Goal: Transaction & Acquisition: Purchase product/service

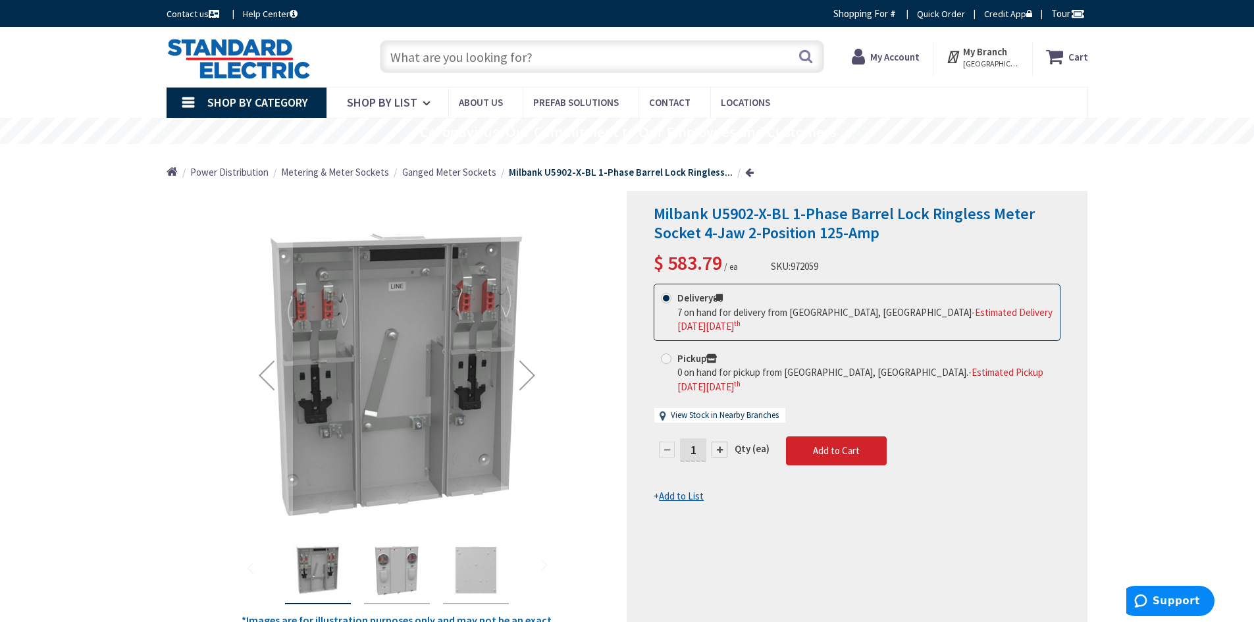
type input "[GEOGRAPHIC_DATA], [GEOGRAPHIC_DATA]"
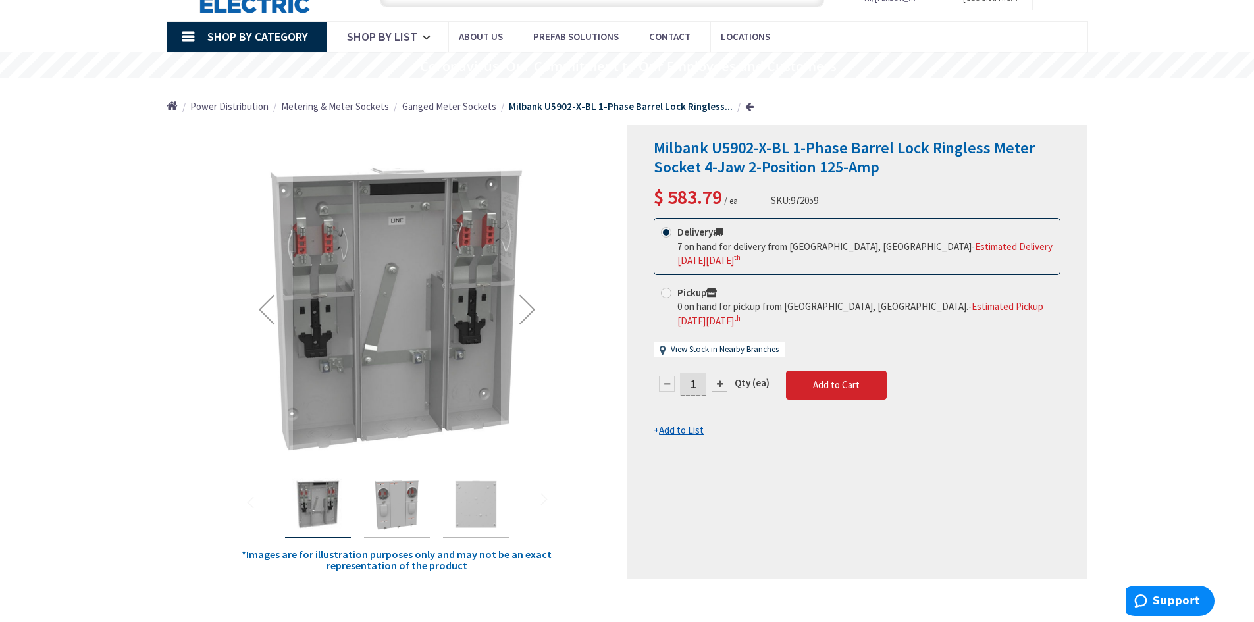
click at [396, 510] on img "Milbank U5902-X-BL 1-Phase Barrel Lock Ringless Meter Socket 4-Jaw 2-Position 1…" at bounding box center [397, 504] width 53 height 53
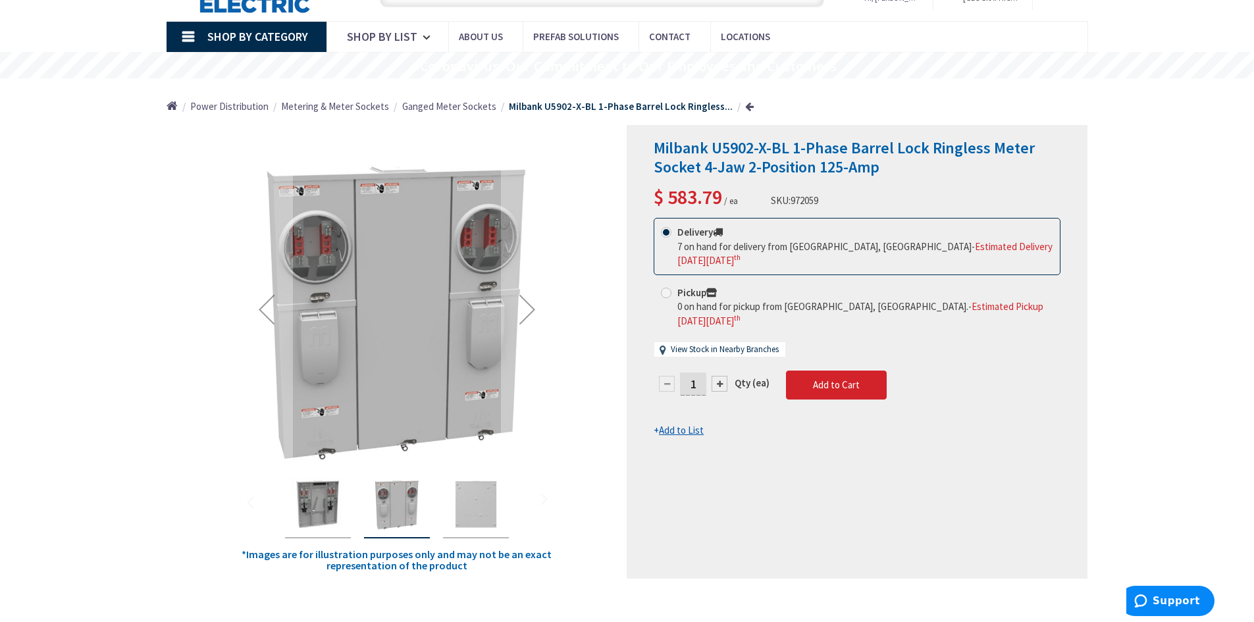
click at [335, 508] on img "Milbank U5902-X-BL 1-Phase Barrel Lock Ringless Meter Socket 4-Jaw 2-Position 1…" at bounding box center [318, 504] width 53 height 53
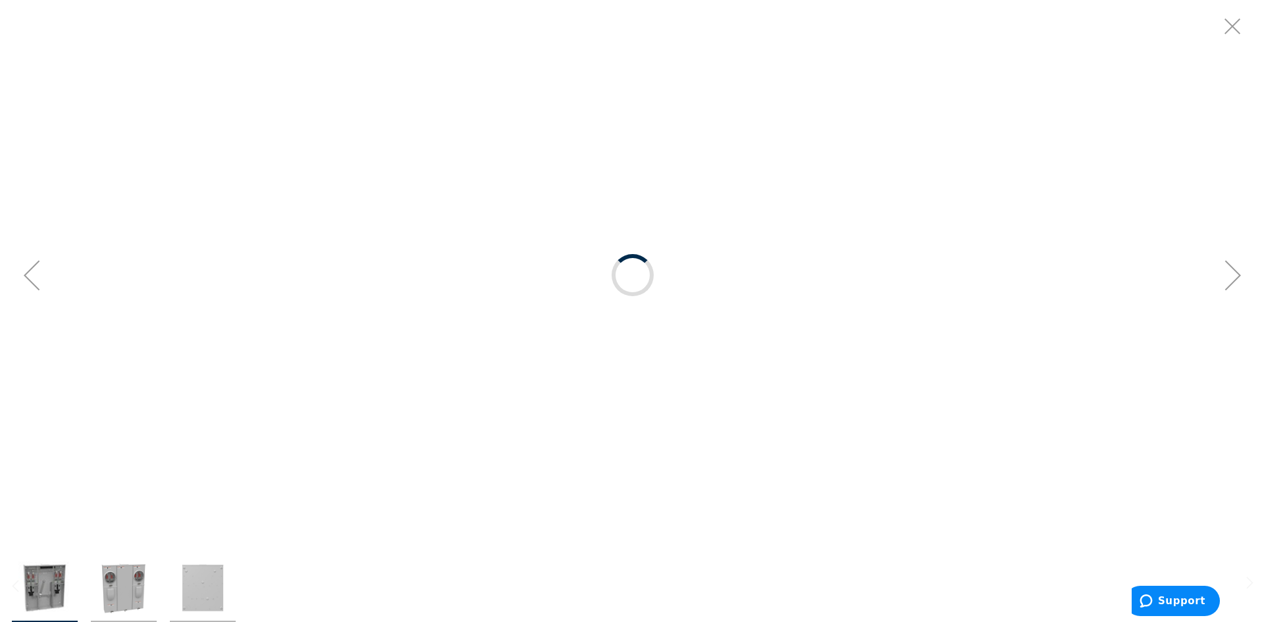
scroll to position [0, 0]
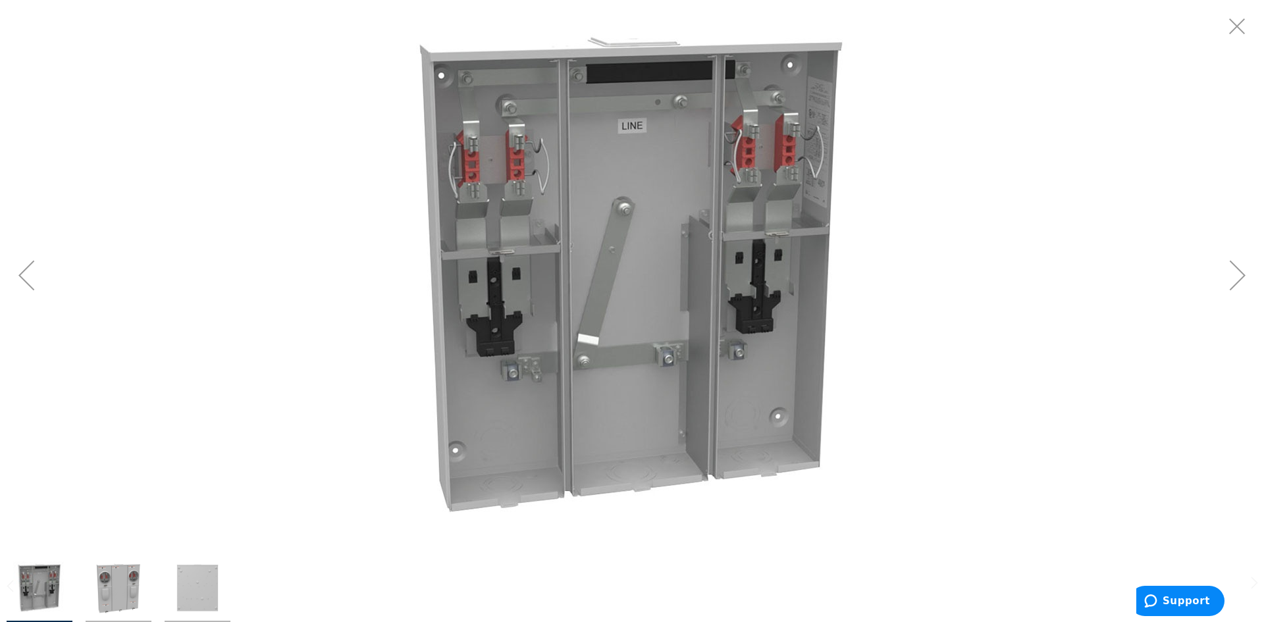
click at [985, 165] on div at bounding box center [632, 275] width 1264 height 550
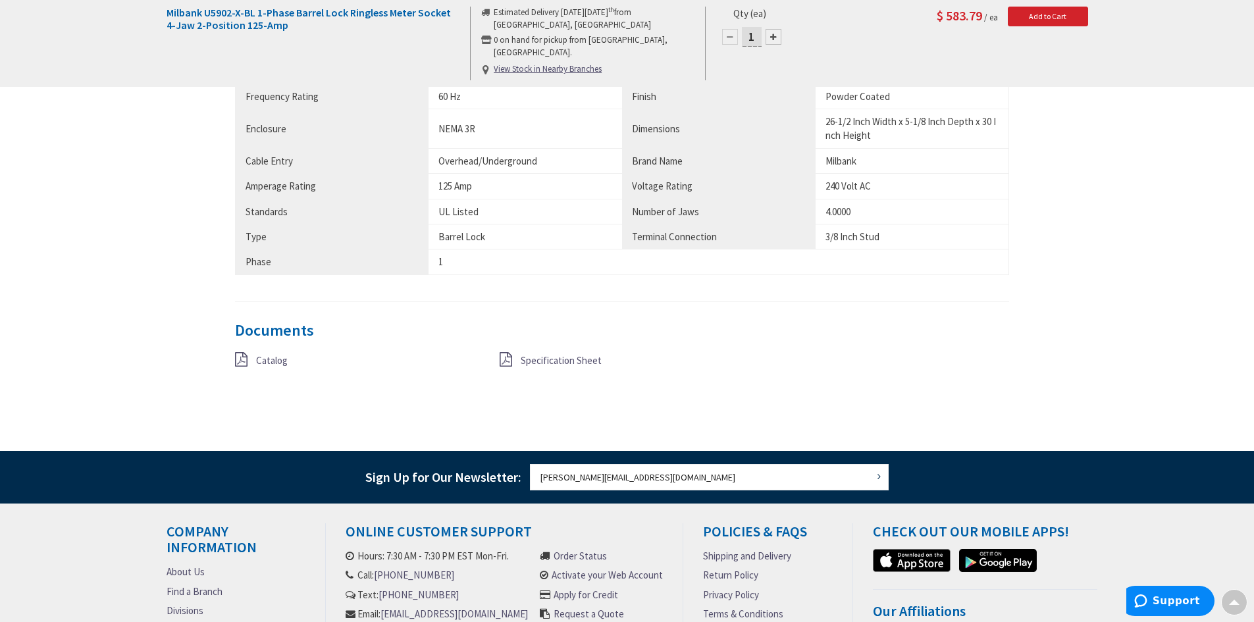
scroll to position [790, 0]
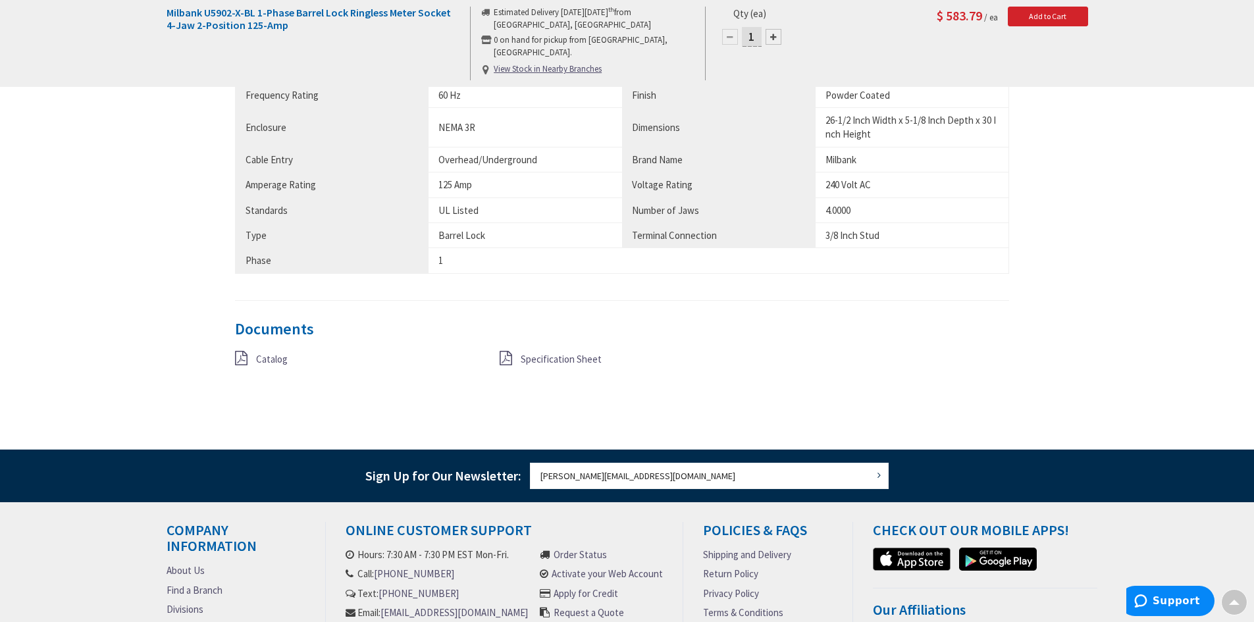
click at [552, 361] on span "Specification Sheet" at bounding box center [561, 359] width 81 height 13
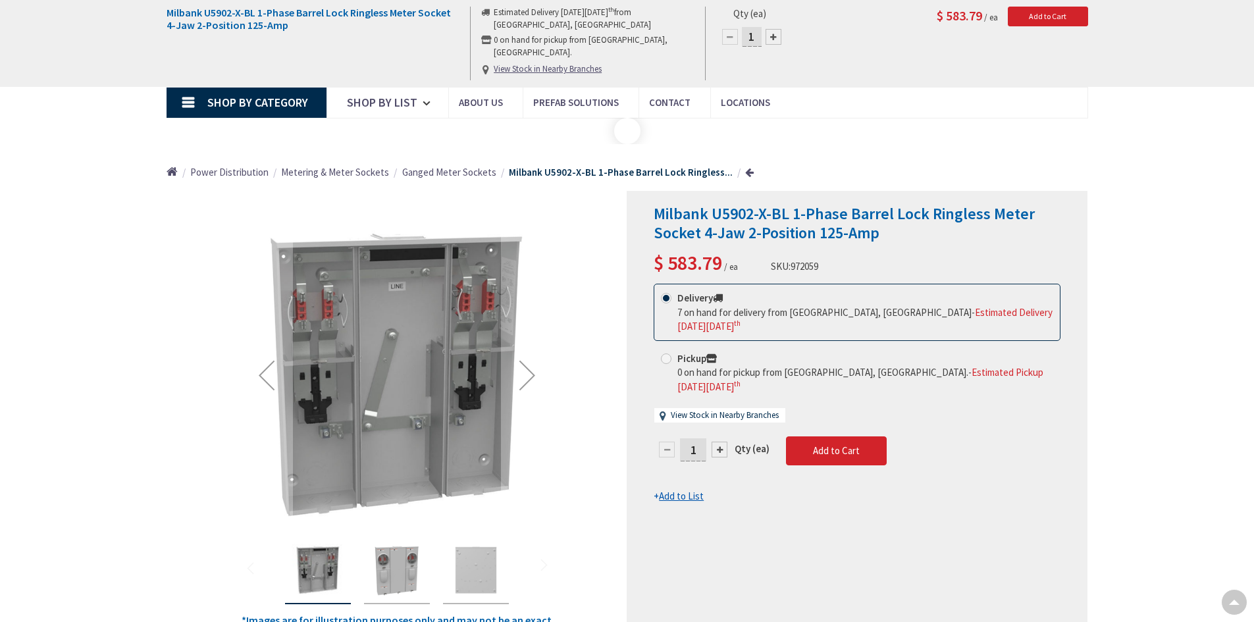
scroll to position [790, 0]
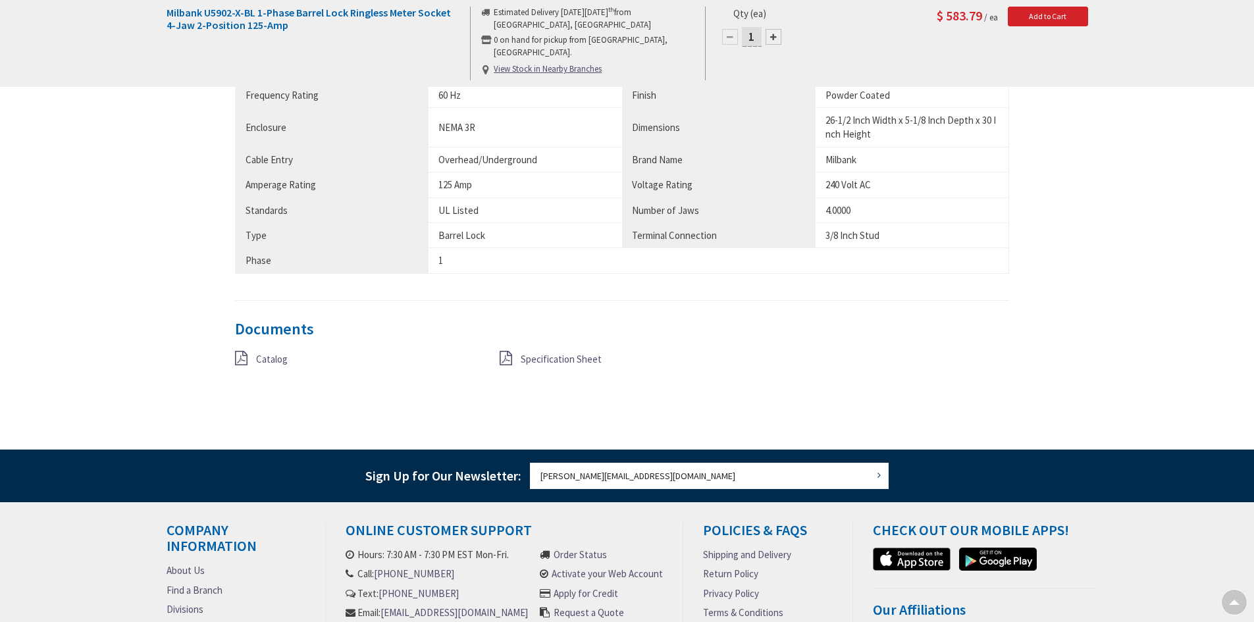
click at [279, 361] on span "Catalog" at bounding box center [272, 359] width 32 height 13
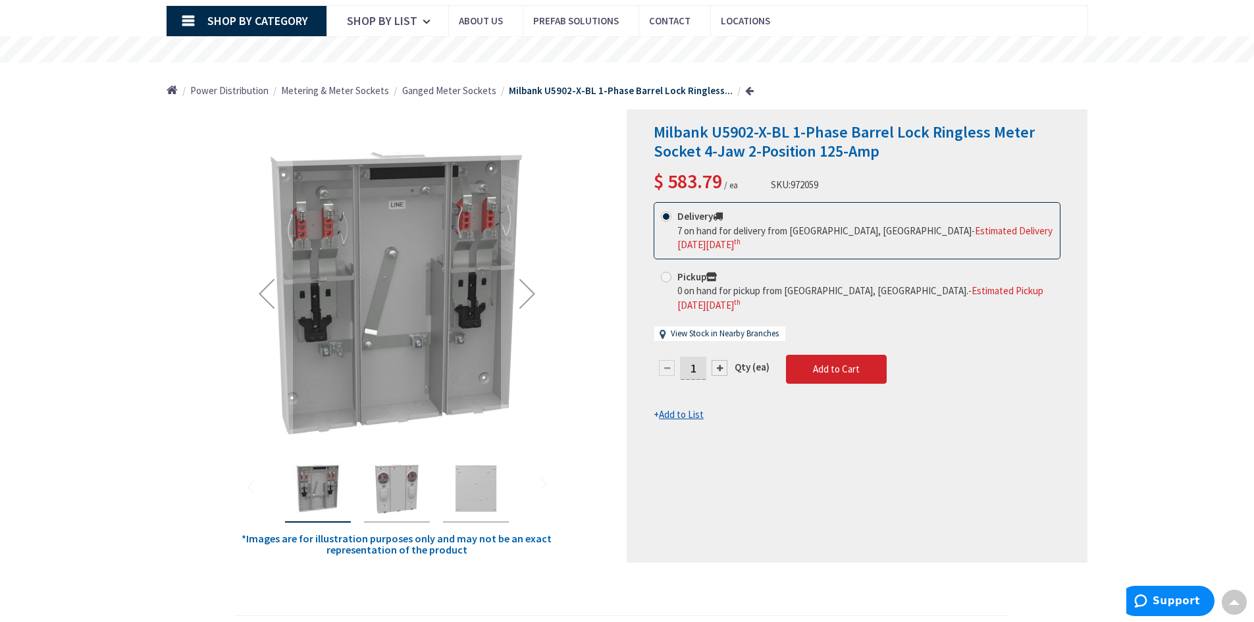
scroll to position [0, 0]
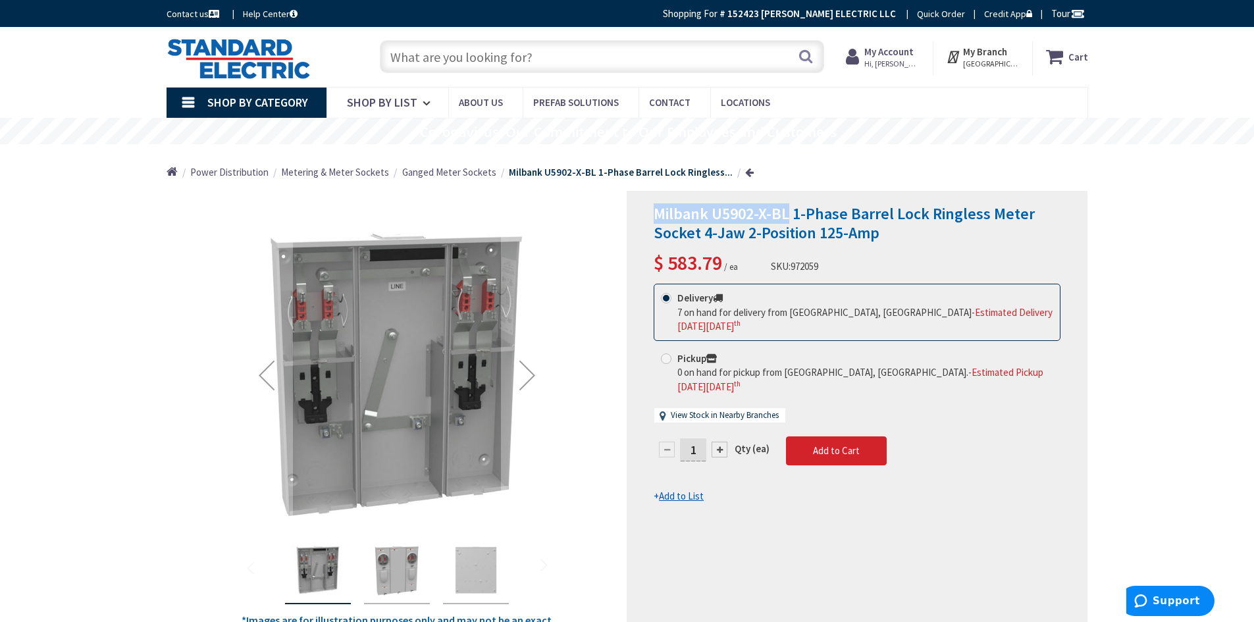
drag, startPoint x: 658, startPoint y: 213, endPoint x: 787, endPoint y: 207, distance: 128.5
click at [787, 207] on span "Milbank U5902-X-BL 1-Phase Barrel Lock Ringless Meter Socket 4-Jaw 2-Position 1…" at bounding box center [844, 222] width 381 height 39
copy span "Milbank U5902-X-BL"
click at [735, 217] on span "Milbank U5902-X-BL 1-Phase Barrel Lock Ringless Meter Socket 4-Jaw 2-Position 1…" at bounding box center [844, 222] width 381 height 39
drag, startPoint x: 717, startPoint y: 215, endPoint x: 755, endPoint y: 210, distance: 38.5
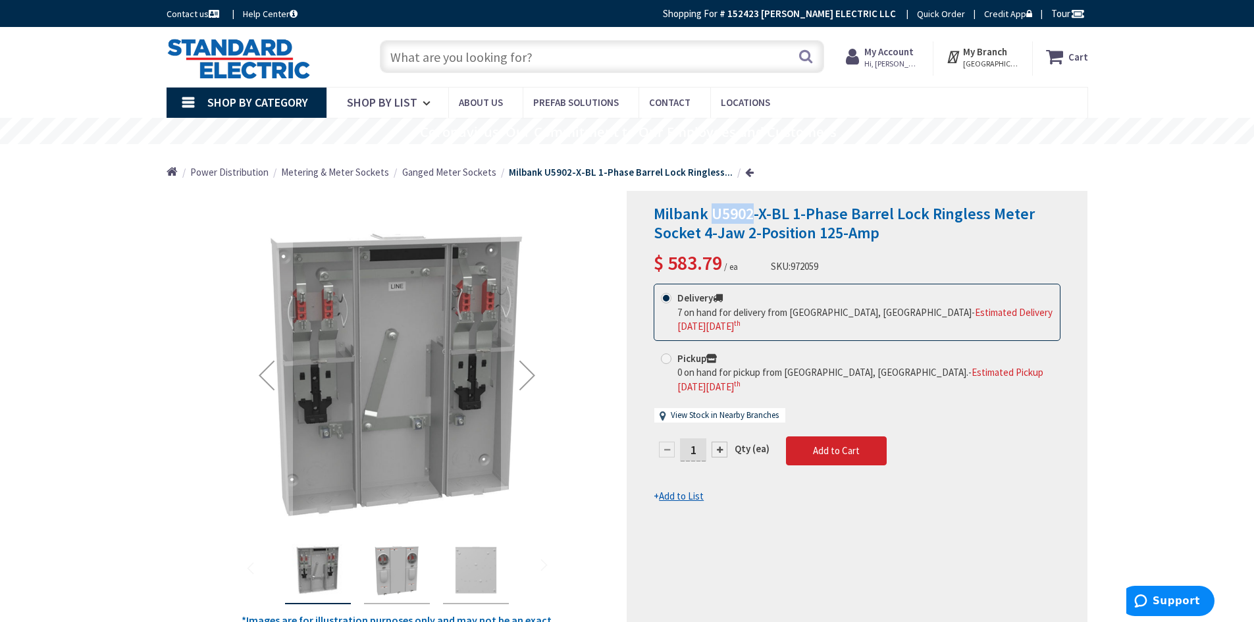
click at [755, 210] on span "Milbank U5902-X-BL 1-Phase Barrel Lock Ringless Meter Socket 4-Jaw 2-Position 1…" at bounding box center [844, 222] width 381 height 39
copy span "U5902"
click at [583, 56] on input "text" at bounding box center [602, 56] width 444 height 33
paste input "U5902"
type input "U5902"
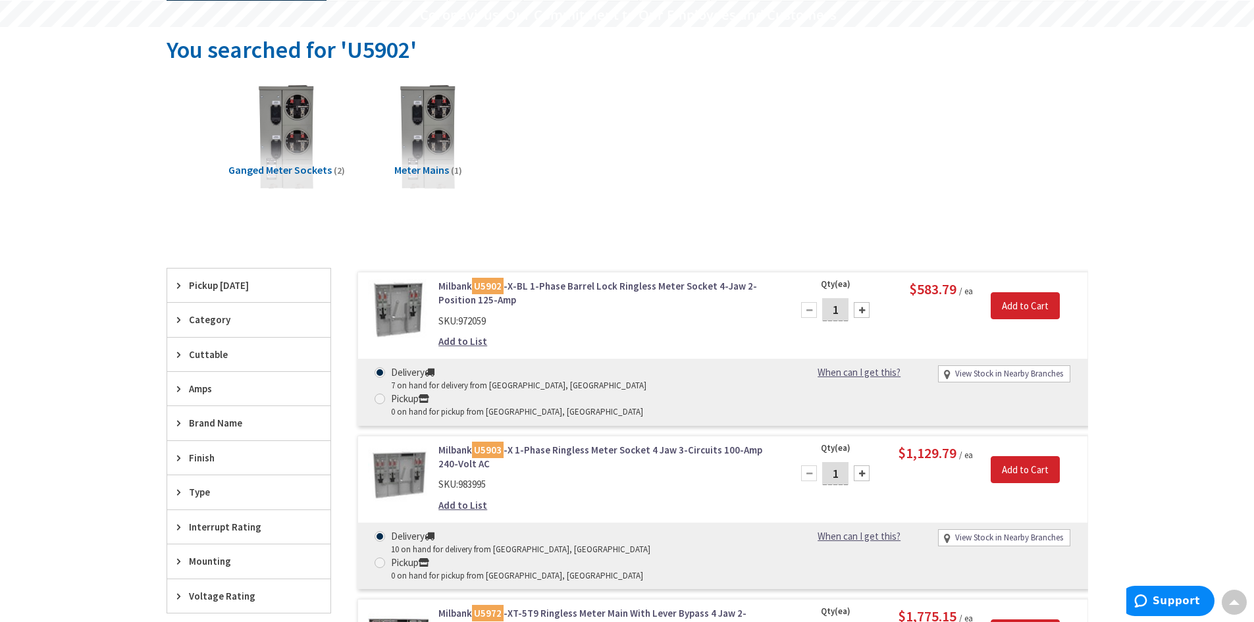
scroll to position [66, 0]
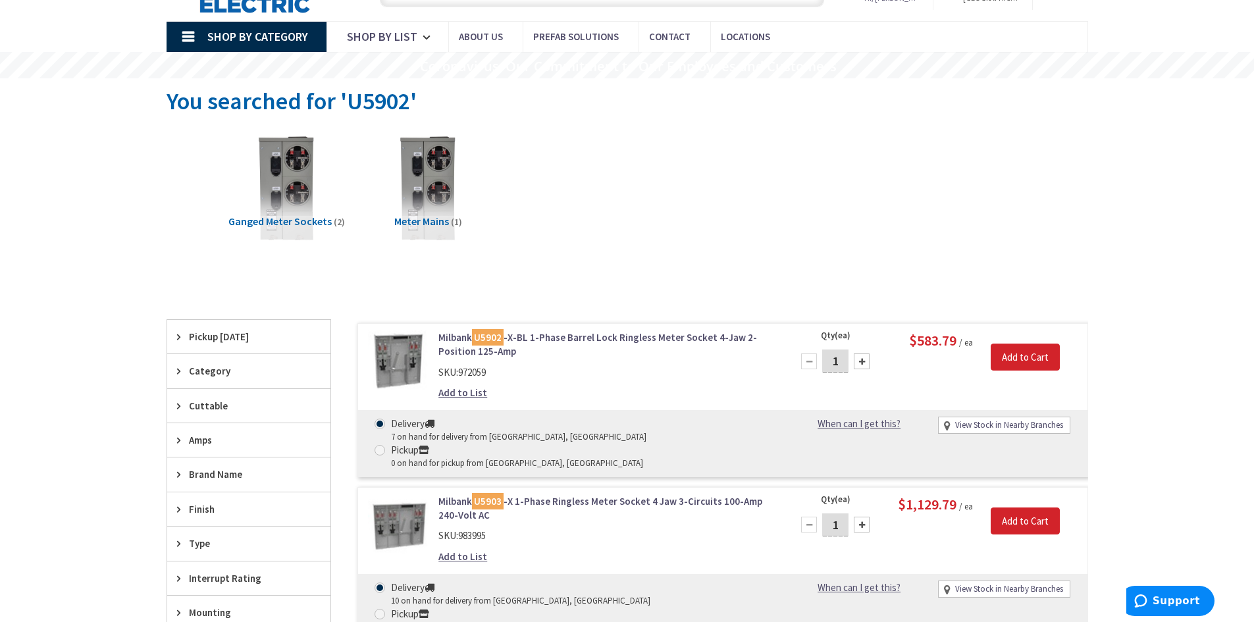
click at [611, 338] on link "Milbank U5902 -X-BL 1-Phase Barrel Lock Ringless Meter Socket 4-Jaw 2-Position …" at bounding box center [605, 344] width 335 height 28
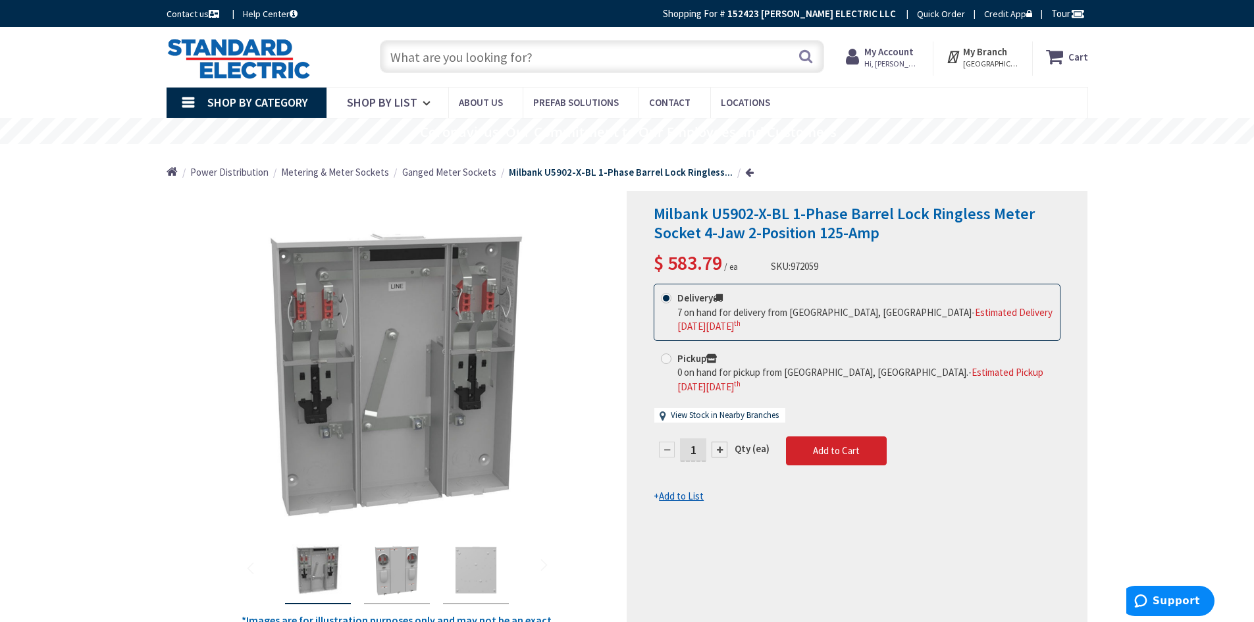
drag, startPoint x: 547, startPoint y: 55, endPoint x: 556, endPoint y: 55, distance: 8.6
click at [547, 55] on input "text" at bounding box center [602, 56] width 444 height 33
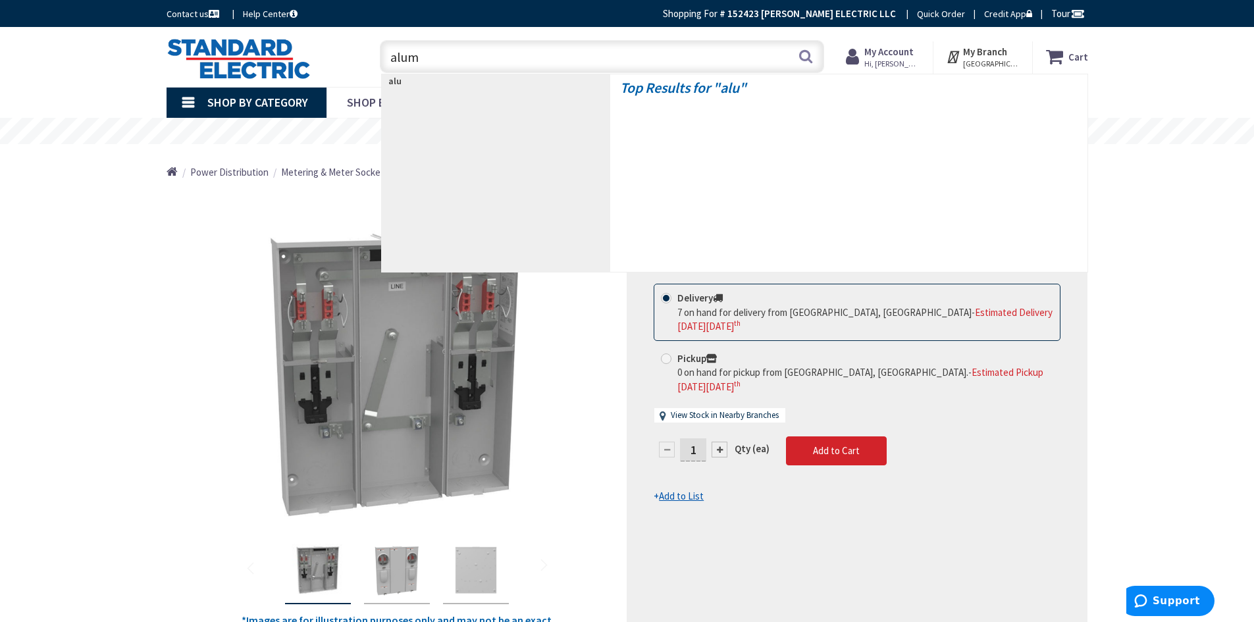
type input "aluma"
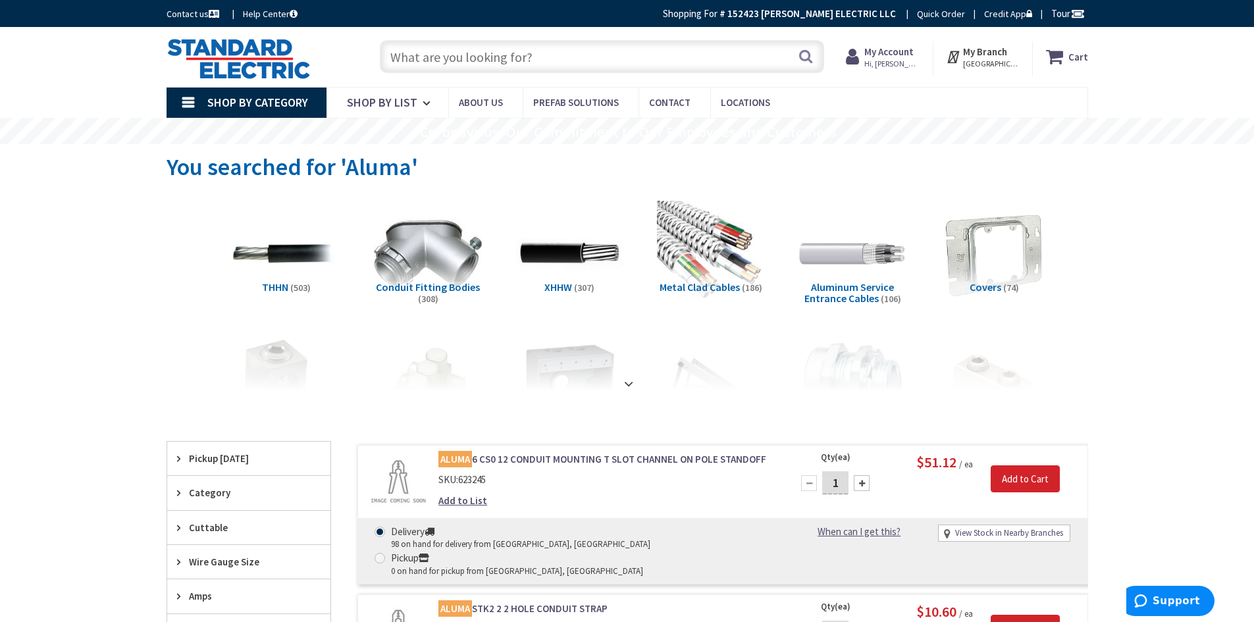
click at [529, 55] on input "text" at bounding box center [602, 56] width 444 height 33
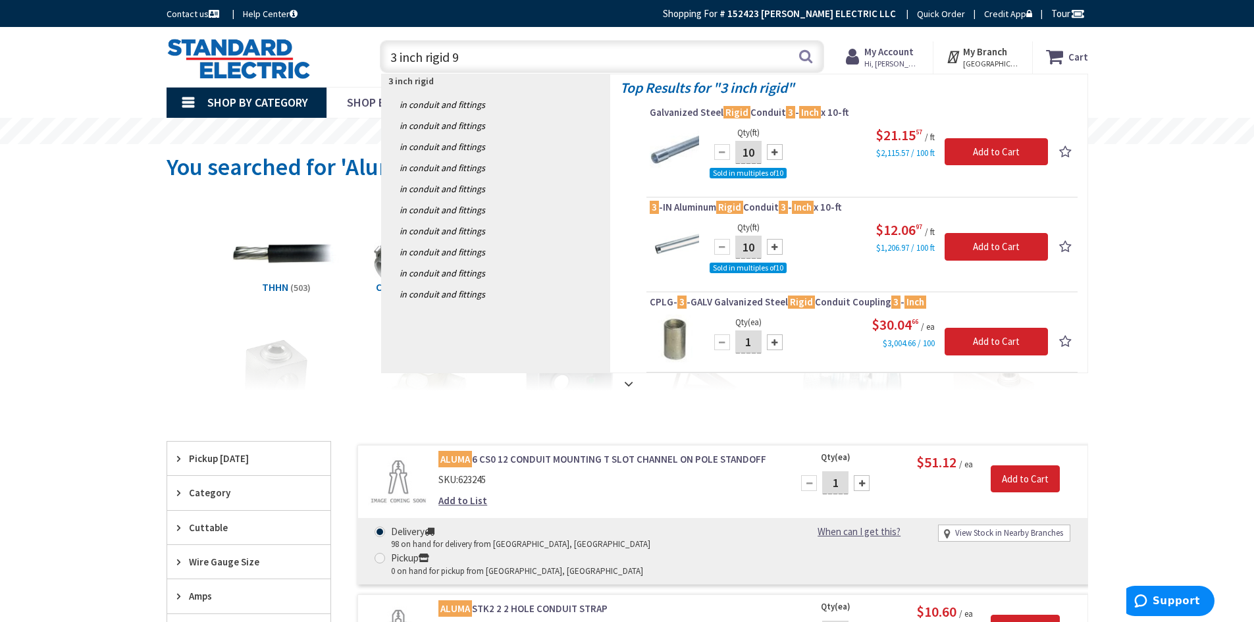
type input "3 inch rigid 90"
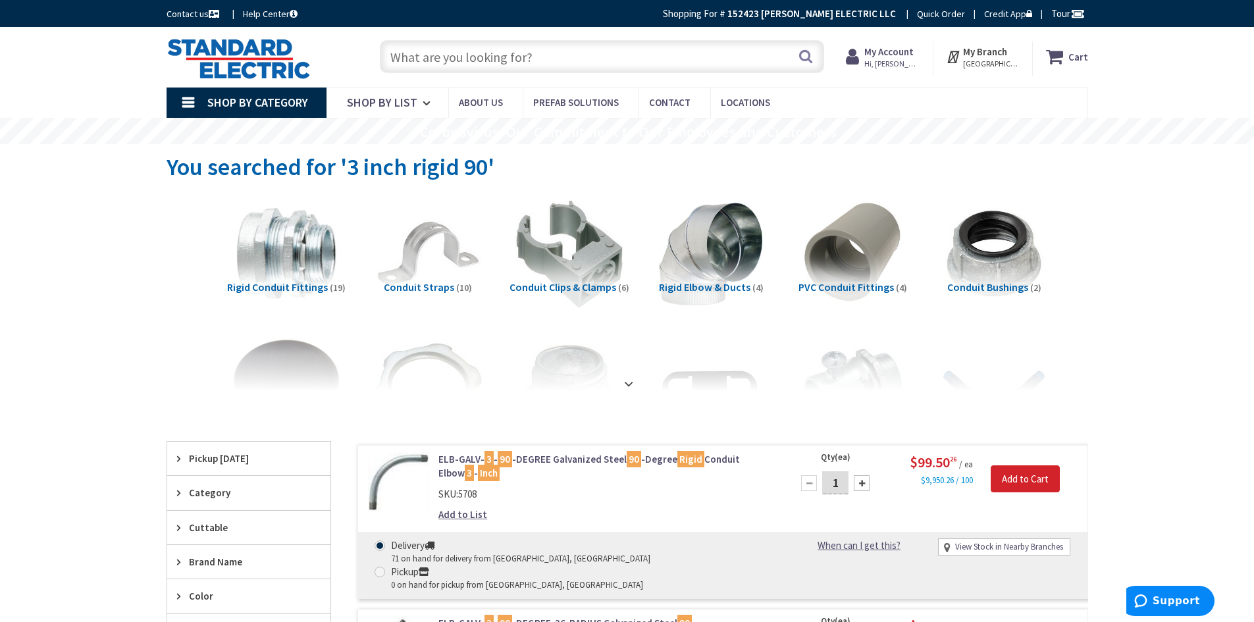
click at [452, 63] on input "text" at bounding box center [602, 56] width 444 height 33
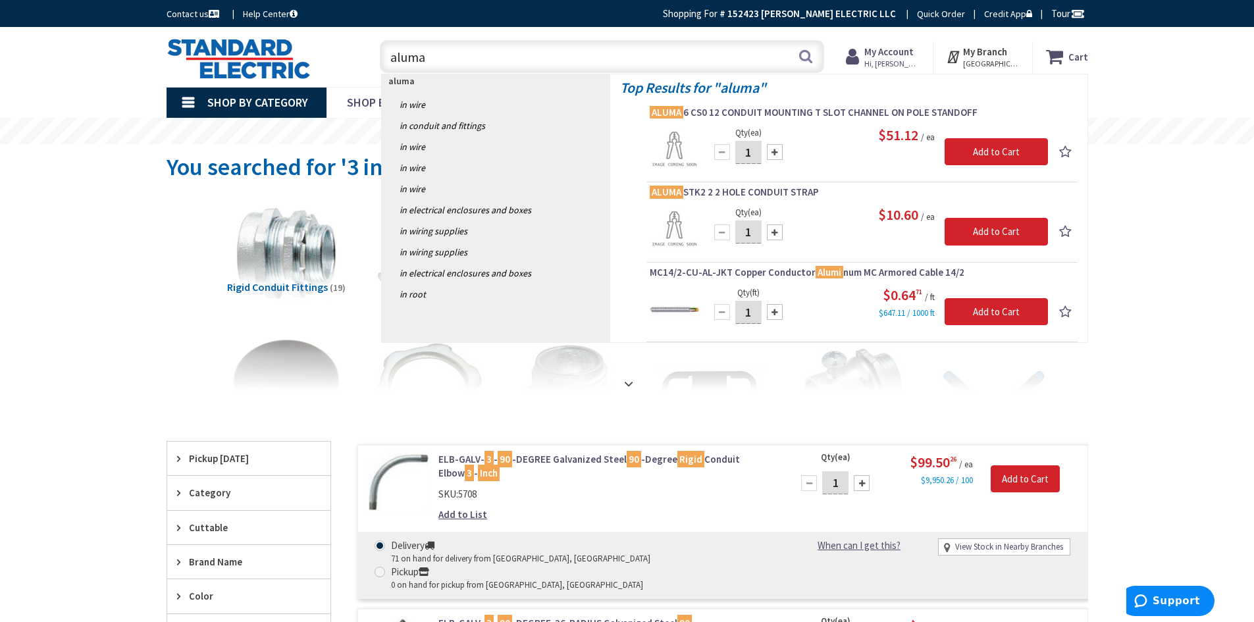
click at [1138, 76] on div "Skip to Content Toggle Nav aluma aluma Search Cart My Cart Close" at bounding box center [627, 57] width 1254 height 60
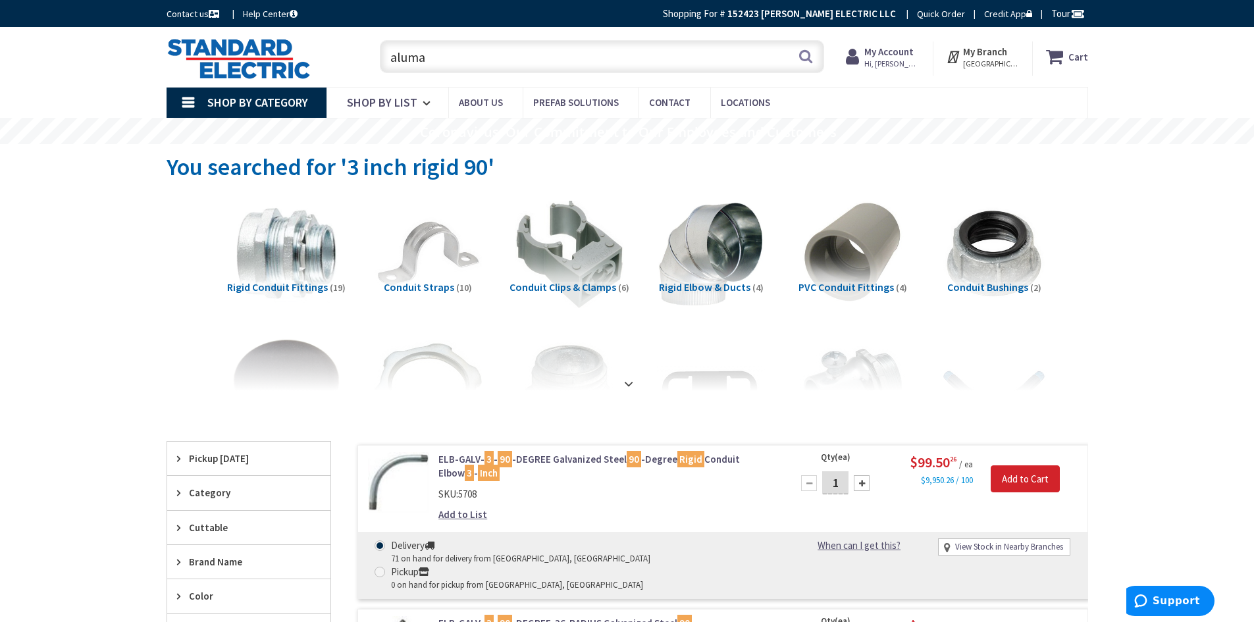
drag, startPoint x: 446, startPoint y: 53, endPoint x: 325, endPoint y: 73, distance: 122.8
click at [328, 73] on div "Toggle Nav aluma aluma Search Cart My Cart Close" at bounding box center [627, 57] width 941 height 44
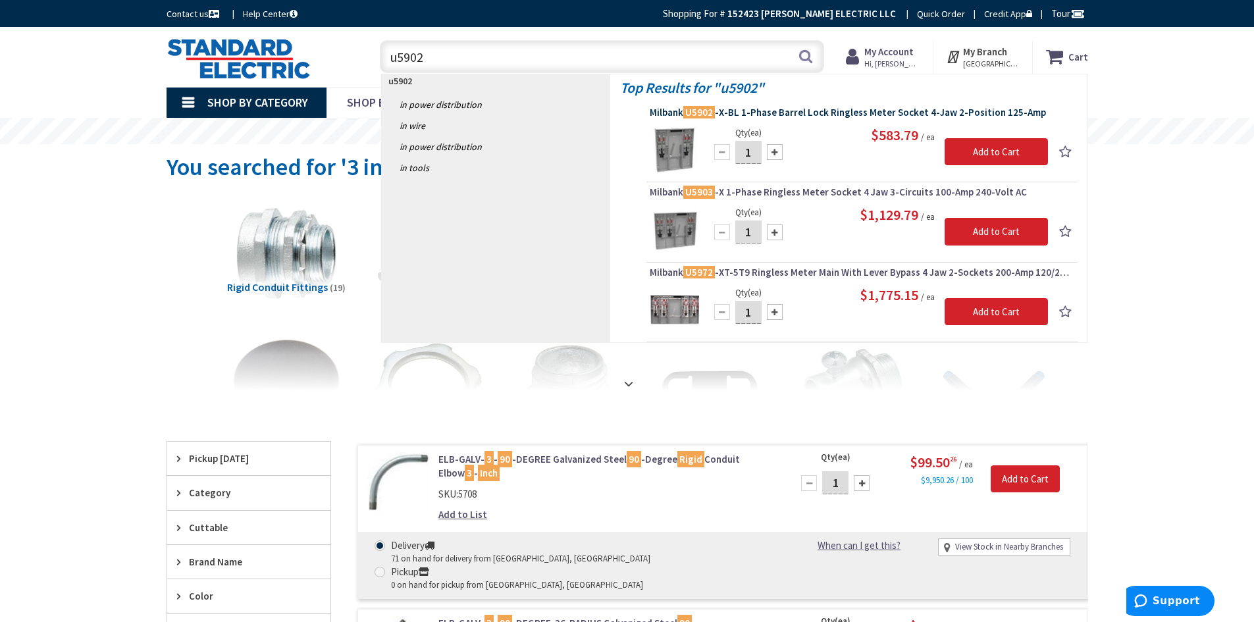
type input "u5902"
click at [795, 113] on span "Milbank U5902 -X-BL 1-Phase Barrel Lock Ringless Meter Socket 4-Jaw 2-Position …" at bounding box center [862, 112] width 425 height 13
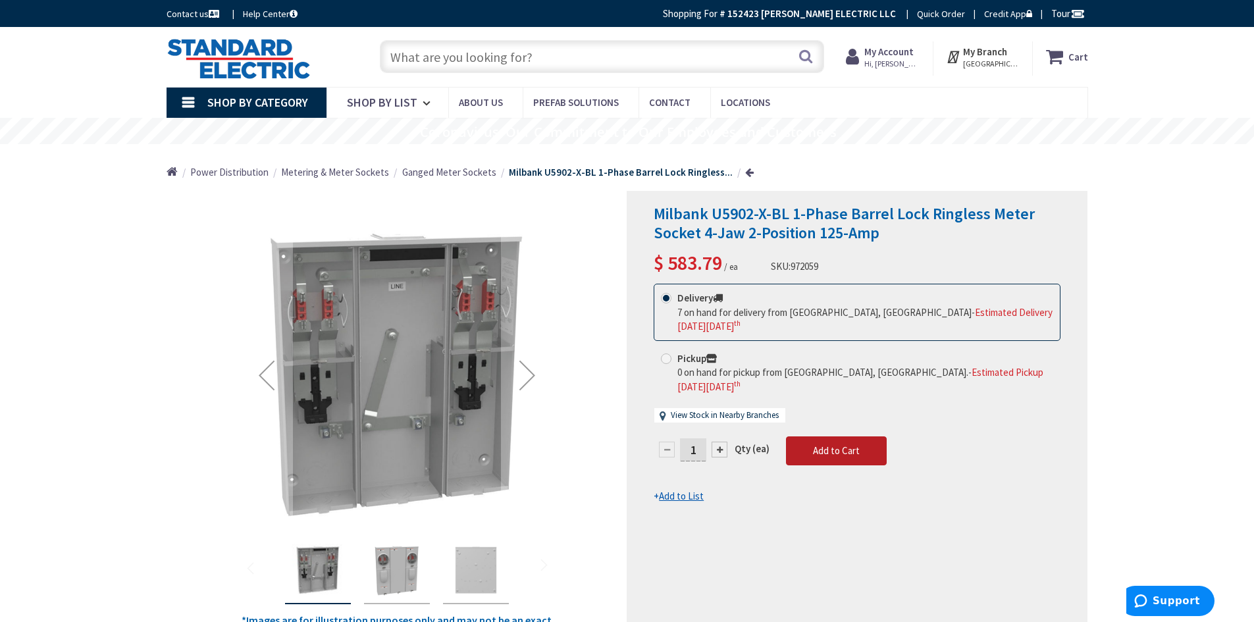
click at [838, 444] on span "Add to Cart" at bounding box center [836, 450] width 47 height 13
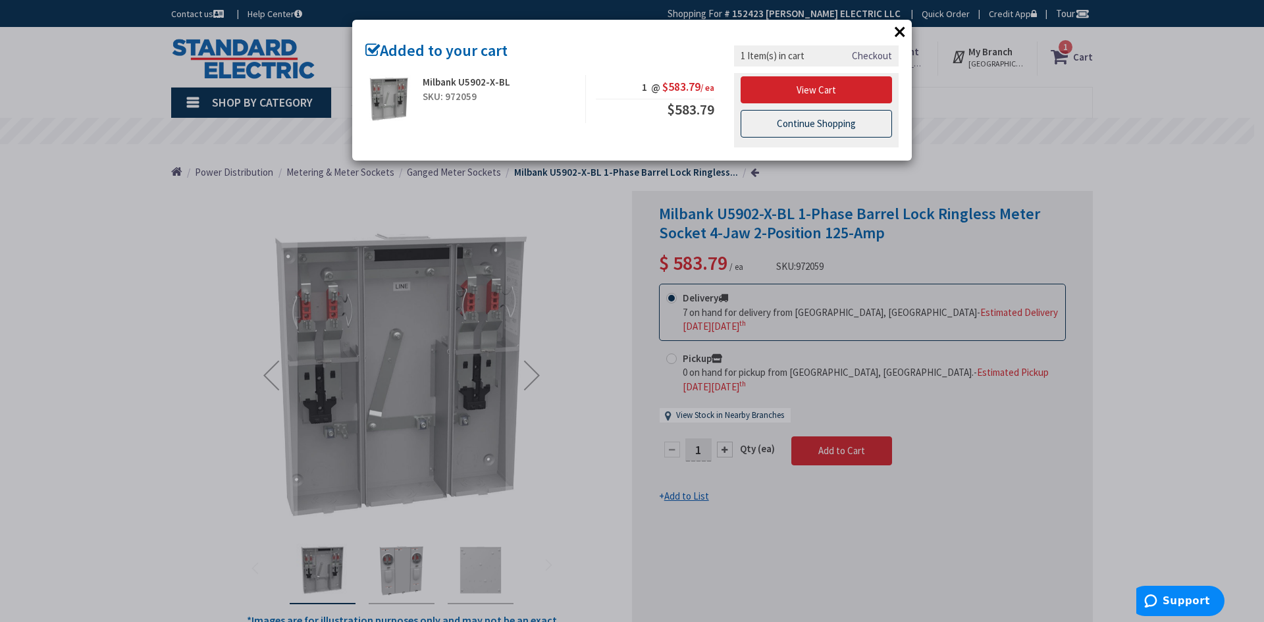
click at [827, 122] on link "Continue Shopping" at bounding box center [816, 124] width 151 height 28
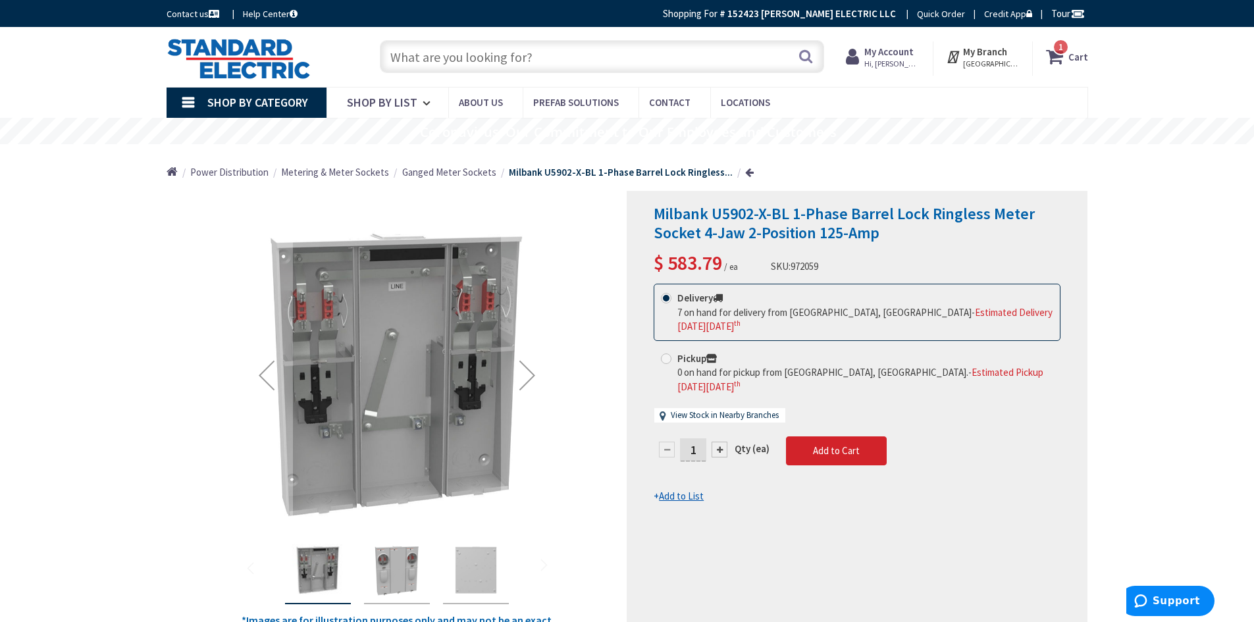
click at [468, 52] on input "text" at bounding box center [602, 56] width 444 height 33
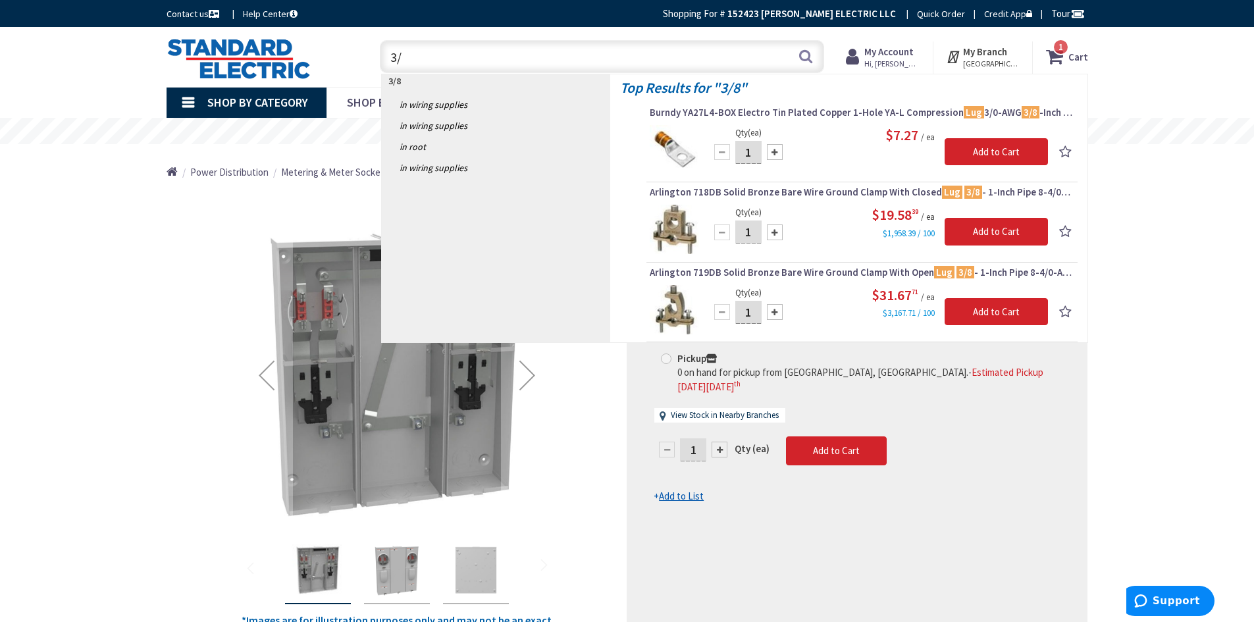
type input "3"
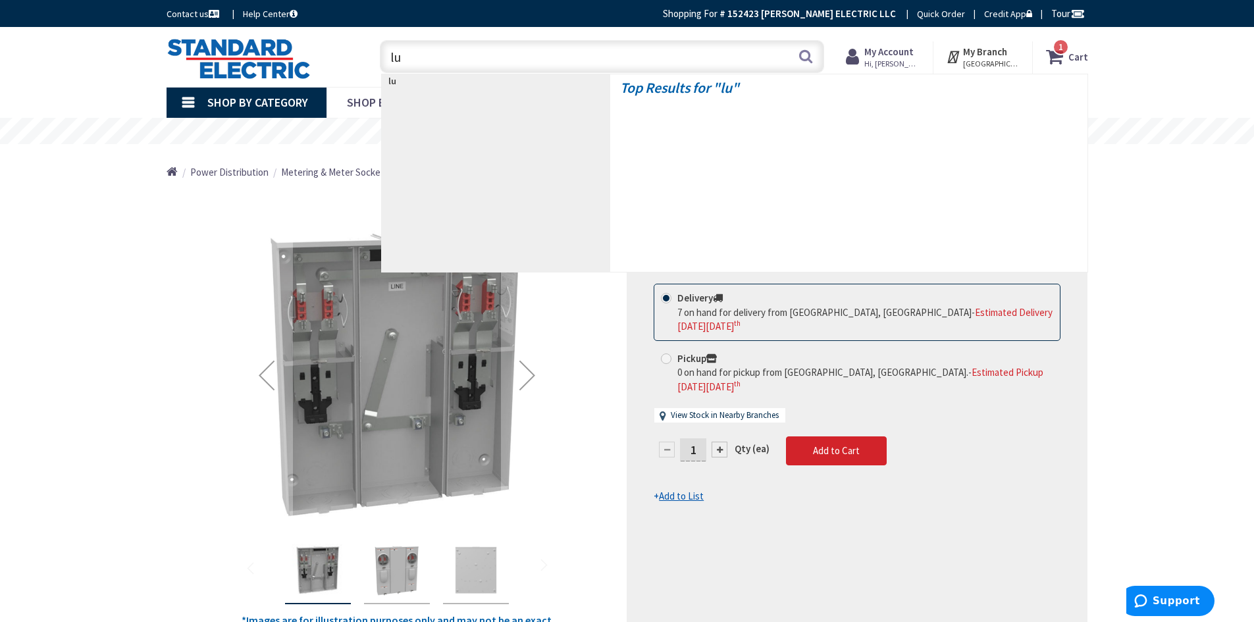
type input "lug"
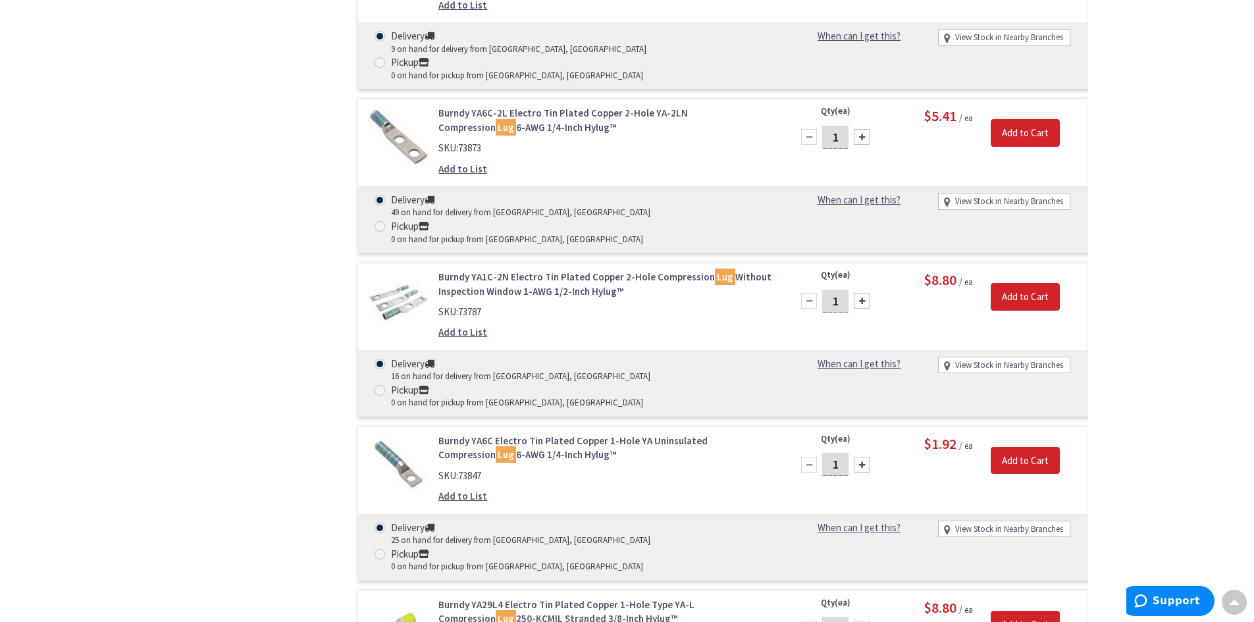
scroll to position [7571, 0]
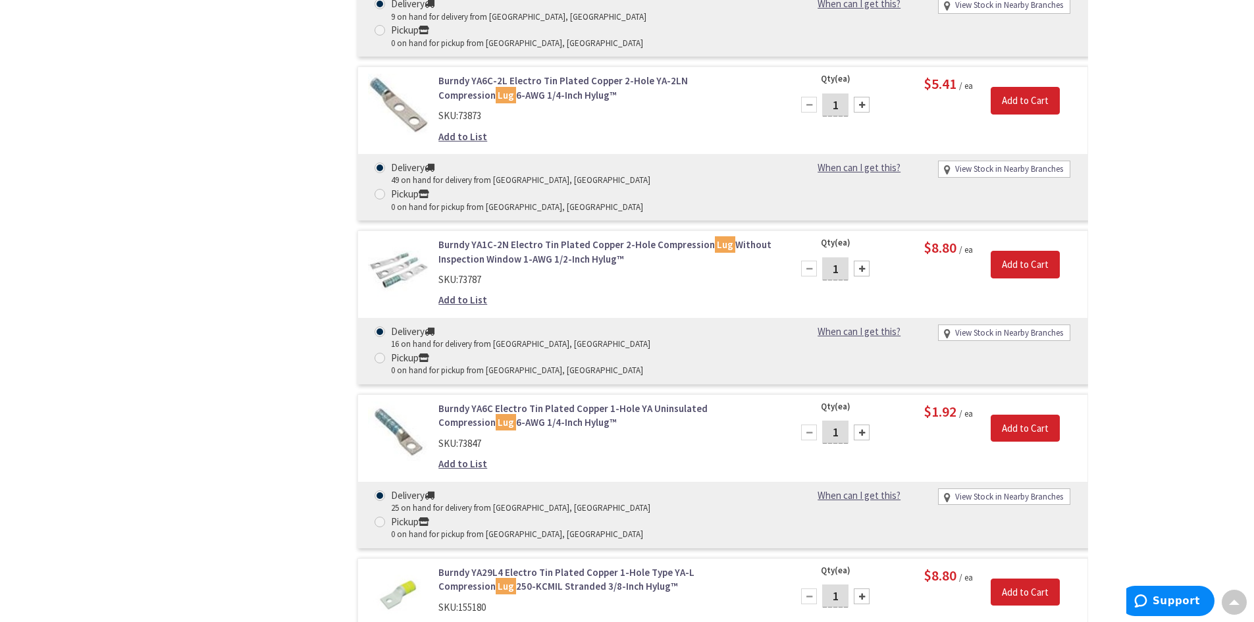
drag, startPoint x: 539, startPoint y: 394, endPoint x: 665, endPoint y: 439, distance: 134.1
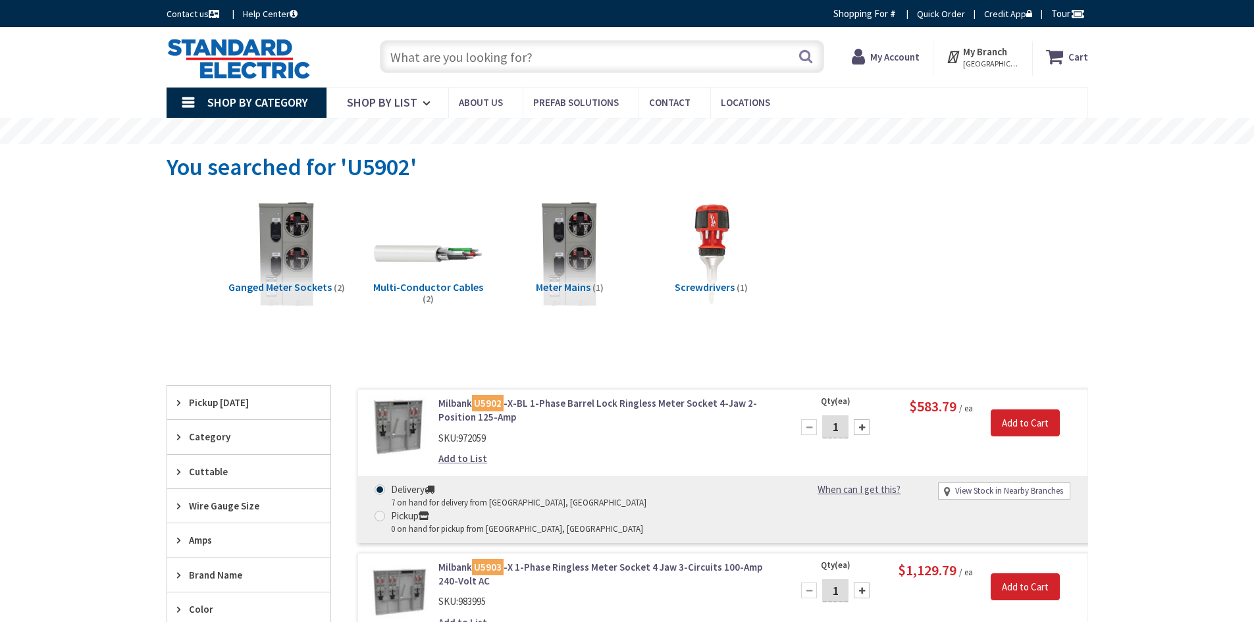
drag, startPoint x: 0, startPoint y: 0, endPoint x: 608, endPoint y: 335, distance: 693.9
click at [608, 396] on link "Milbank U5902 -X-BL 1-Phase Barrel Lock Ringless Meter Socket 4-Jaw 2-Position …" at bounding box center [605, 410] width 335 height 28
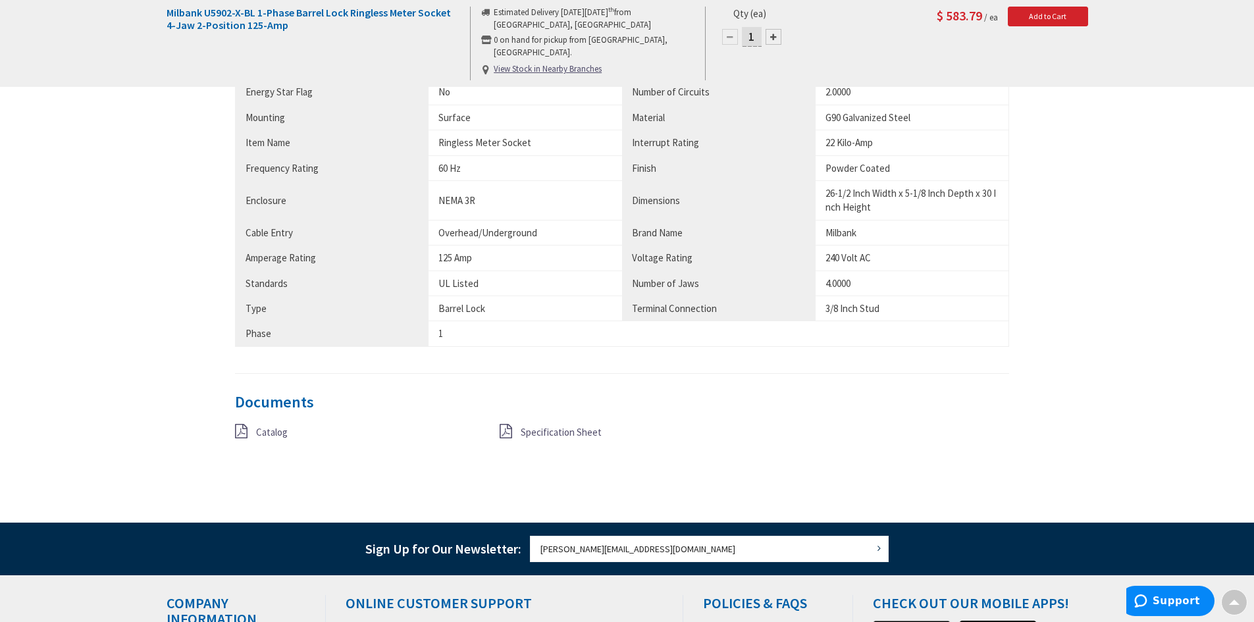
scroll to position [724, 0]
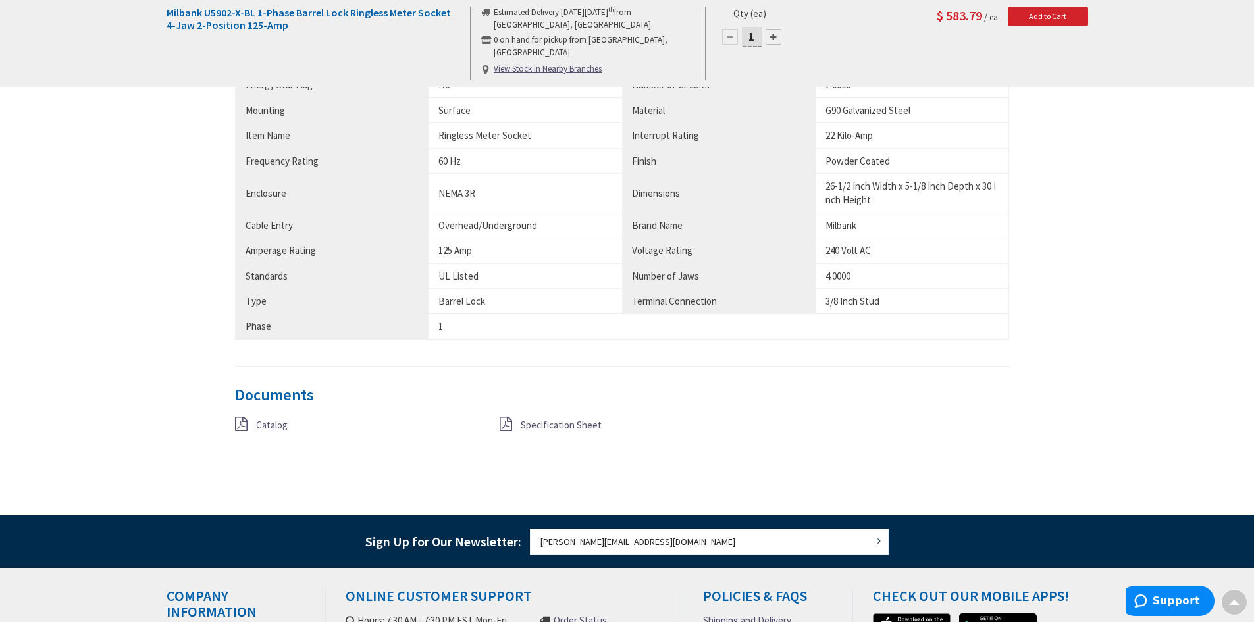
click at [533, 430] on span "Specification Sheet" at bounding box center [561, 425] width 81 height 13
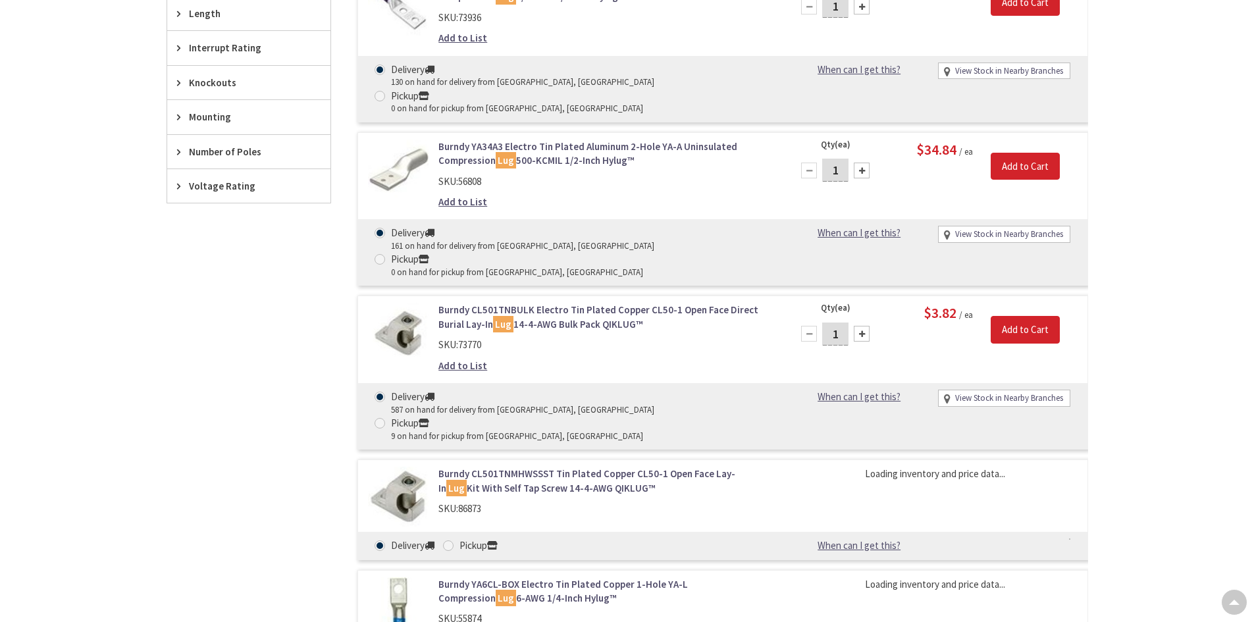
scroll to position [395, 0]
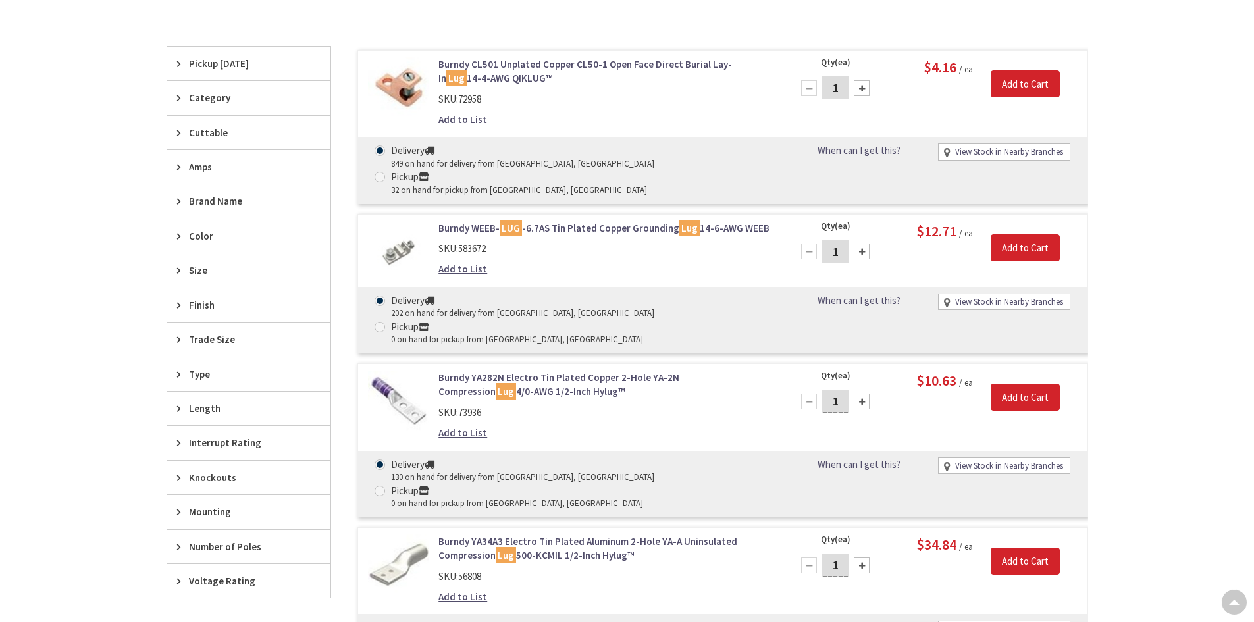
click at [177, 201] on icon at bounding box center [182, 201] width 10 height 10
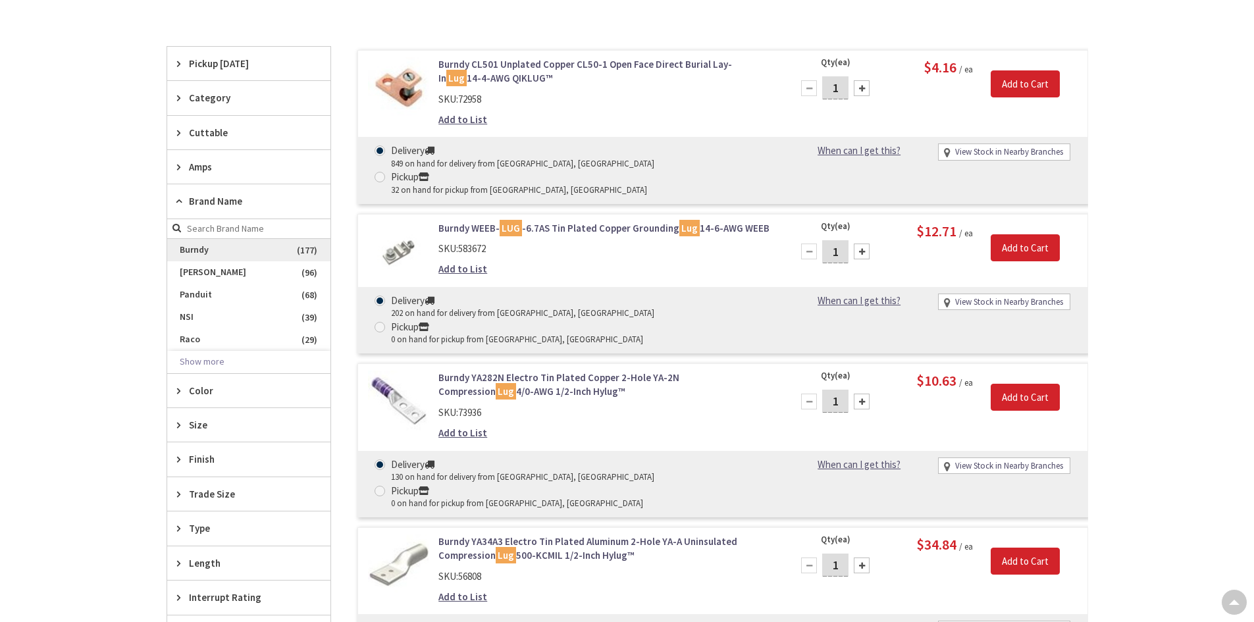
scroll to position [0, 0]
click at [203, 250] on span "Burndy" at bounding box center [248, 250] width 163 height 22
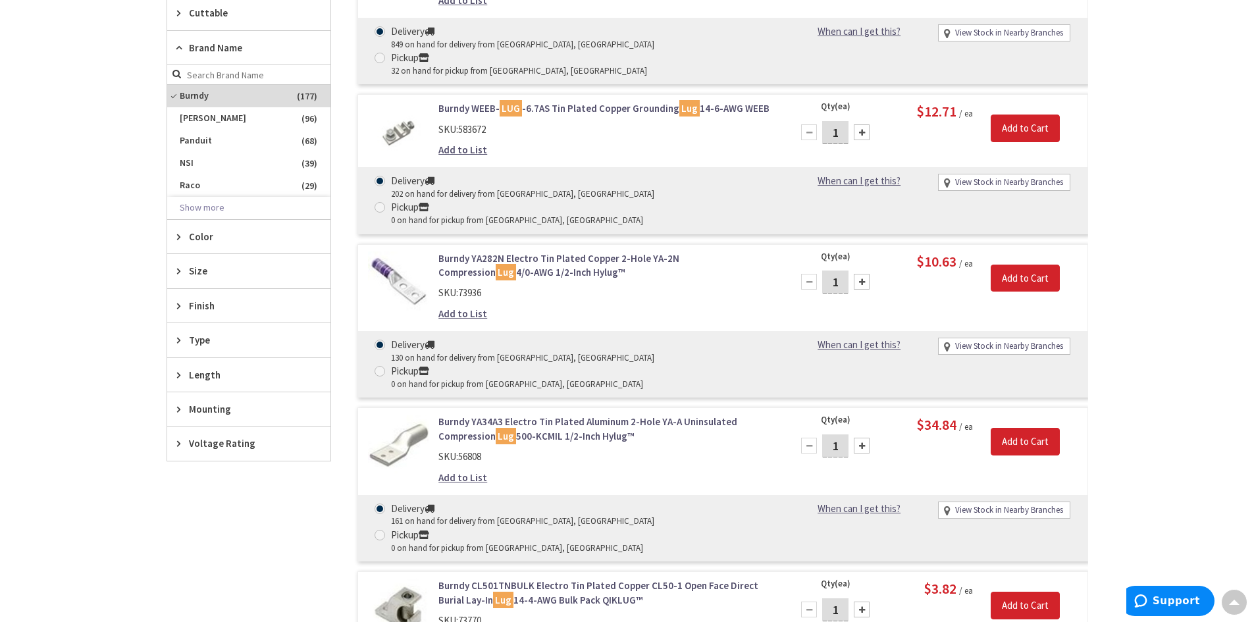
scroll to position [471, 0]
click at [180, 272] on icon at bounding box center [182, 270] width 10 height 10
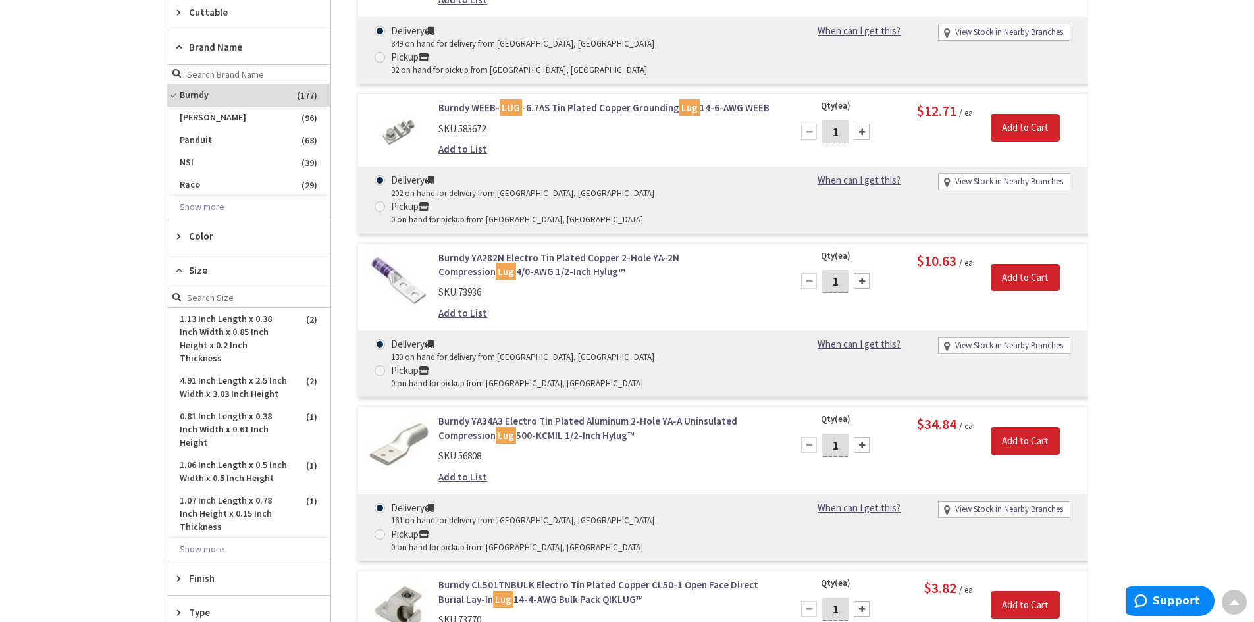
click at [180, 272] on icon at bounding box center [182, 270] width 10 height 10
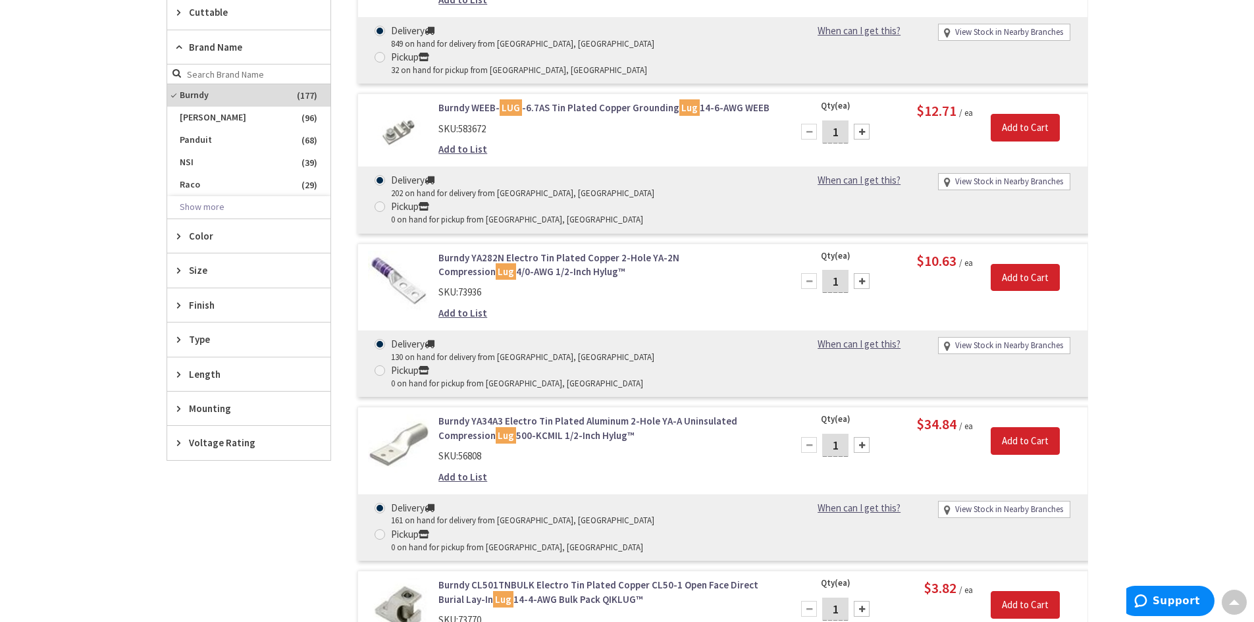
click at [176, 331] on div "Type" at bounding box center [248, 340] width 163 height 34
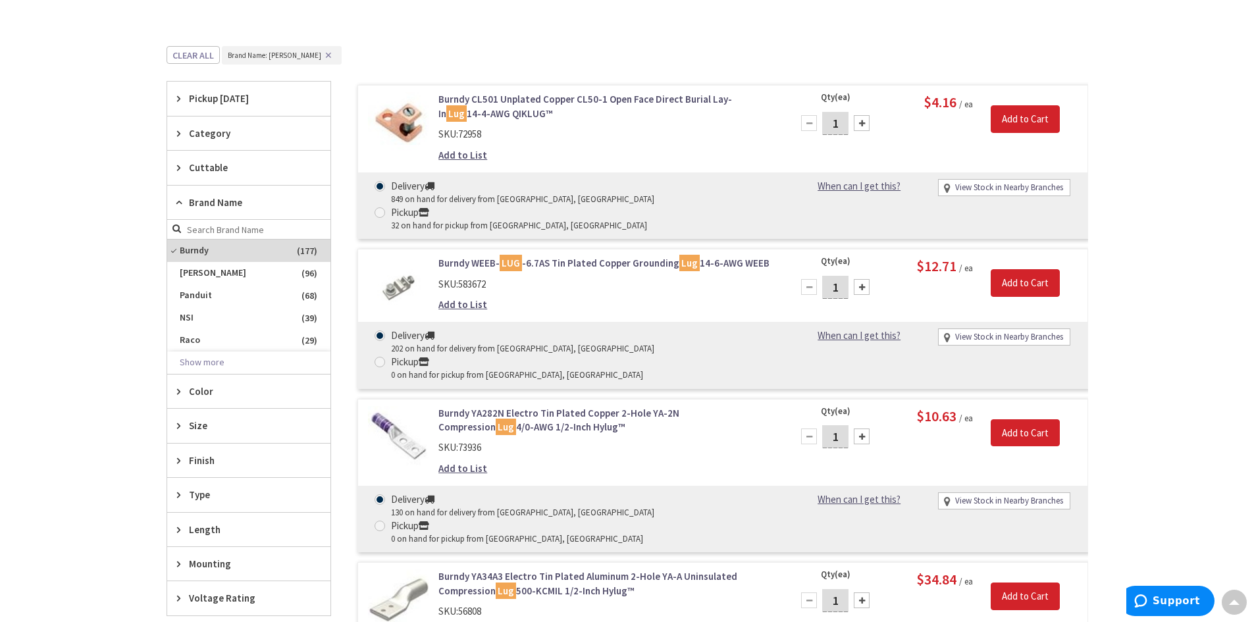
scroll to position [273, 0]
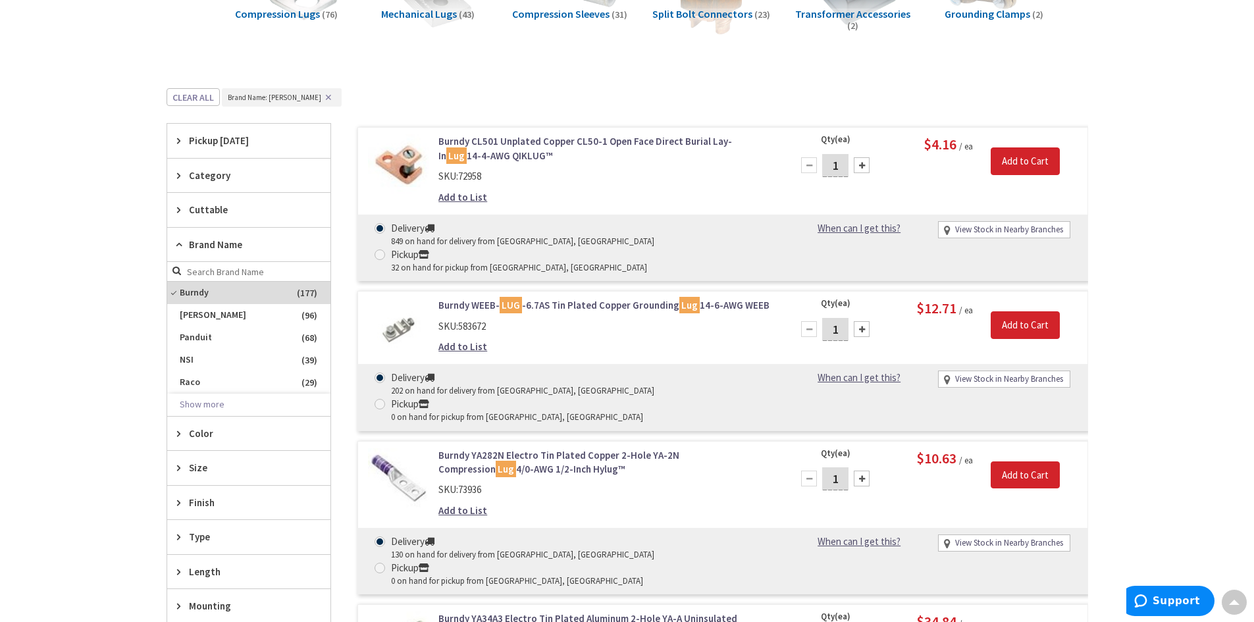
click at [185, 248] on icon at bounding box center [182, 245] width 10 height 10
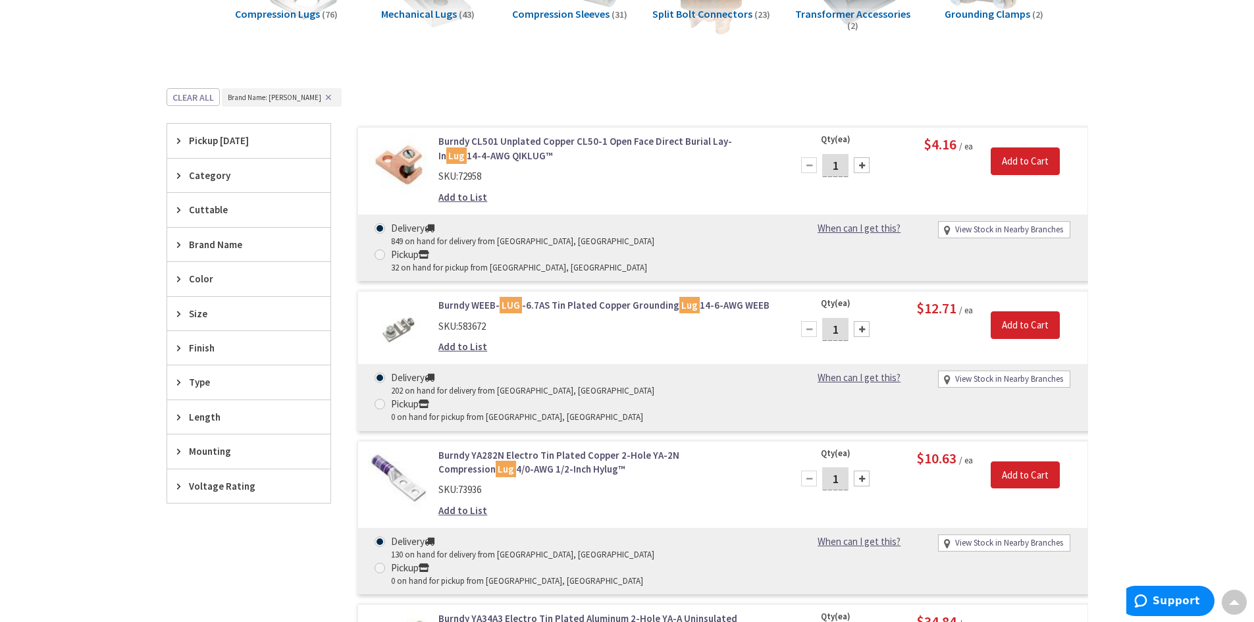
click at [180, 211] on icon at bounding box center [182, 210] width 10 height 10
click at [196, 237] on span "No" at bounding box center [248, 239] width 163 height 22
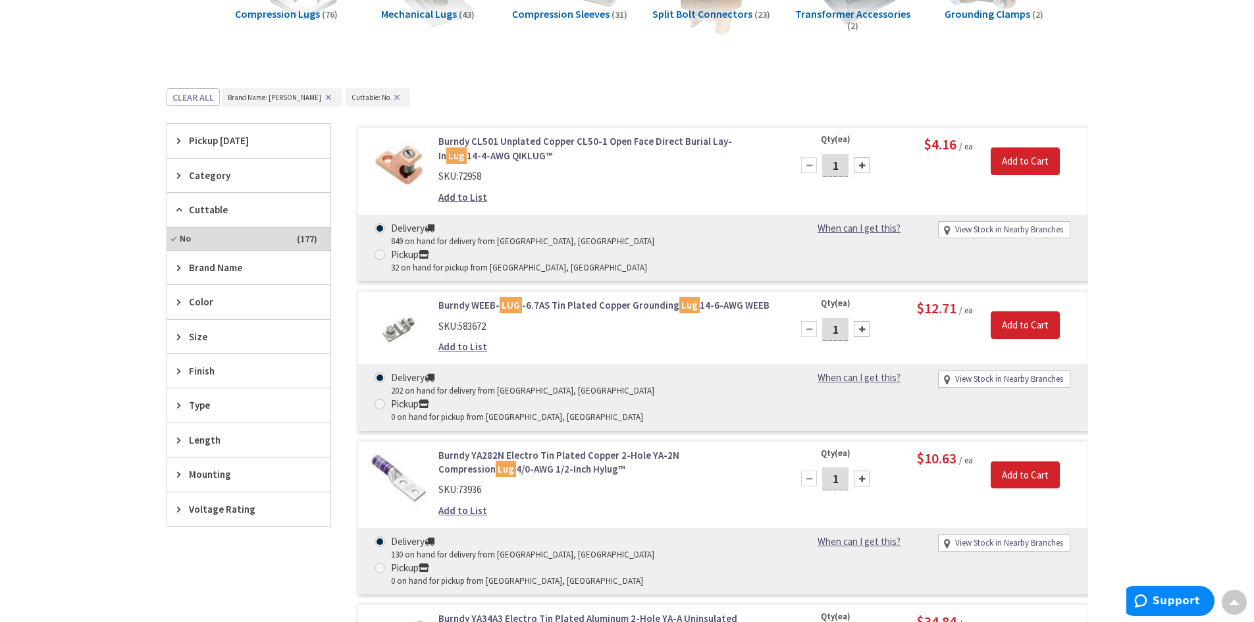
click at [174, 334] on div "Size" at bounding box center [248, 337] width 163 height 34
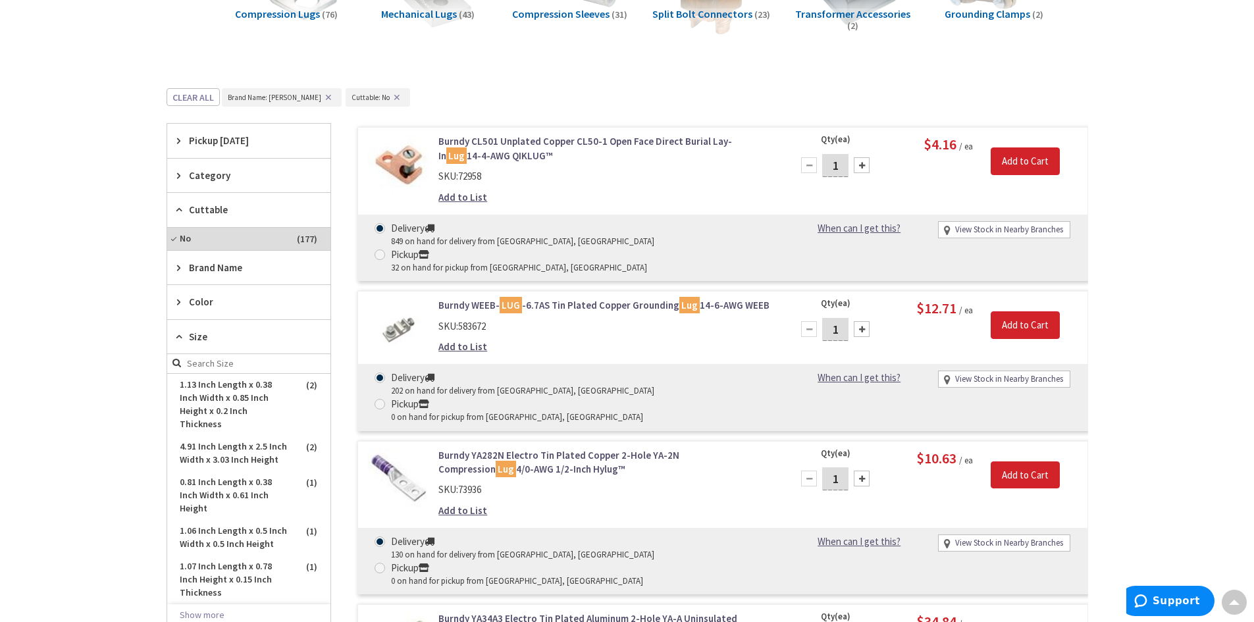
click at [177, 334] on icon at bounding box center [182, 337] width 10 height 10
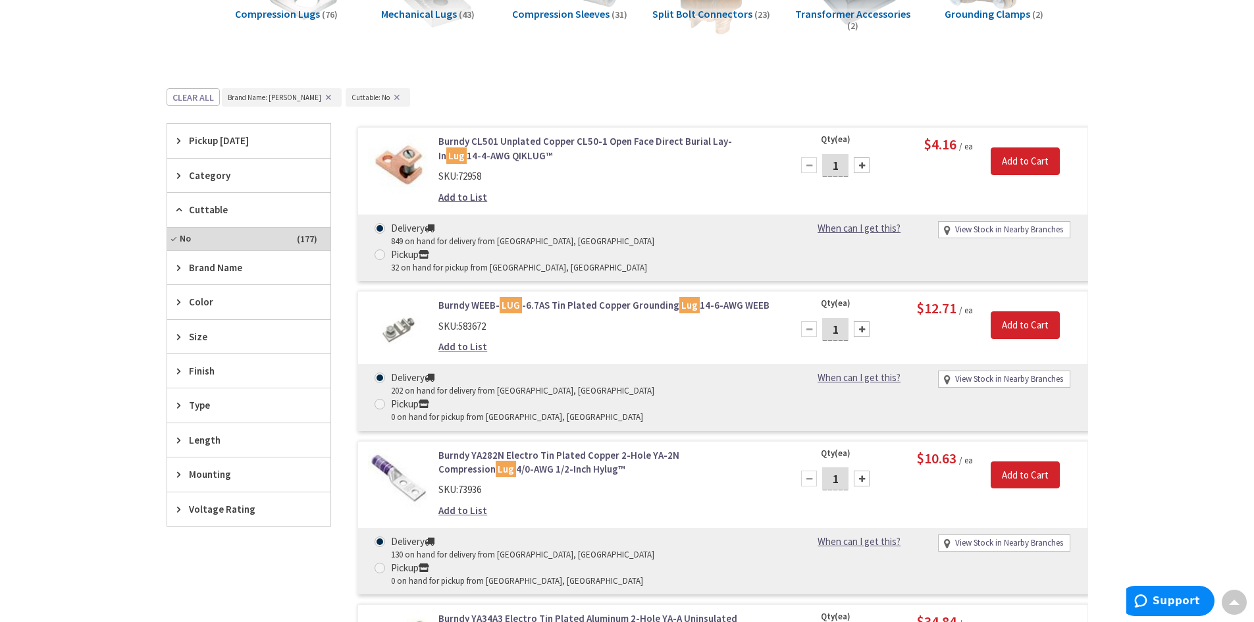
click at [176, 405] on div "Type" at bounding box center [248, 405] width 163 height 34
click at [177, 405] on icon at bounding box center [182, 405] width 10 height 10
click at [177, 441] on icon at bounding box center [182, 440] width 10 height 10
click at [181, 469] on icon at bounding box center [182, 474] width 10 height 10
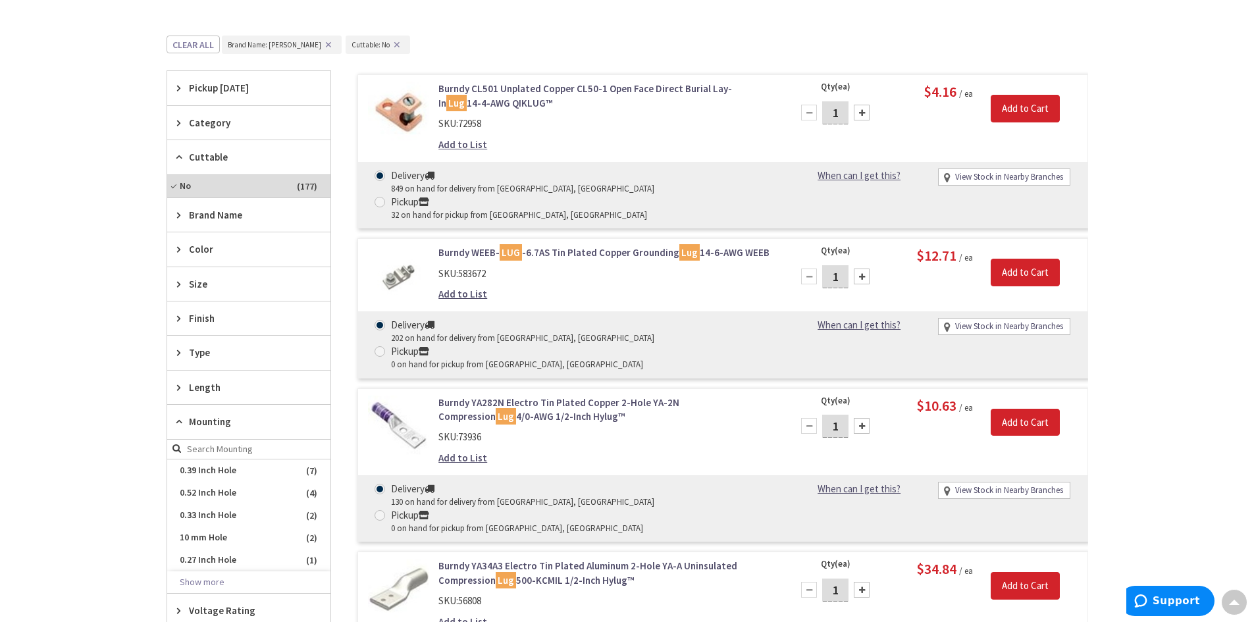
scroll to position [405, 0]
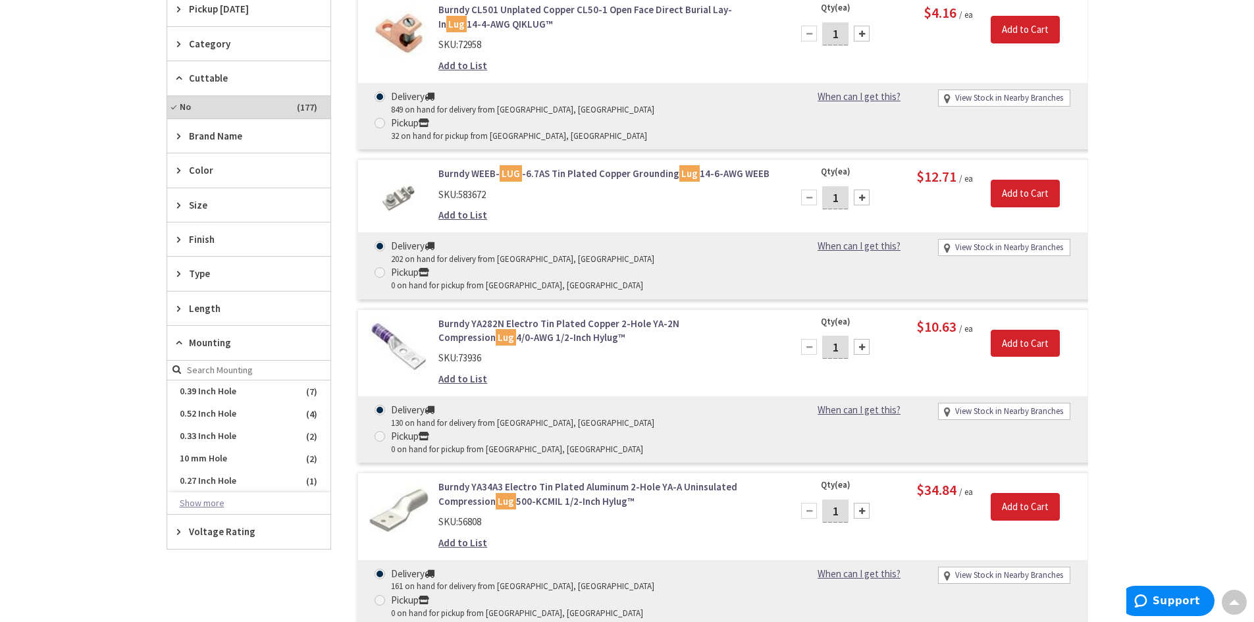
click at [221, 505] on button "Show more" at bounding box center [248, 503] width 163 height 22
click at [213, 544] on span "3/8 Inch Hole" at bounding box center [248, 548] width 163 height 22
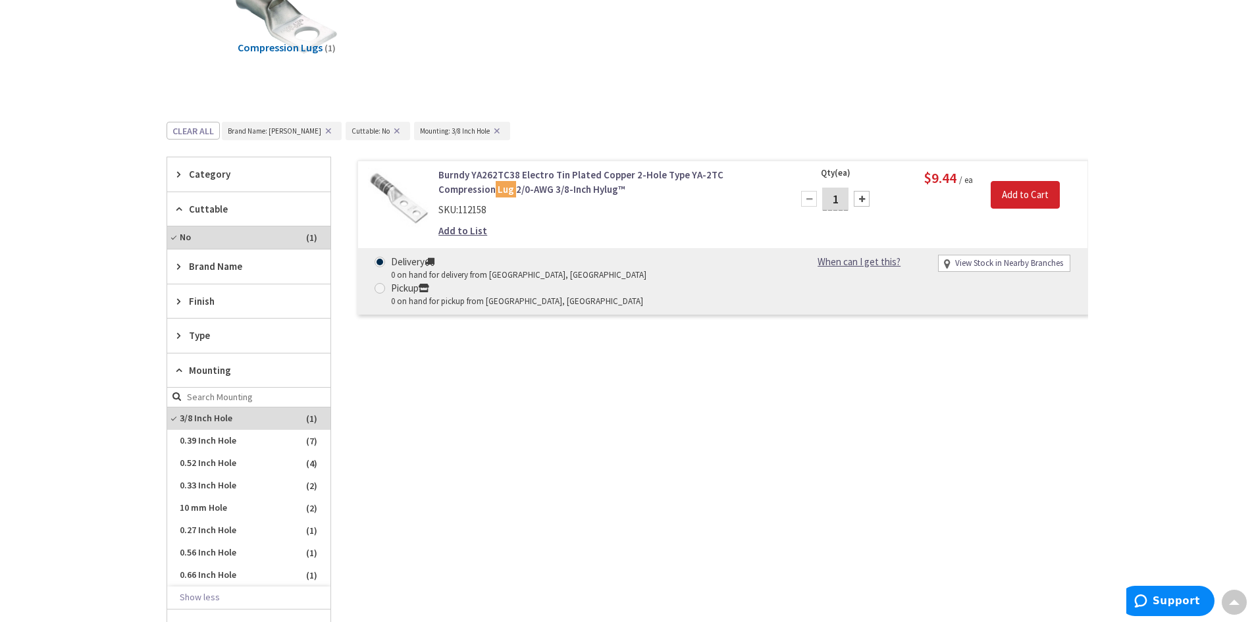
scroll to position [238, 0]
drag, startPoint x: 470, startPoint y: 130, endPoint x: 359, endPoint y: 130, distance: 110.6
click at [490, 130] on button "✕" at bounding box center [497, 132] width 14 height 9
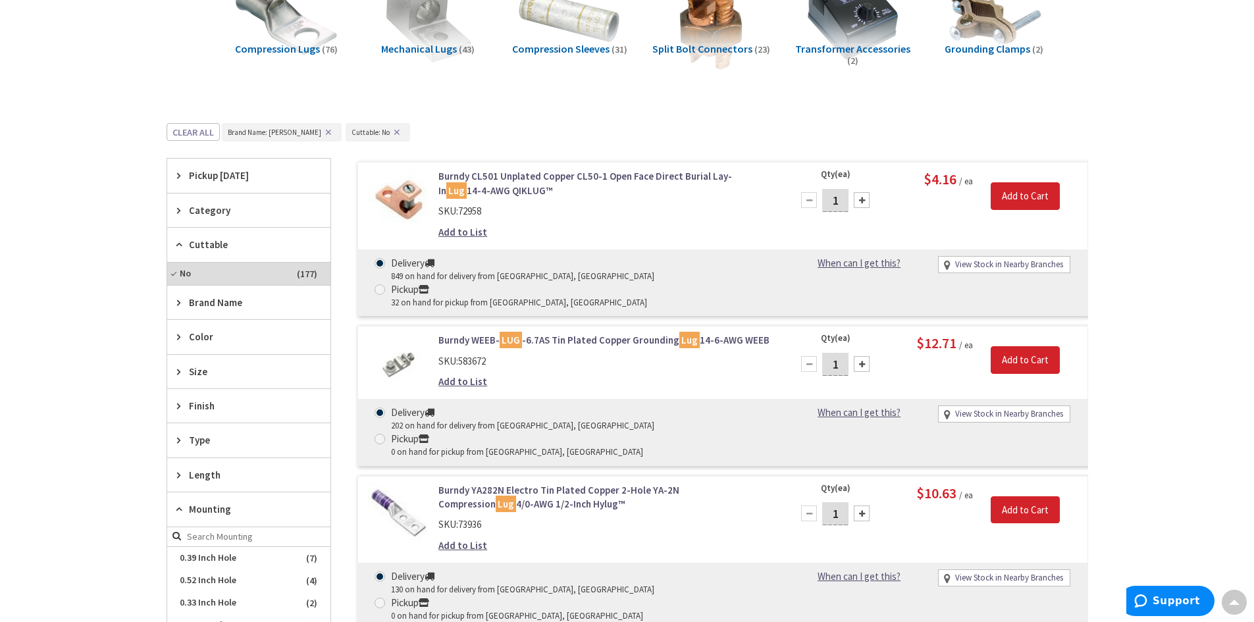
click at [390, 130] on button "✕" at bounding box center [397, 132] width 14 height 9
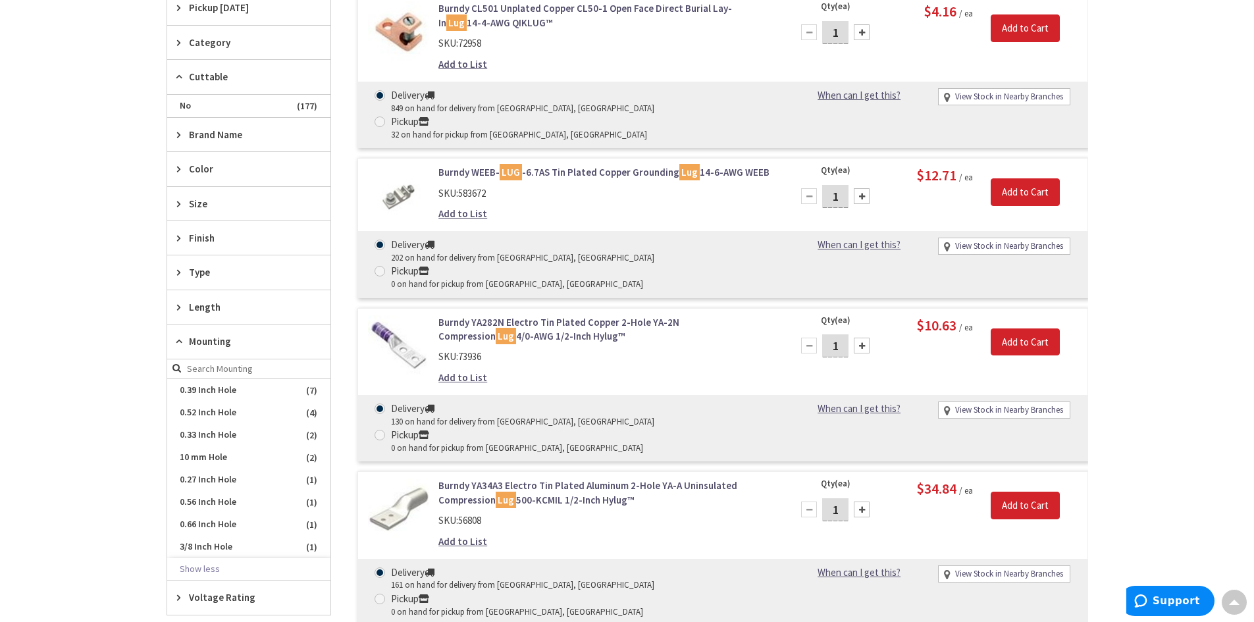
scroll to position [436, 0]
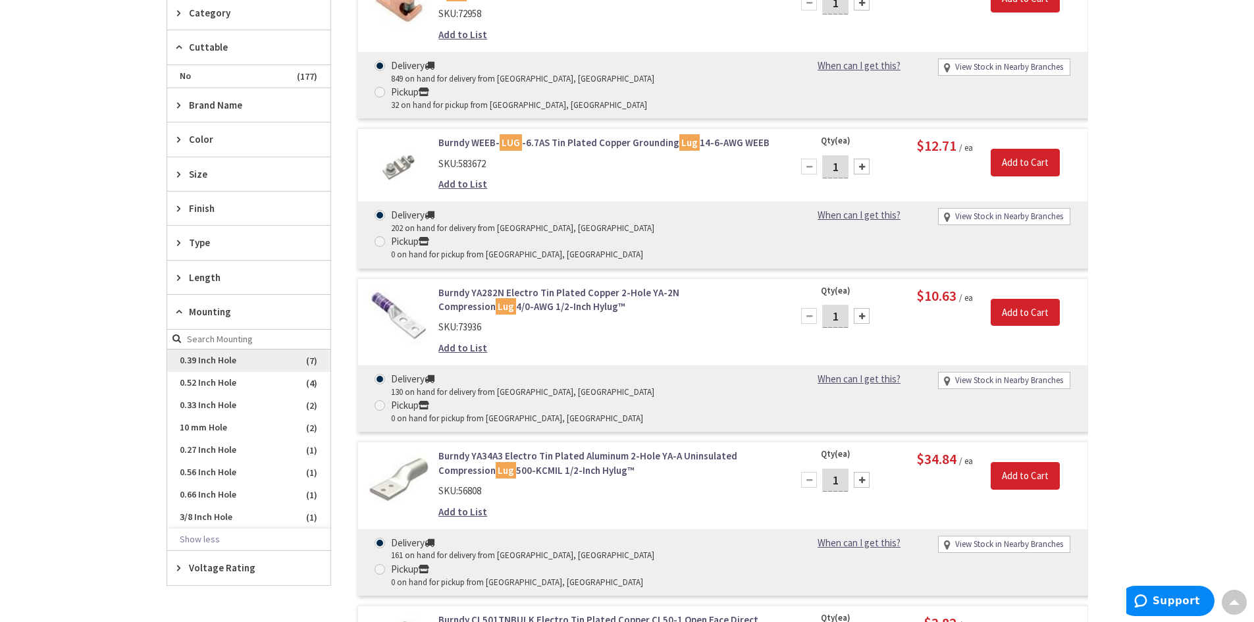
click at [217, 364] on span "0.39 Inch Hole" at bounding box center [248, 361] width 163 height 22
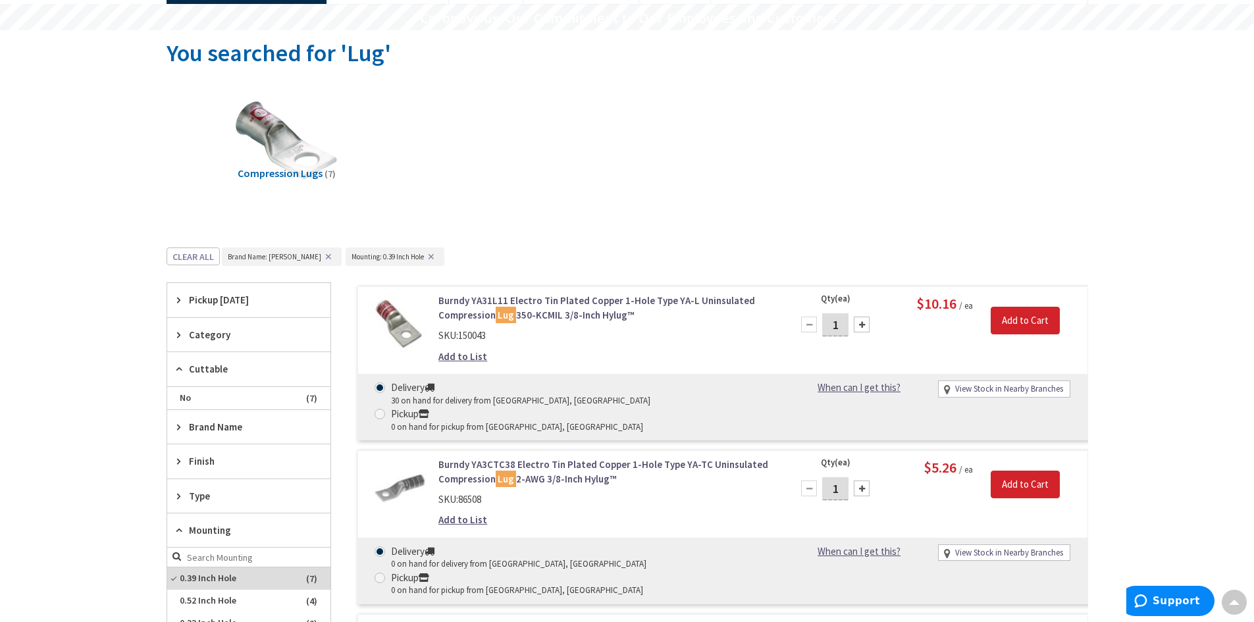
scroll to position [107, 0]
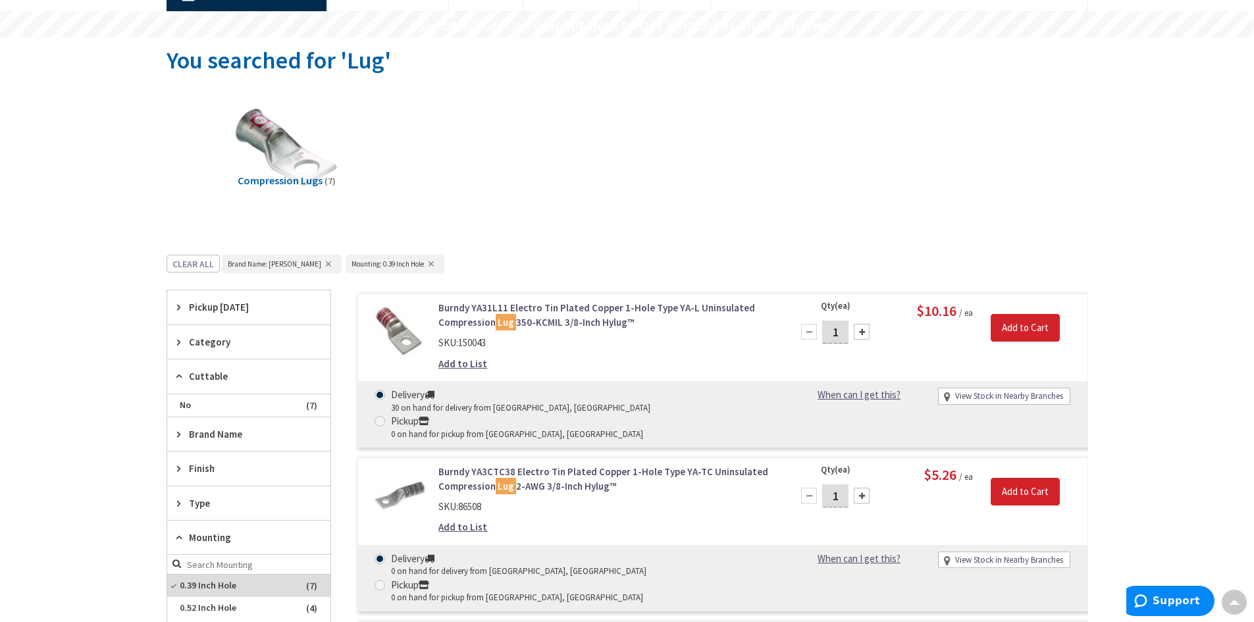
click at [424, 263] on button "✕" at bounding box center [431, 263] width 14 height 9
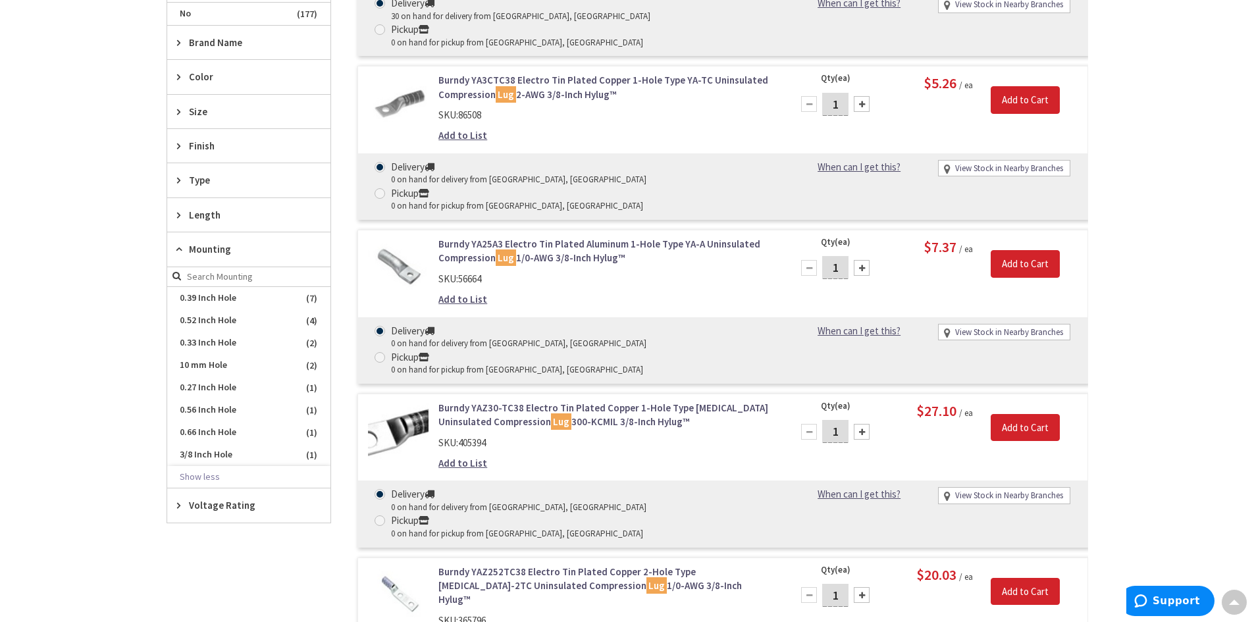
scroll to position [502, 0]
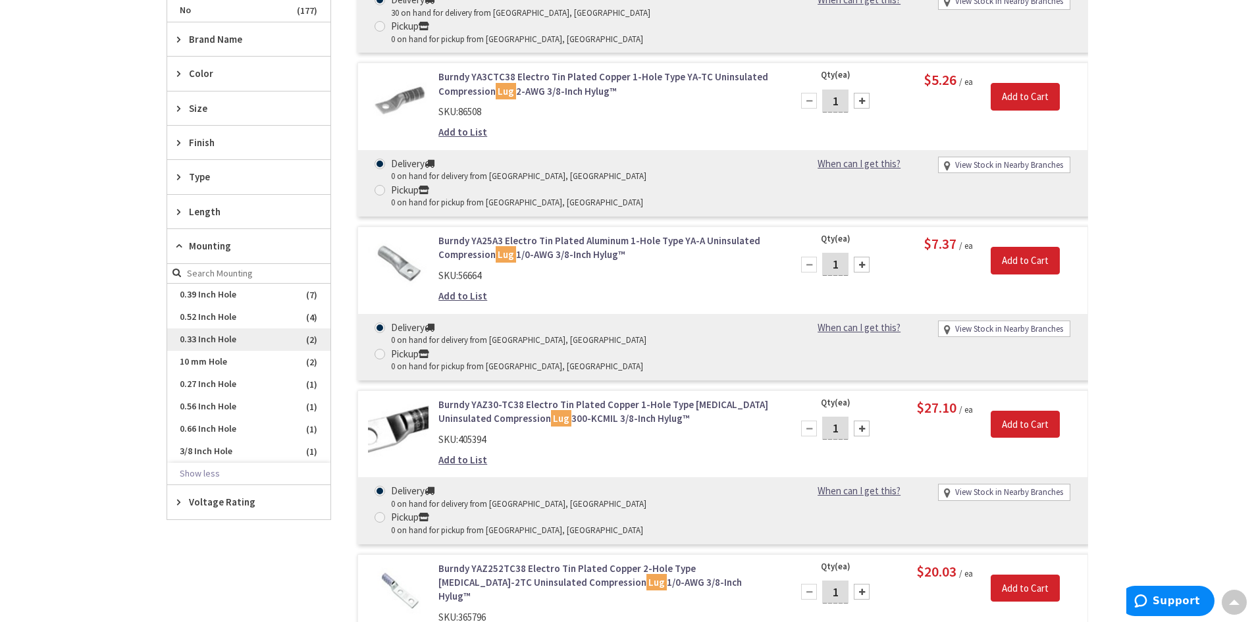
click at [207, 335] on span "0.33 Inch Hole" at bounding box center [248, 339] width 163 height 22
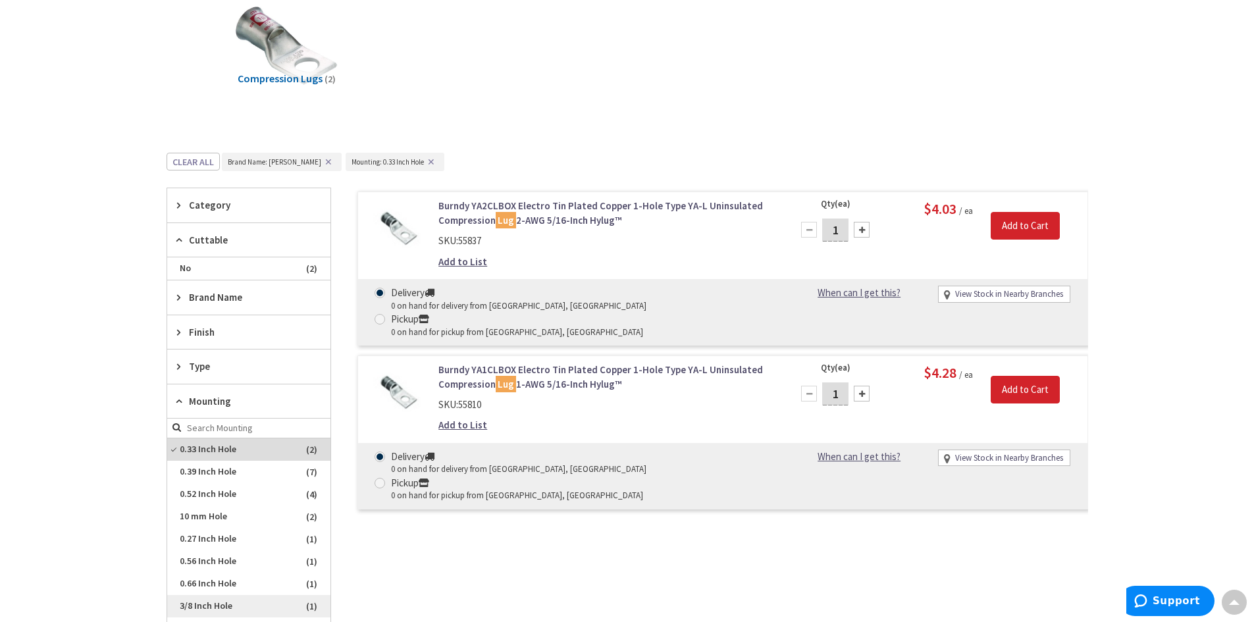
scroll to position [203, 0]
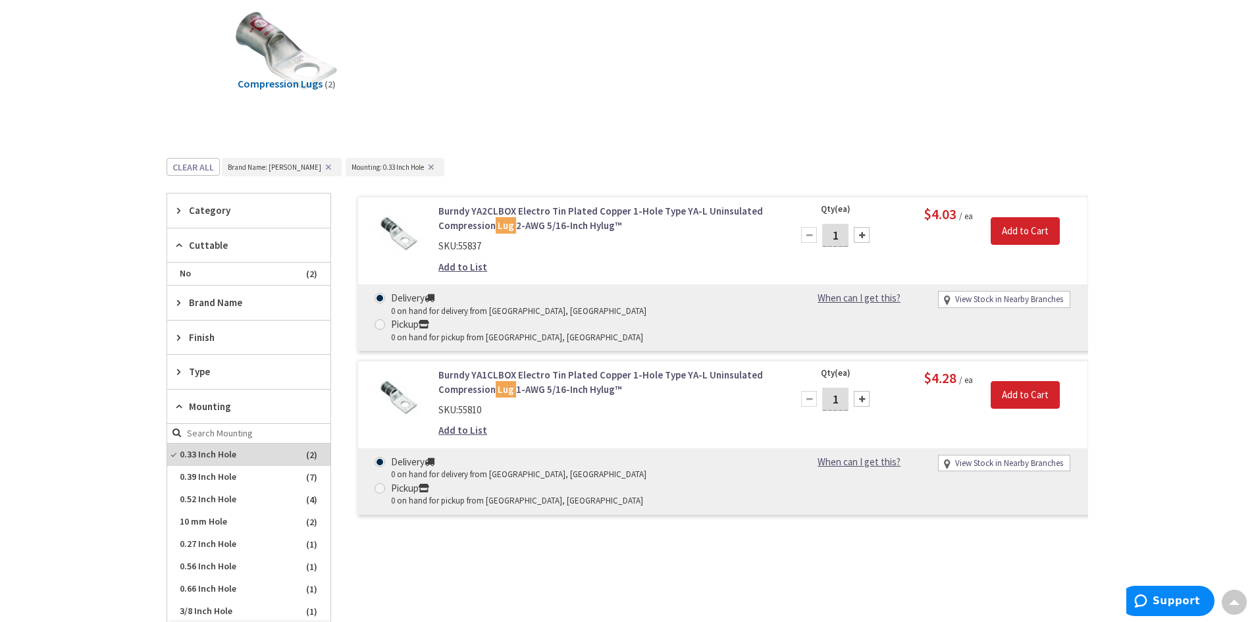
click at [424, 163] on button "✕" at bounding box center [431, 167] width 14 height 9
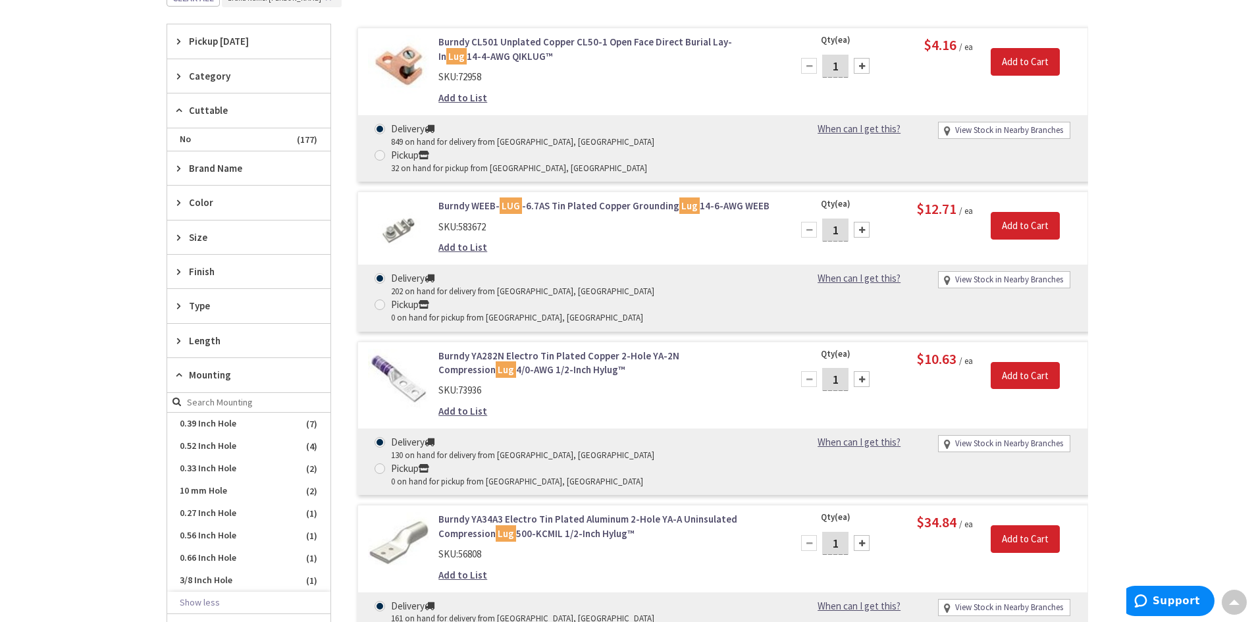
scroll to position [467, 0]
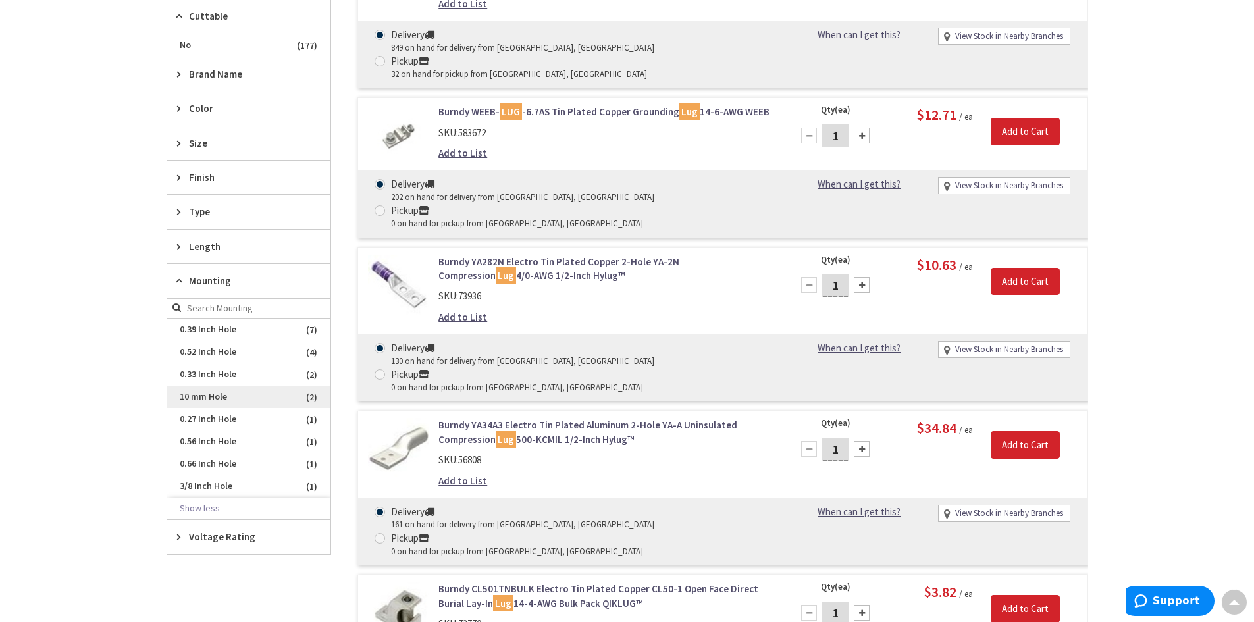
click at [205, 400] on span "10 mm Hole" at bounding box center [248, 397] width 163 height 22
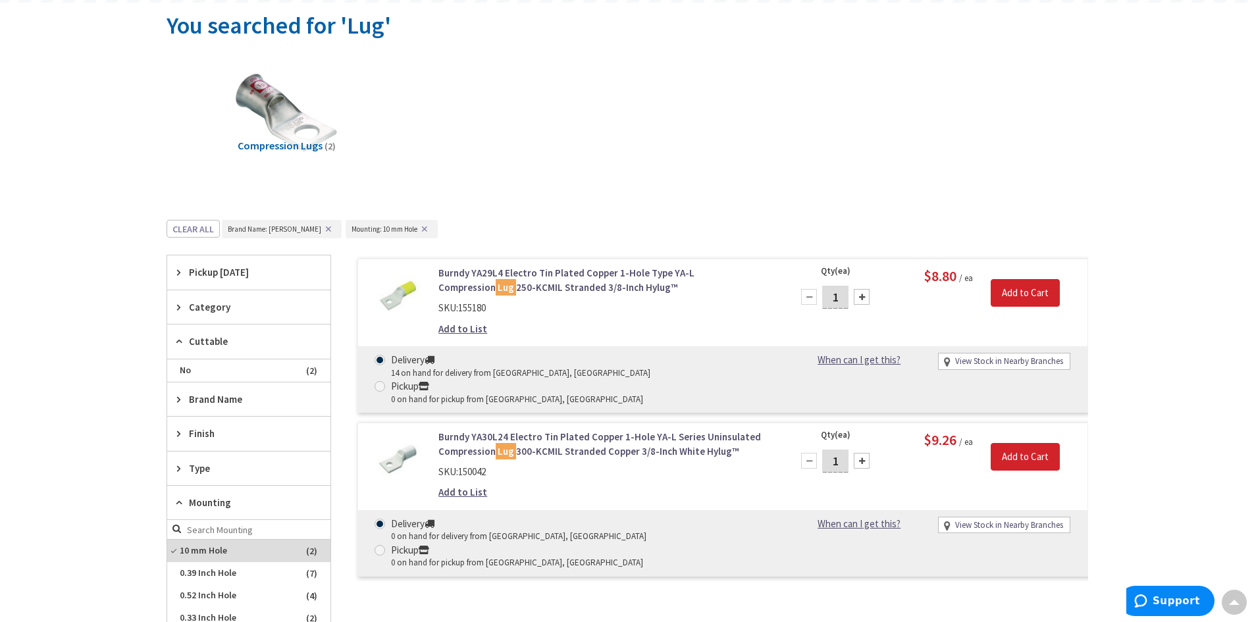
scroll to position [138, 0]
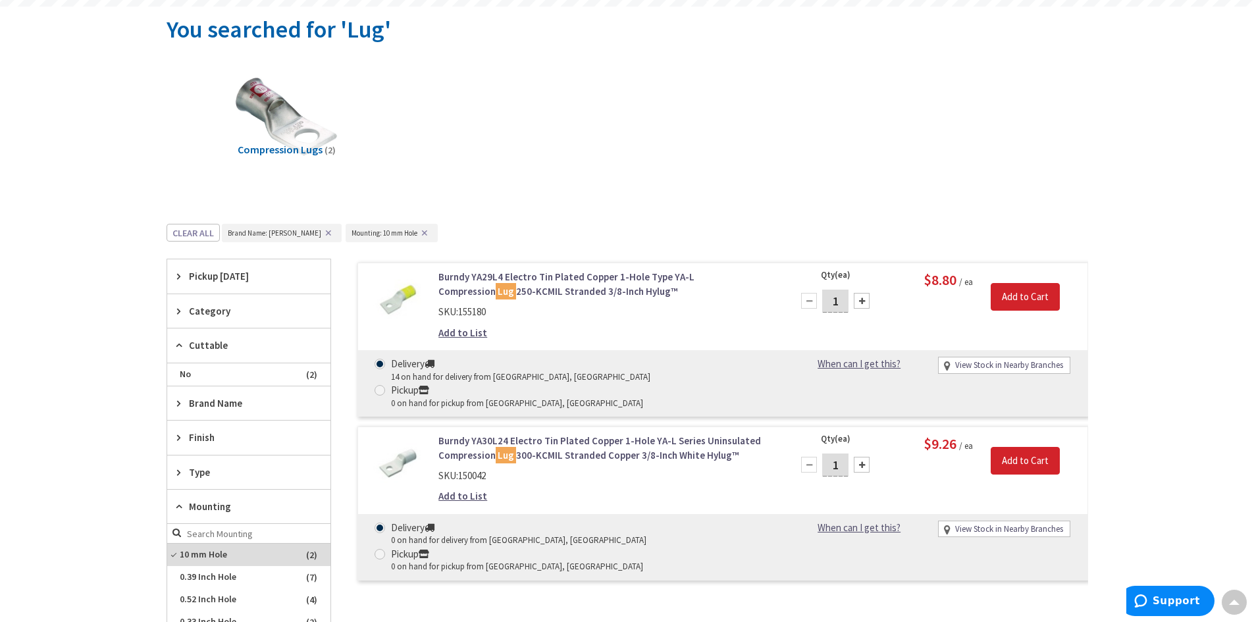
click at [417, 232] on button "✕" at bounding box center [424, 232] width 14 height 9
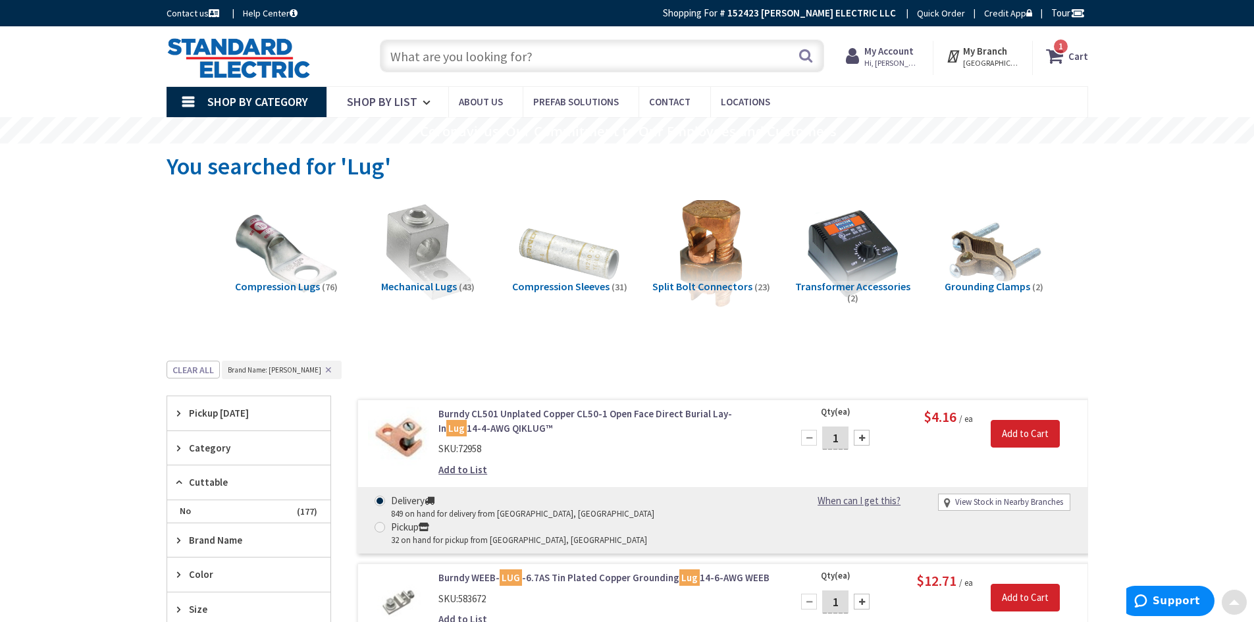
scroll to position [0, 0]
click at [544, 51] on input "text" at bounding box center [602, 56] width 444 height 33
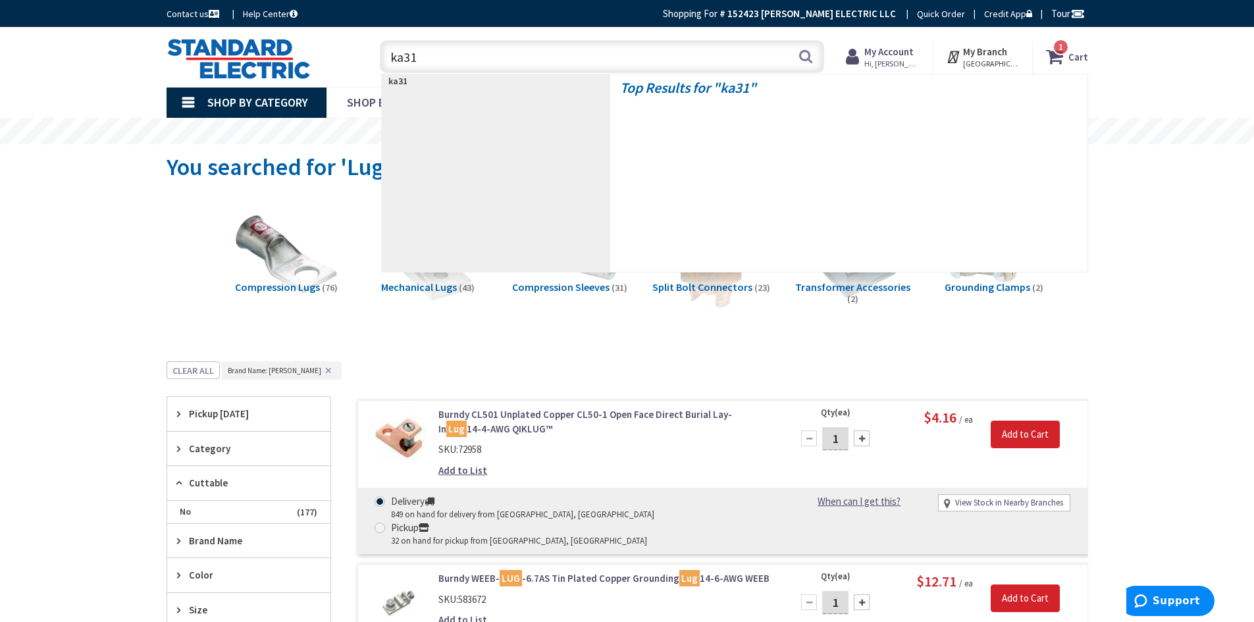
type input "ka31u"
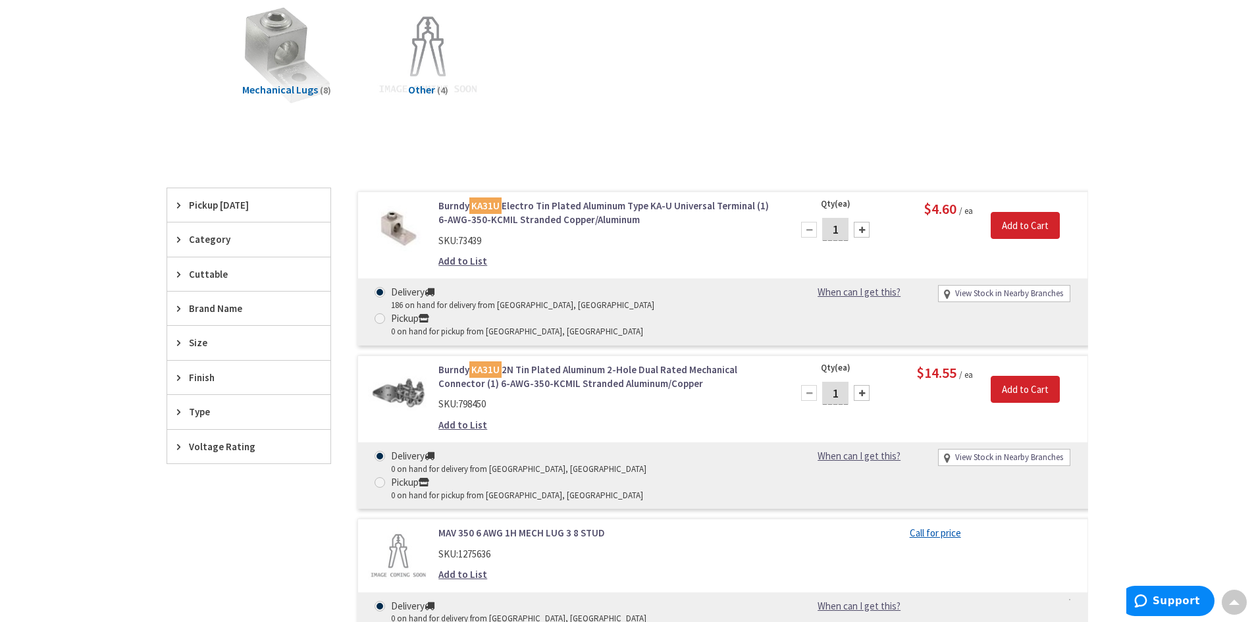
scroll to position [132, 0]
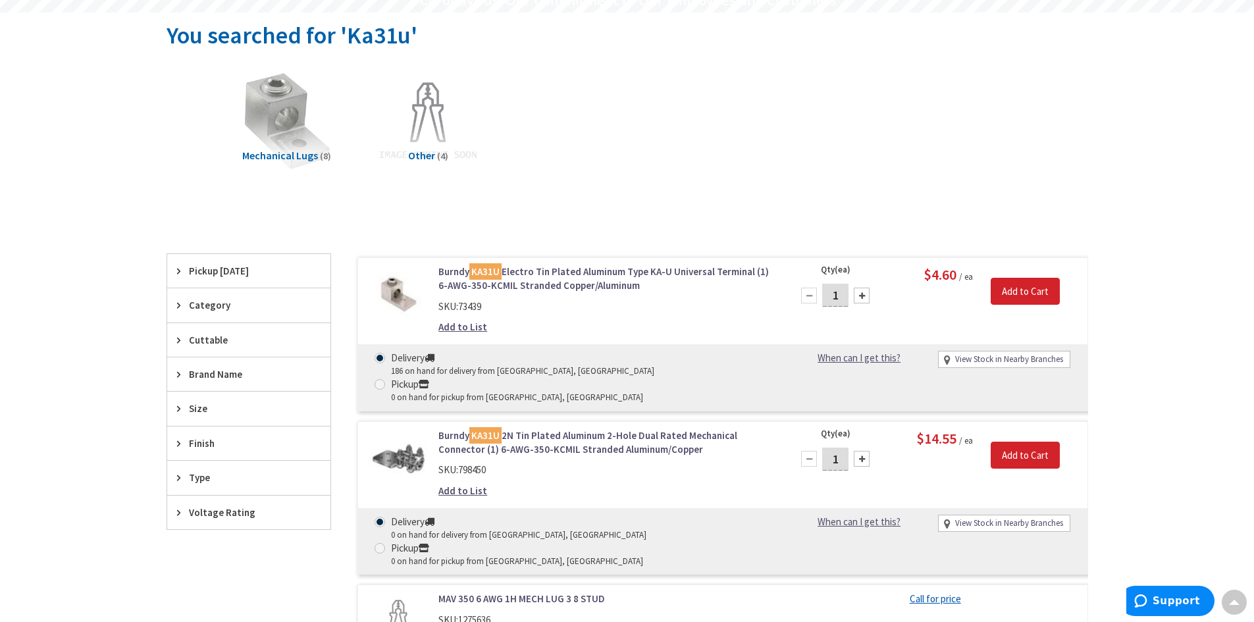
click at [569, 274] on link "Burndy KA31U Electro Tin Plated Aluminum Type KA-U Universal Terminal (1) 6-AWG…" at bounding box center [605, 279] width 335 height 28
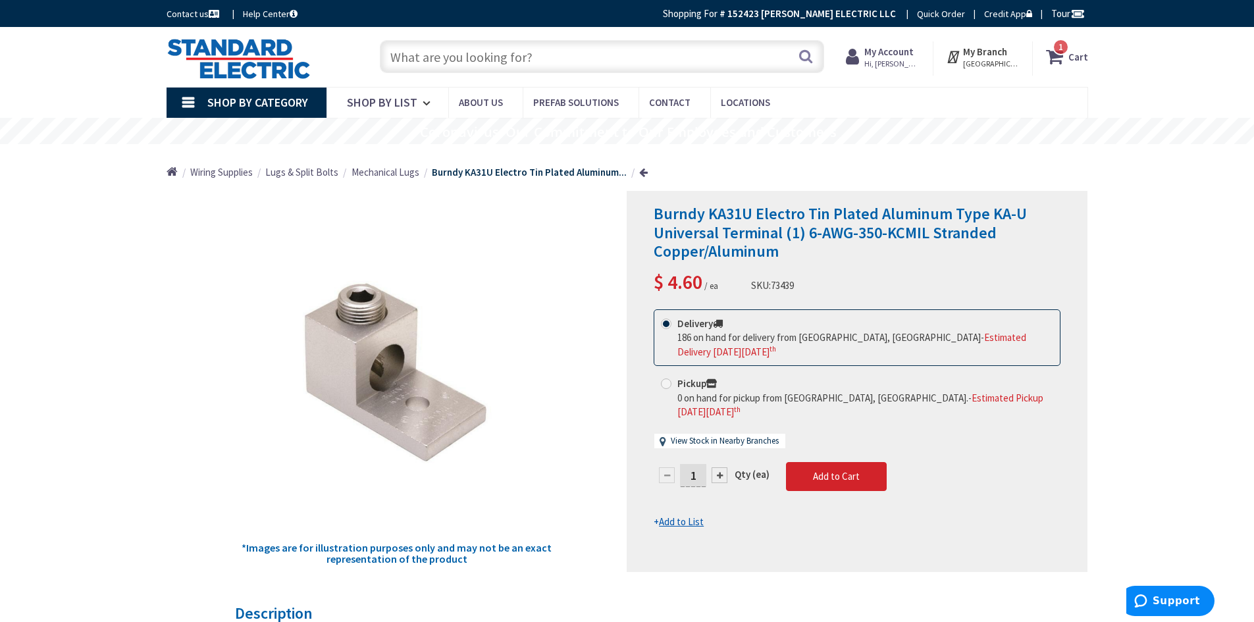
click at [719, 467] on div at bounding box center [720, 475] width 16 height 16
click at [719, 446] on div at bounding box center [857, 382] width 460 height 380
click at [719, 467] on div at bounding box center [720, 475] width 16 height 16
type input "3"
click at [843, 462] on button "Add to Cart" at bounding box center [836, 476] width 101 height 29
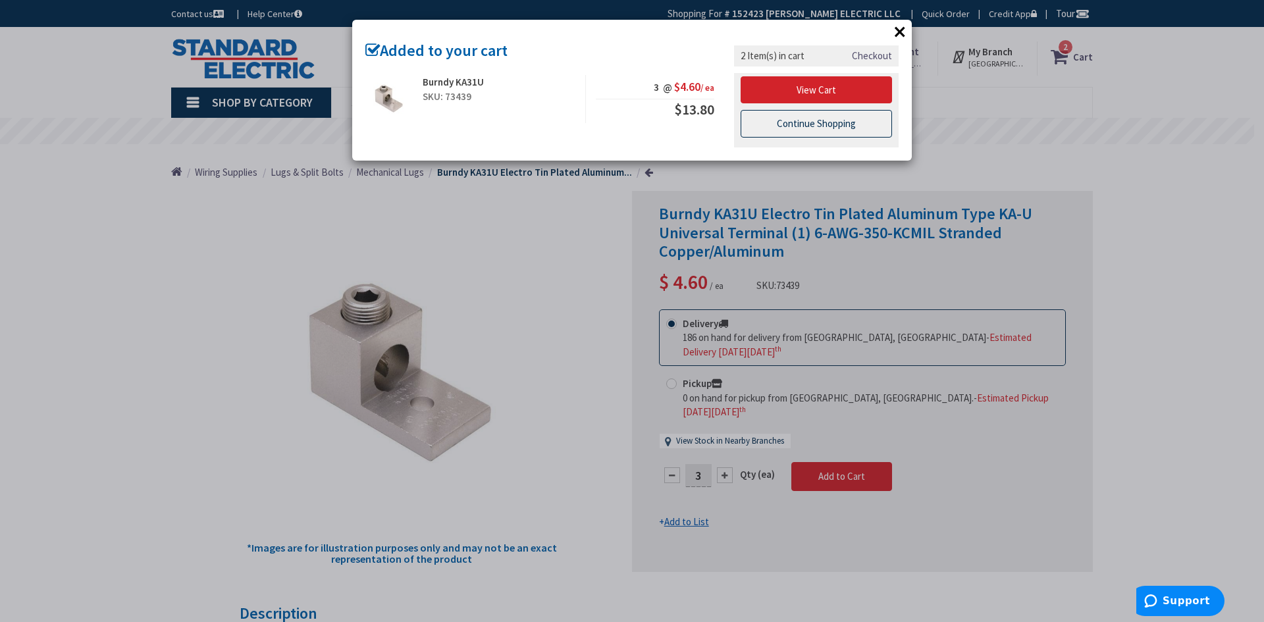
click at [807, 117] on link "Continue Shopping" at bounding box center [816, 124] width 151 height 28
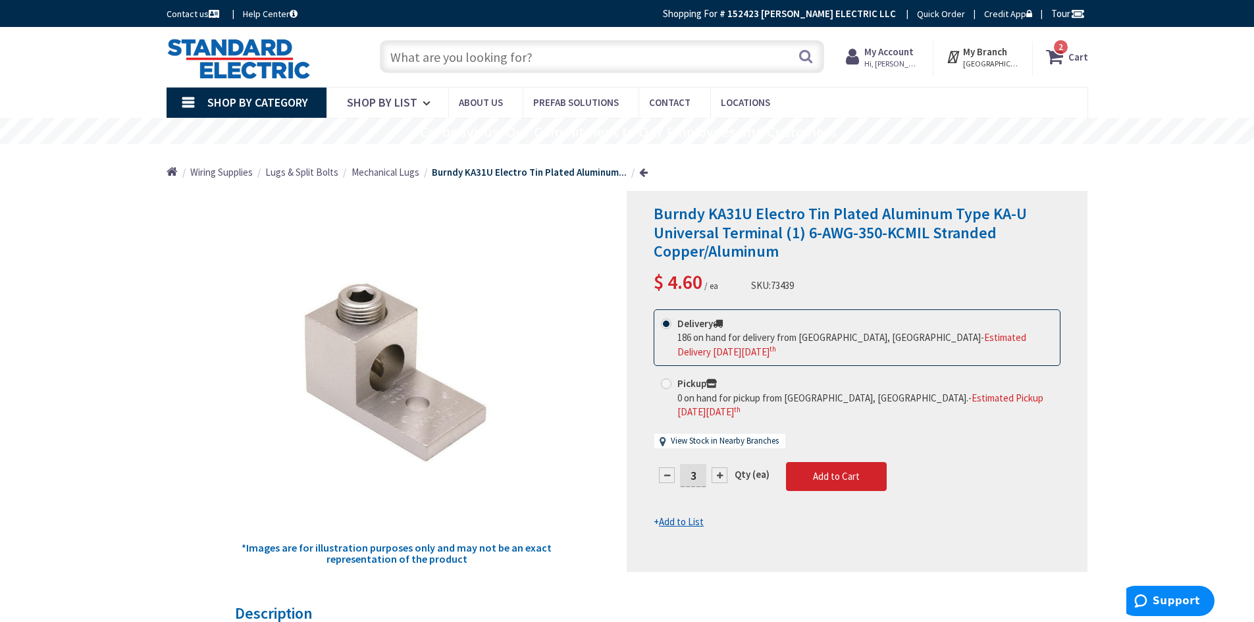
click at [602, 64] on input "text" at bounding box center [602, 56] width 444 height 33
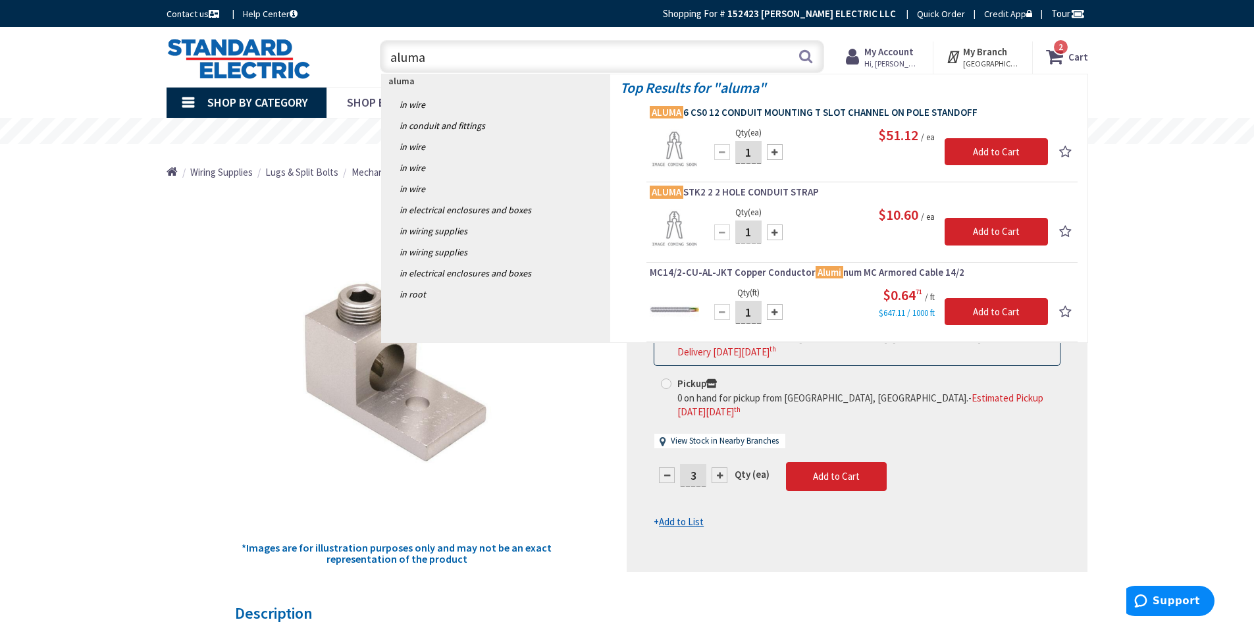
type input "aluma"
click at [820, 110] on span "ALUMA 6 CS0 12 CONDUIT MOUNTING T SLOT CHANNEL ON POLE STANDOFF" at bounding box center [862, 112] width 425 height 13
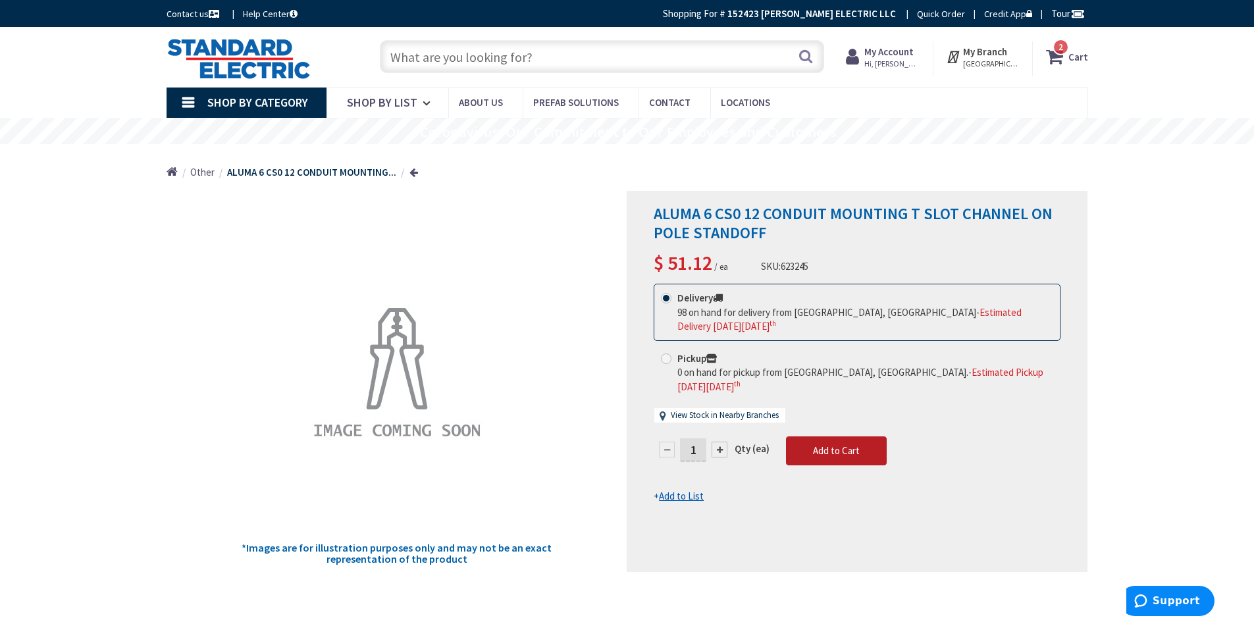
click at [824, 444] on span "Add to Cart" at bounding box center [836, 450] width 47 height 13
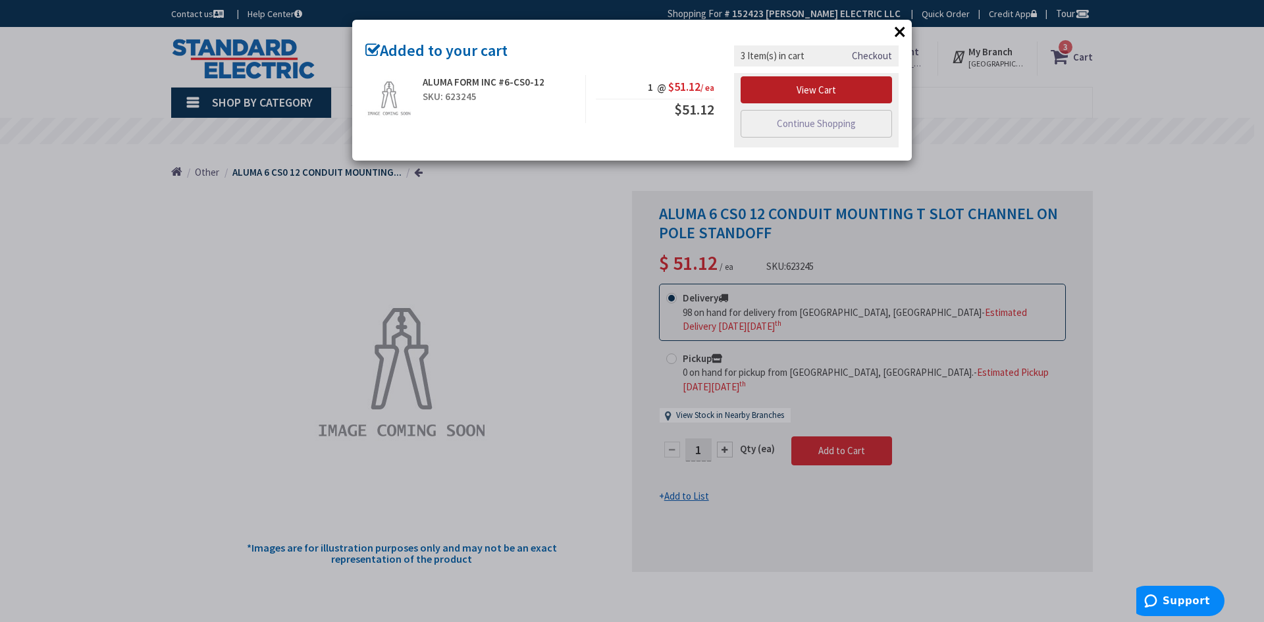
click at [806, 86] on link "View Cart" at bounding box center [816, 90] width 151 height 28
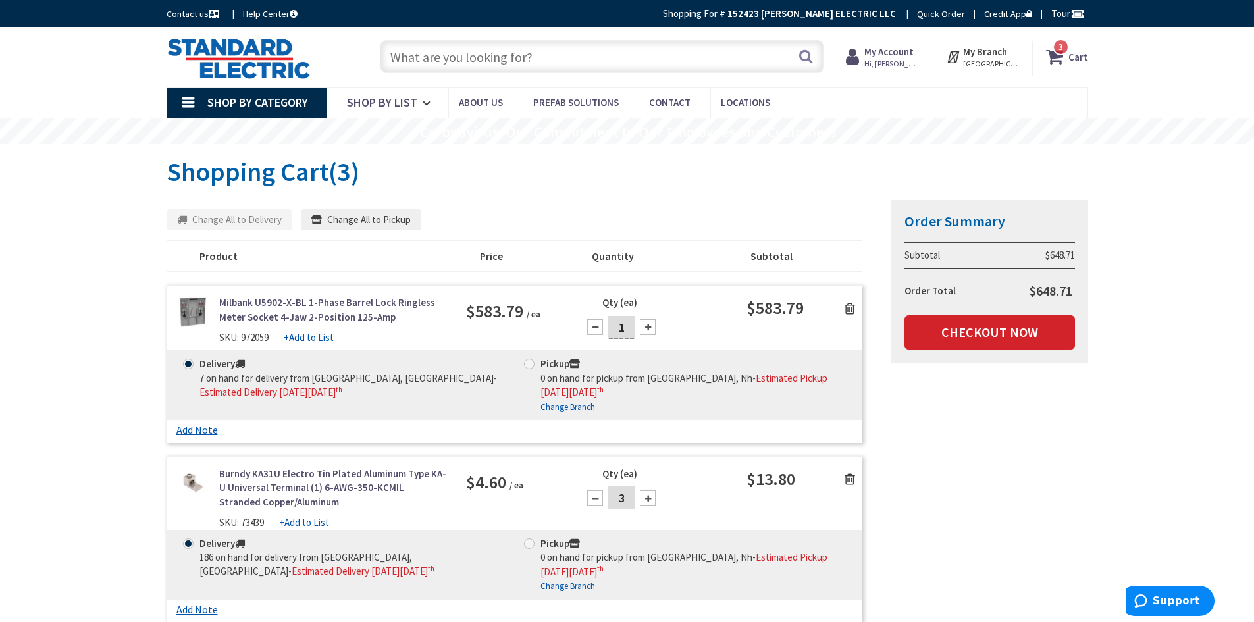
click at [475, 50] on input "text" at bounding box center [602, 56] width 444 height 33
paste input "S8324"
type input "S8324"
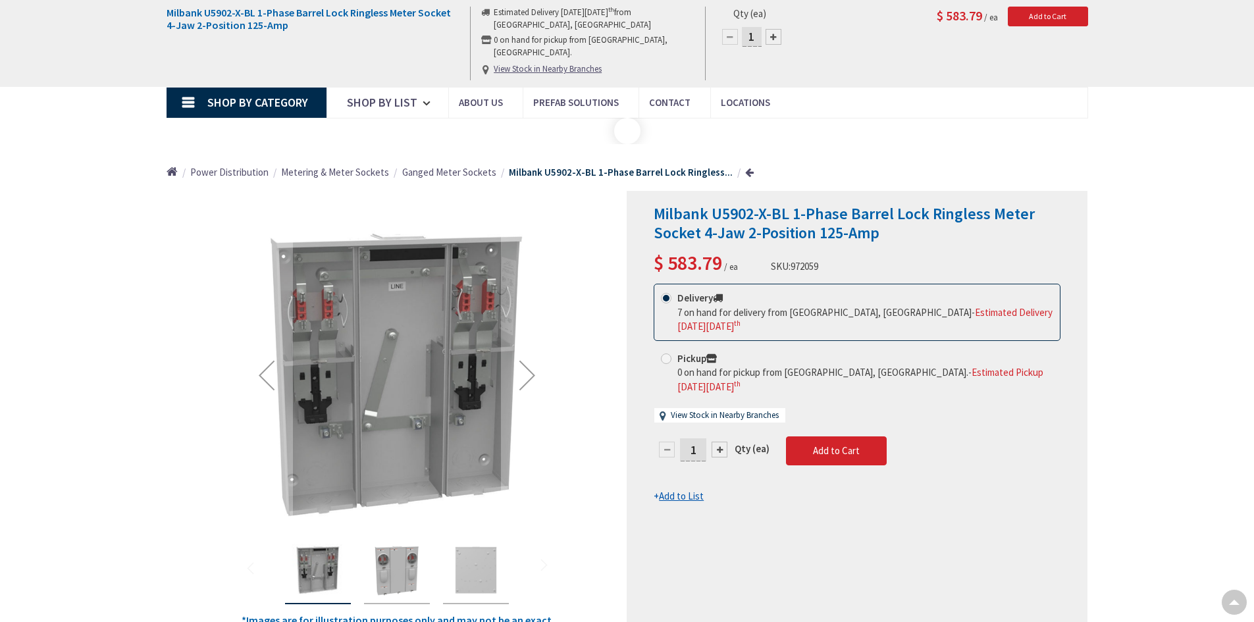
scroll to position [813, 0]
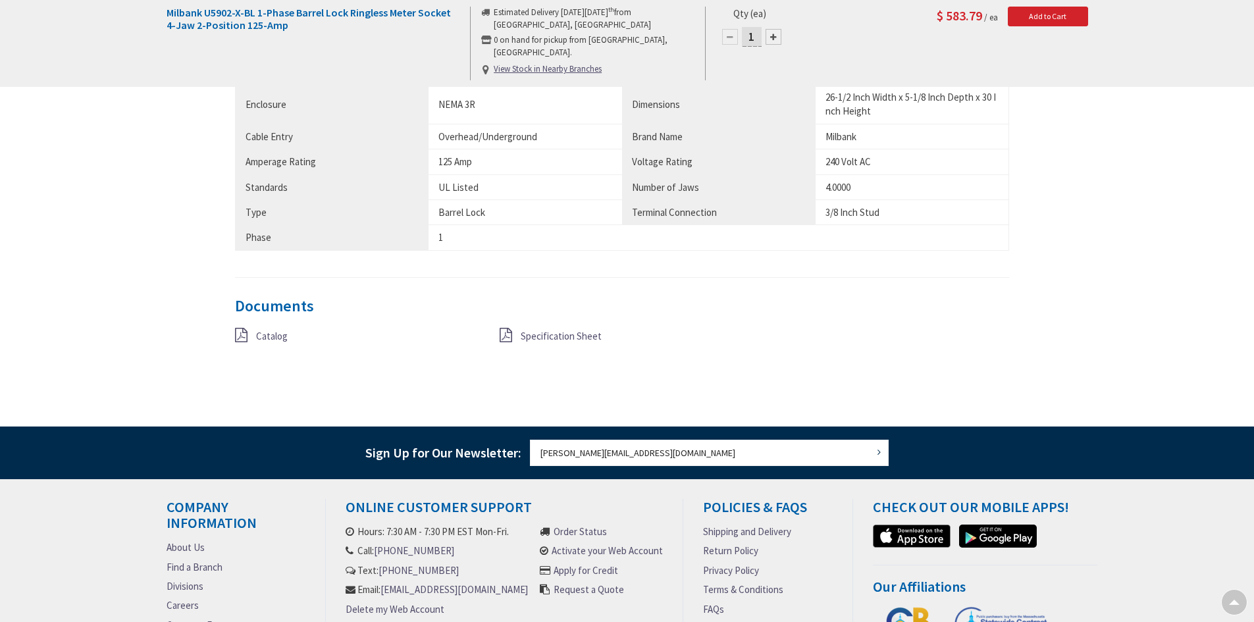
click at [271, 338] on span "Catalog" at bounding box center [272, 336] width 32 height 13
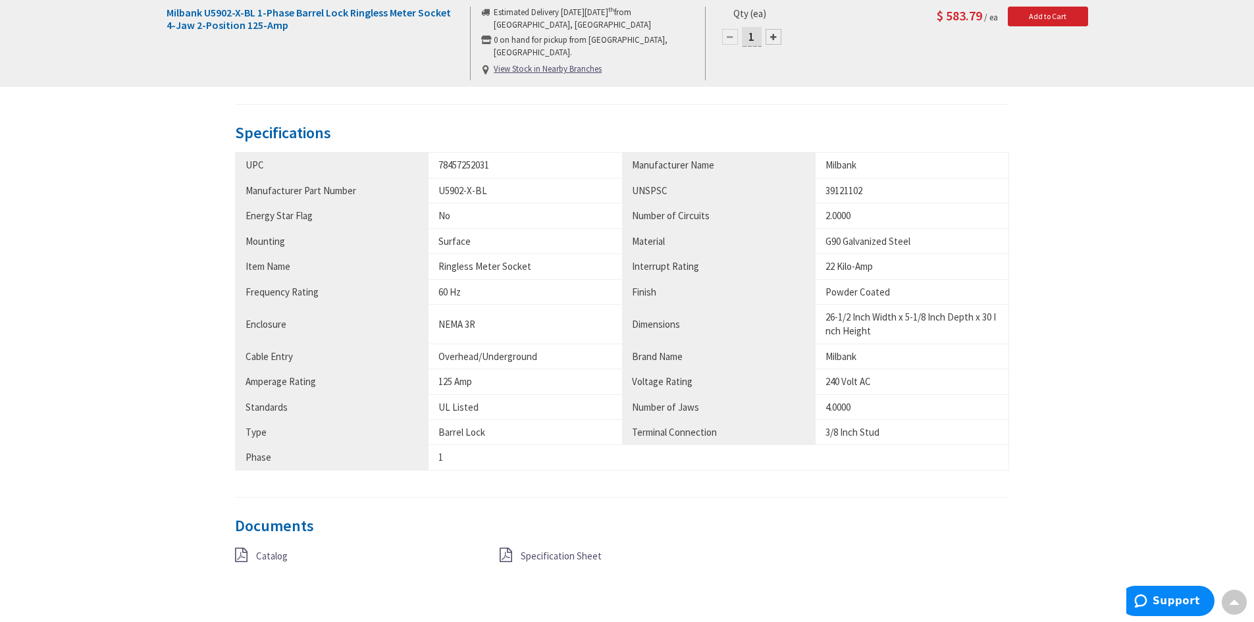
scroll to position [592, 0]
click at [549, 557] on span "Specification Sheet" at bounding box center [561, 556] width 81 height 13
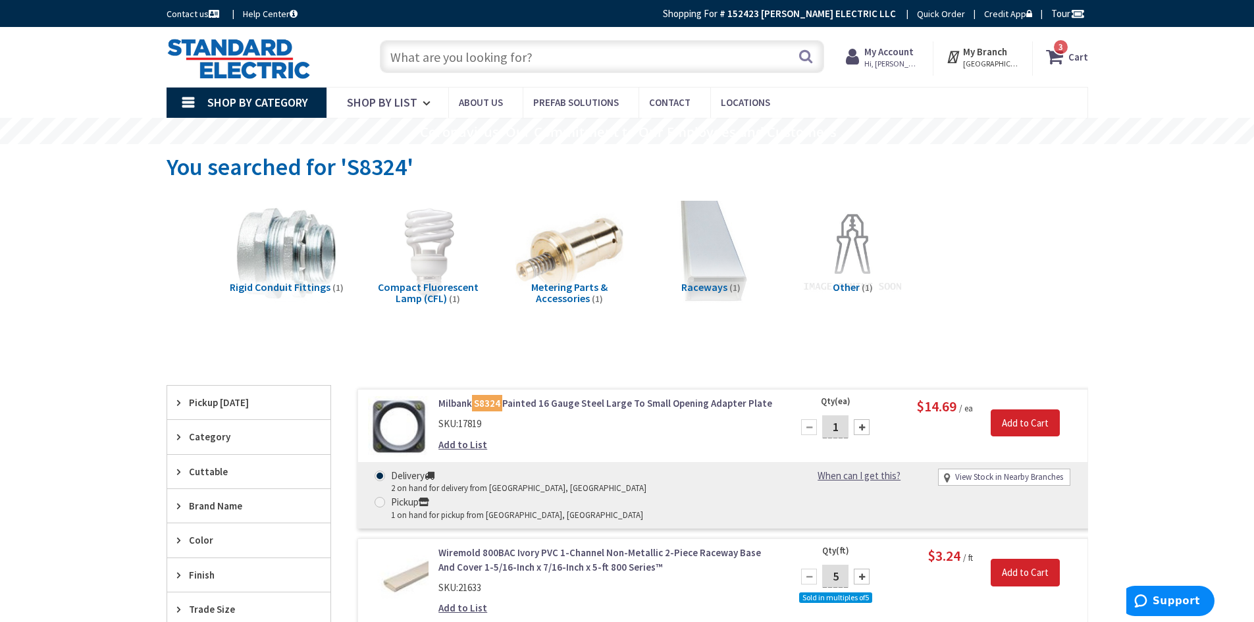
click at [646, 404] on link "Milbank S8324 Painted 16 Gauge Steel Large To Small Opening Adapter Plate" at bounding box center [605, 403] width 335 height 14
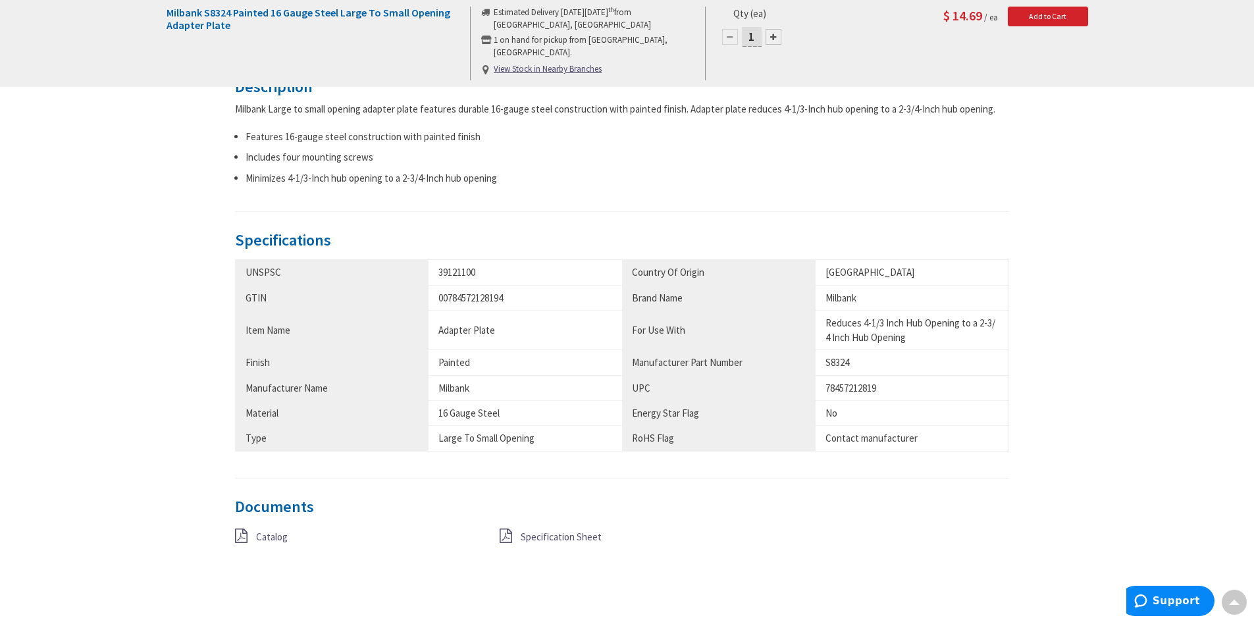
scroll to position [658, 0]
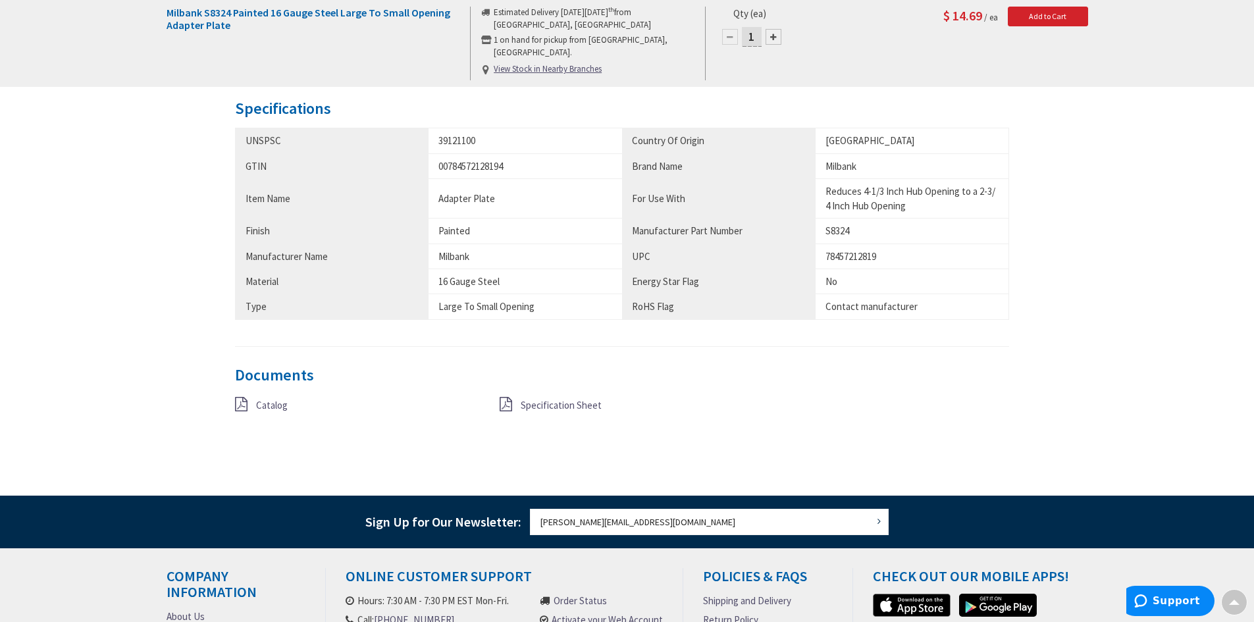
click at [542, 402] on span "Specification Sheet" at bounding box center [561, 405] width 81 height 13
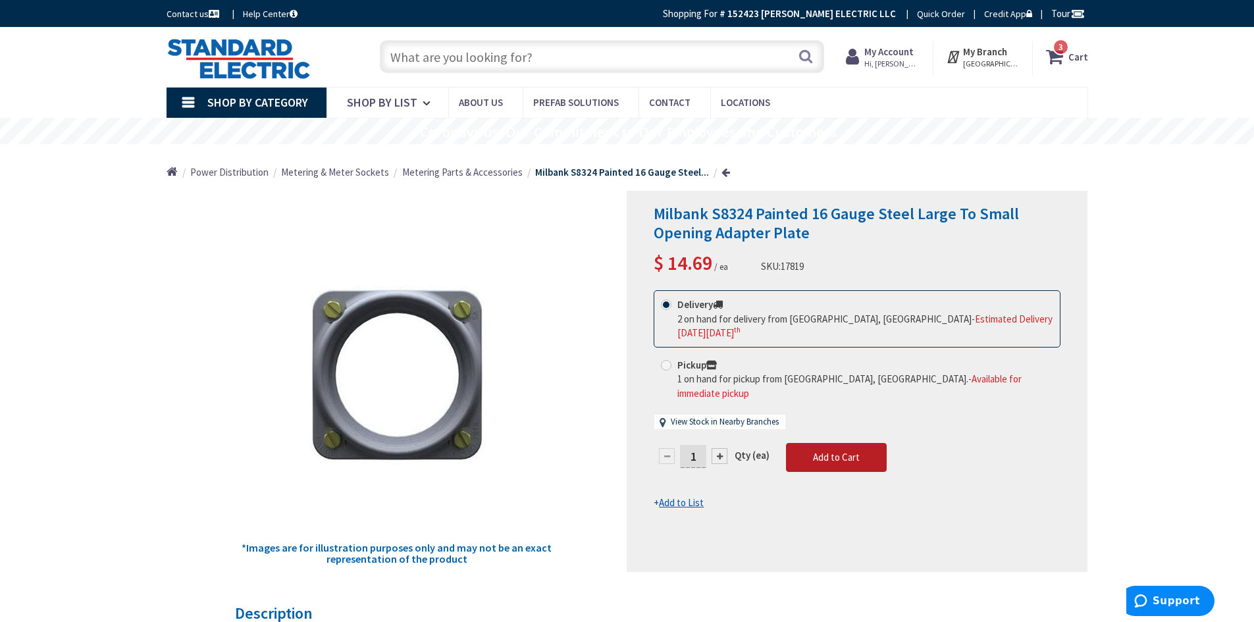
click at [835, 451] on span "Add to Cart" at bounding box center [836, 457] width 47 height 13
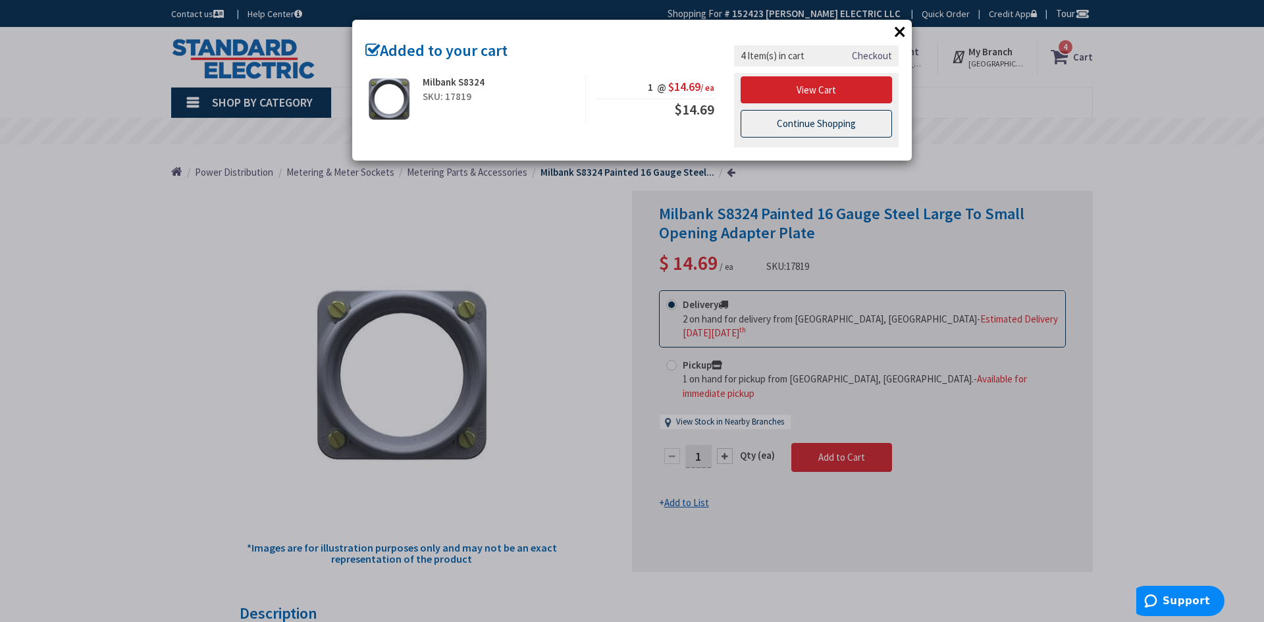
click at [820, 124] on link "Continue Shopping" at bounding box center [816, 124] width 151 height 28
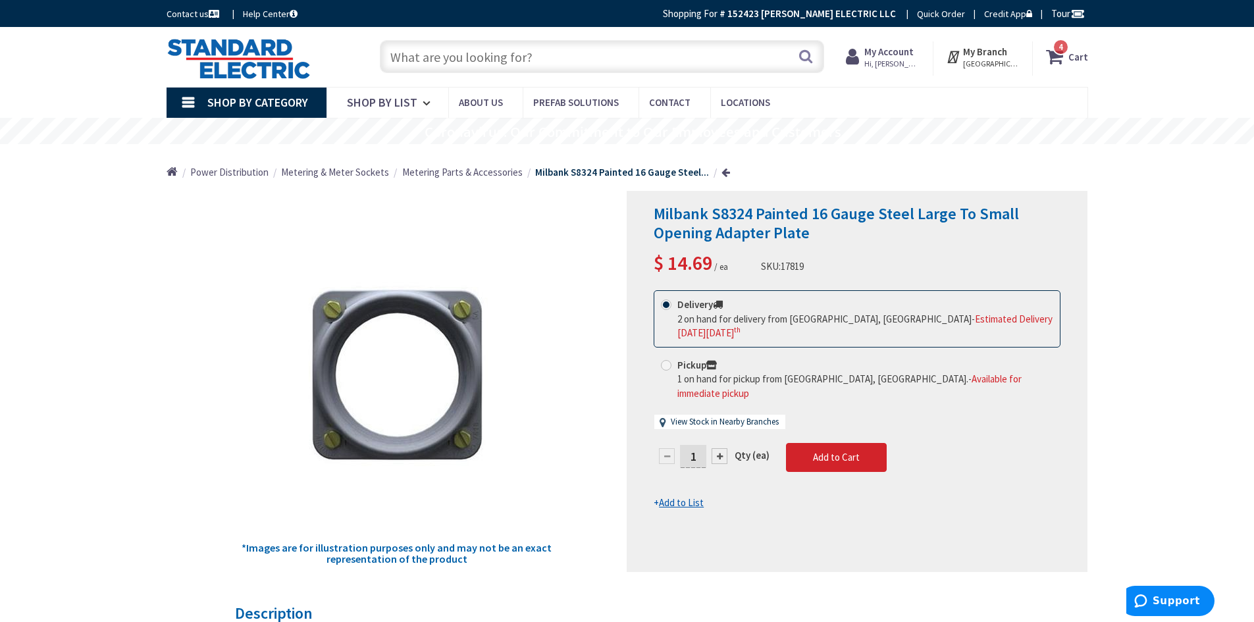
click at [542, 61] on input "text" at bounding box center [602, 56] width 444 height 33
paste input "K1539"
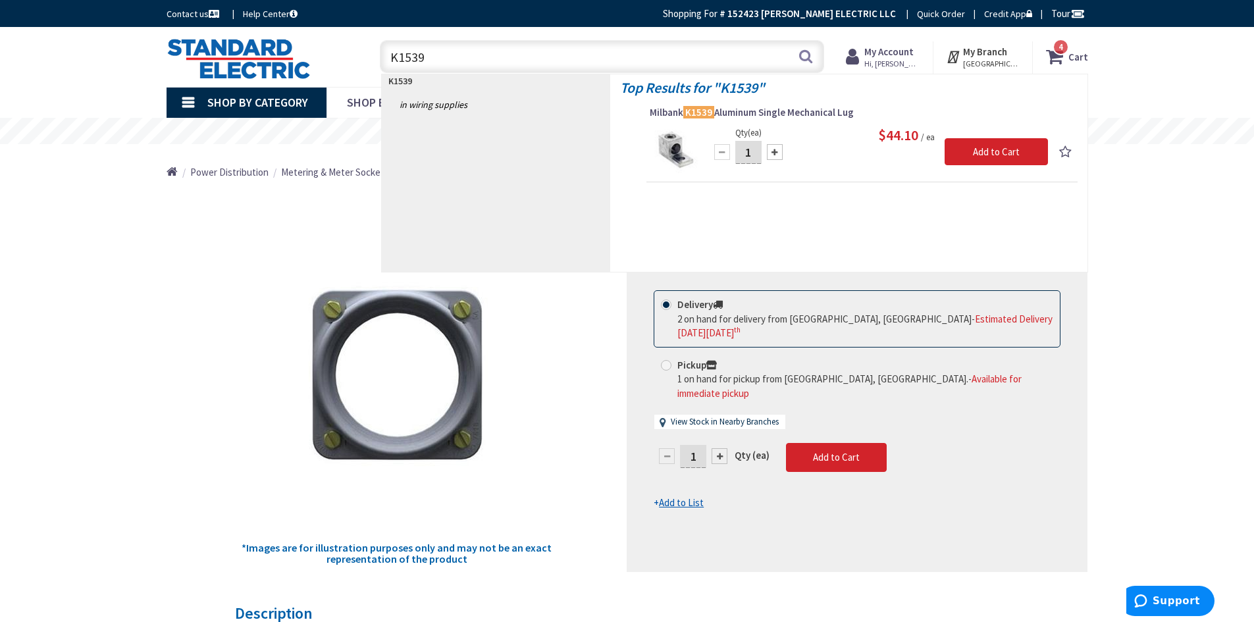
click at [212, 262] on div "*Images are for illustration purposes only and may not be an exact representati…" at bounding box center [397, 381] width 461 height 381
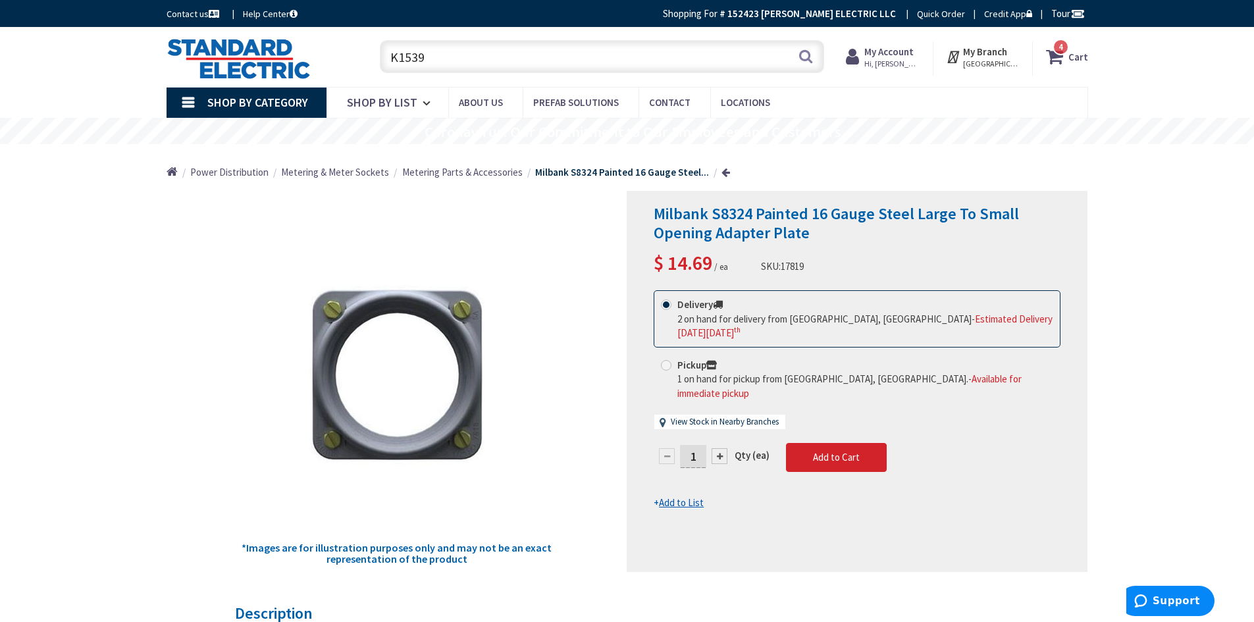
drag, startPoint x: 463, startPoint y: 56, endPoint x: 333, endPoint y: 55, distance: 129.7
click at [336, 56] on div "Toggle Nav K1539 K1539 Search 4 4 4 items Cart My Cart 4" at bounding box center [627, 57] width 941 height 44
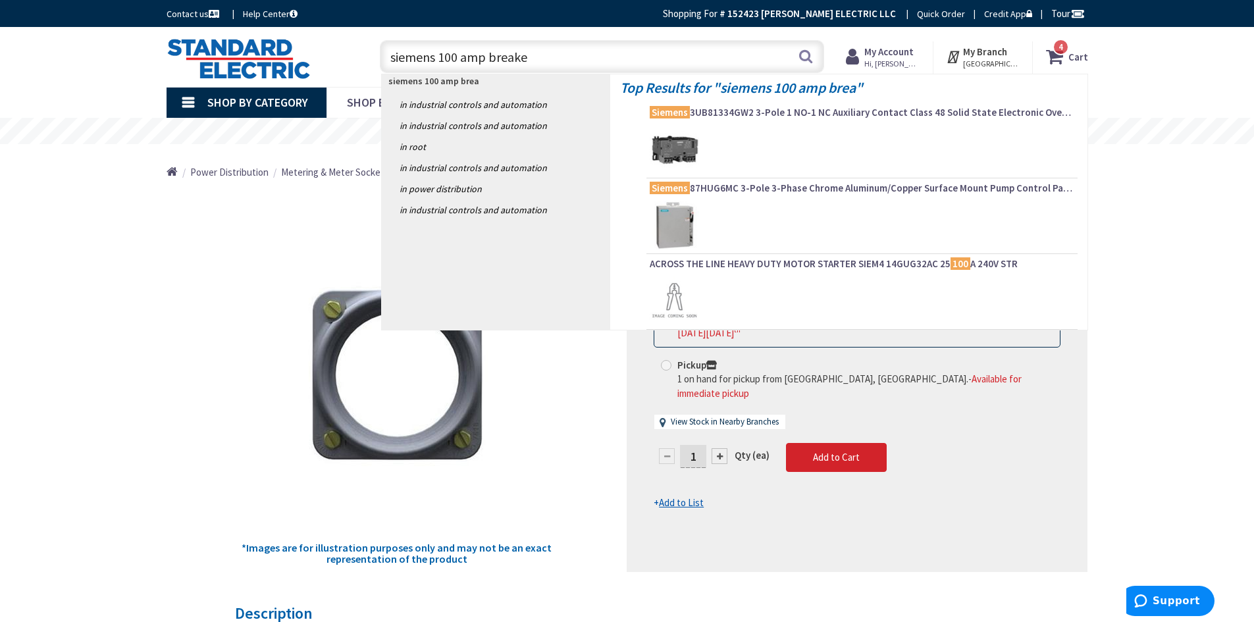
type input "siemens 100 amp breaker"
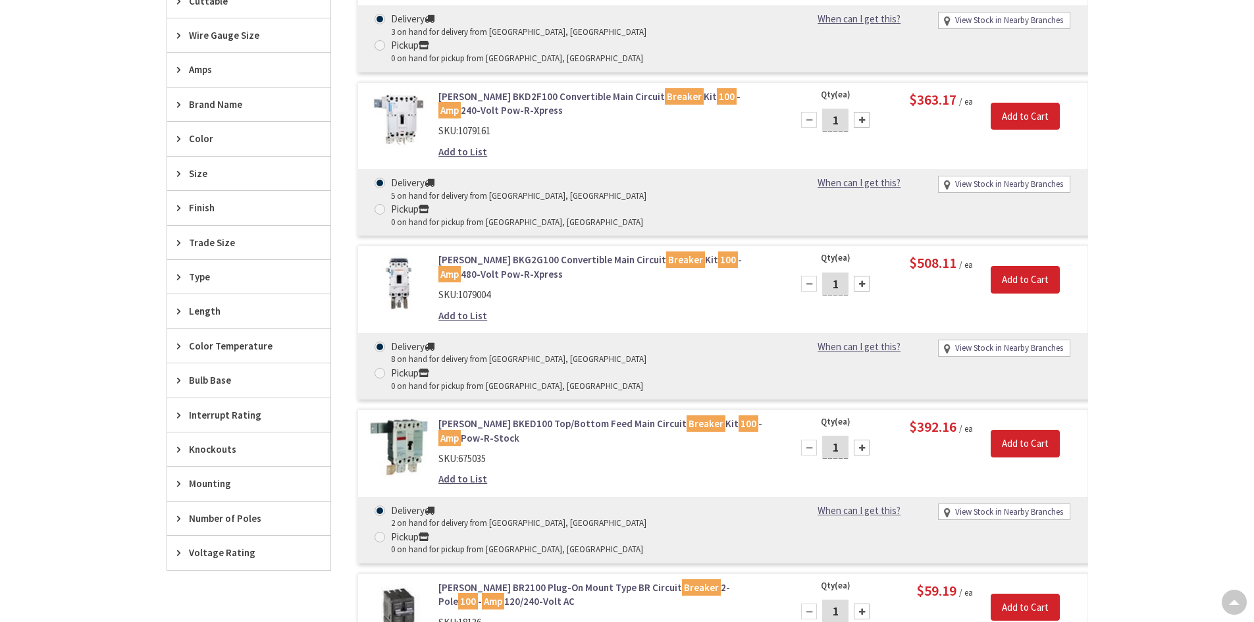
scroll to position [329, 0]
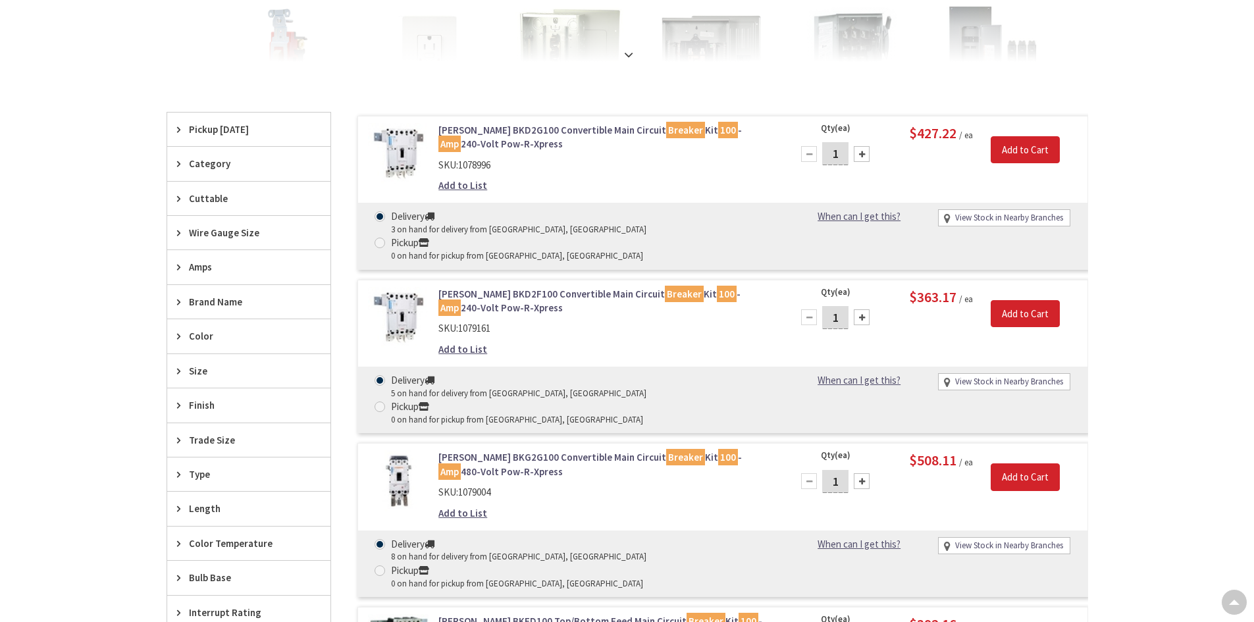
click at [183, 300] on icon at bounding box center [182, 302] width 10 height 10
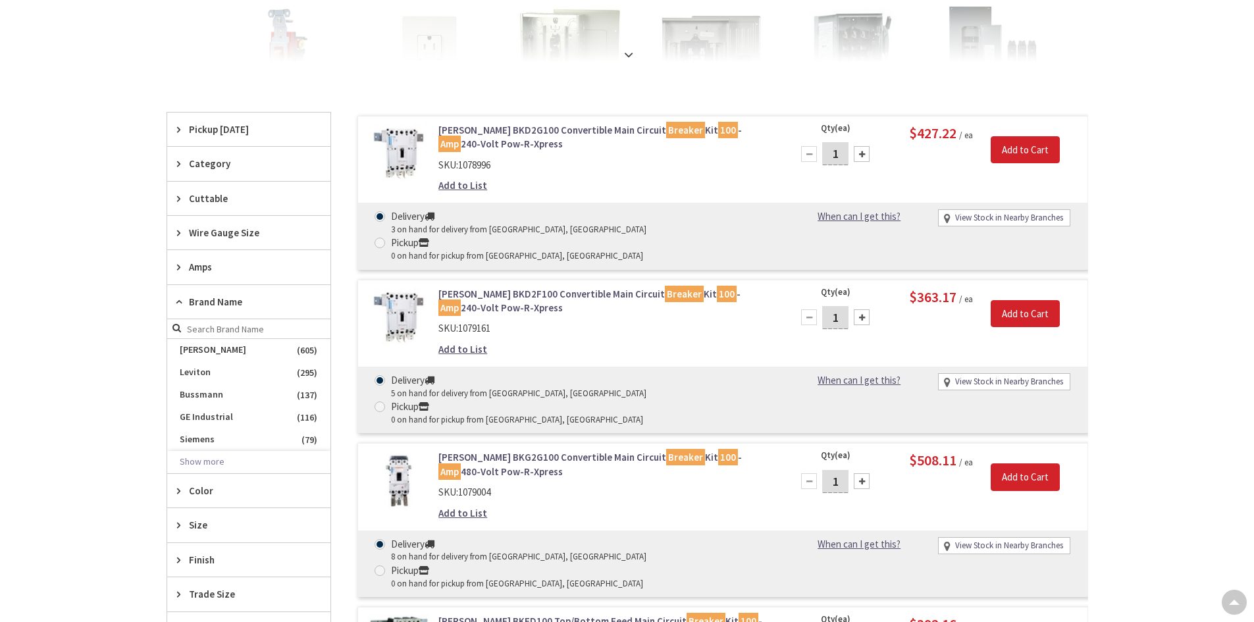
scroll to position [0, 0]
click at [194, 446] on span "Siemens" at bounding box center [248, 440] width 163 height 22
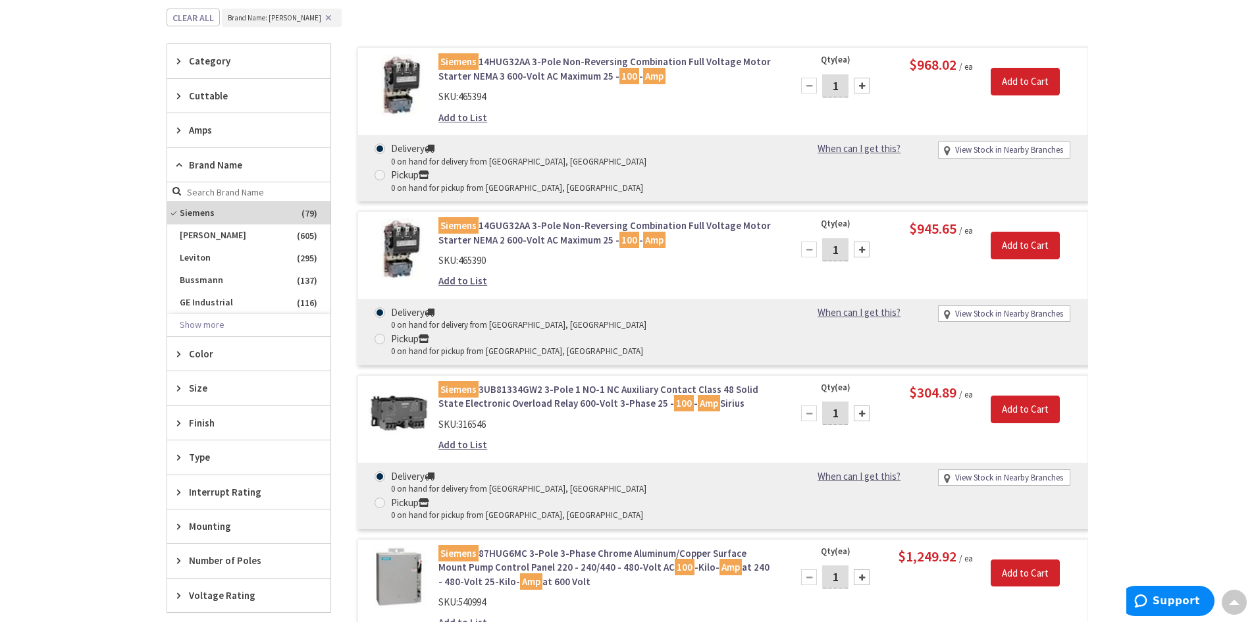
scroll to position [527, 0]
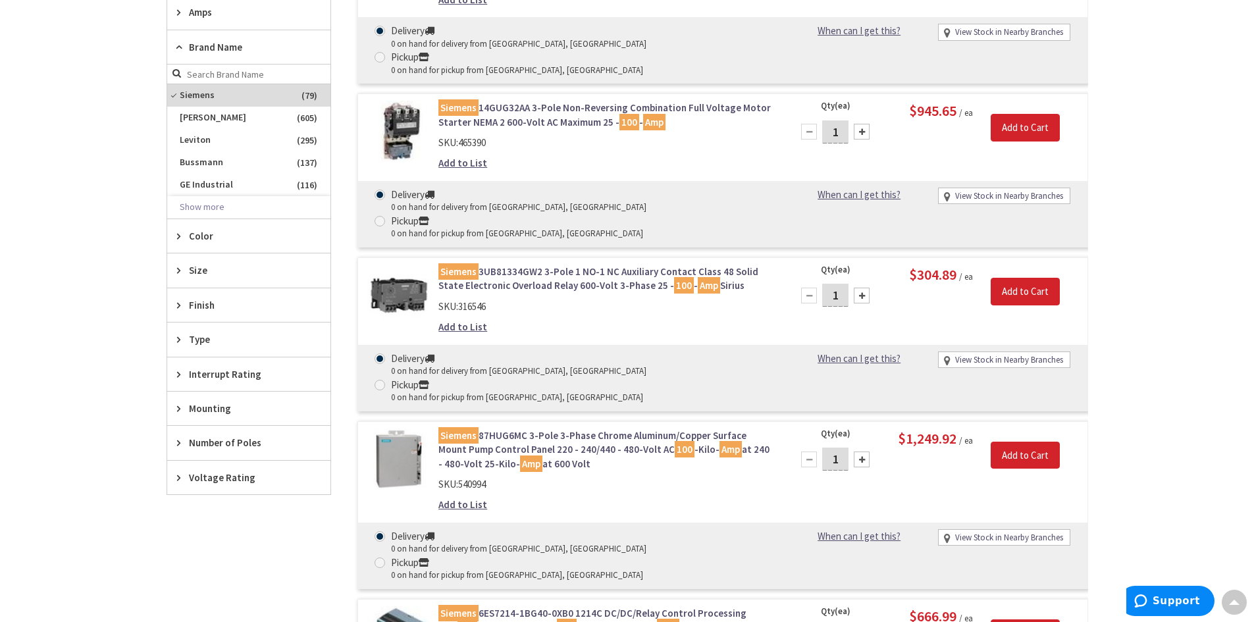
click at [178, 444] on icon at bounding box center [182, 443] width 10 height 10
click at [190, 513] on span "2" at bounding box center [248, 514] width 163 height 22
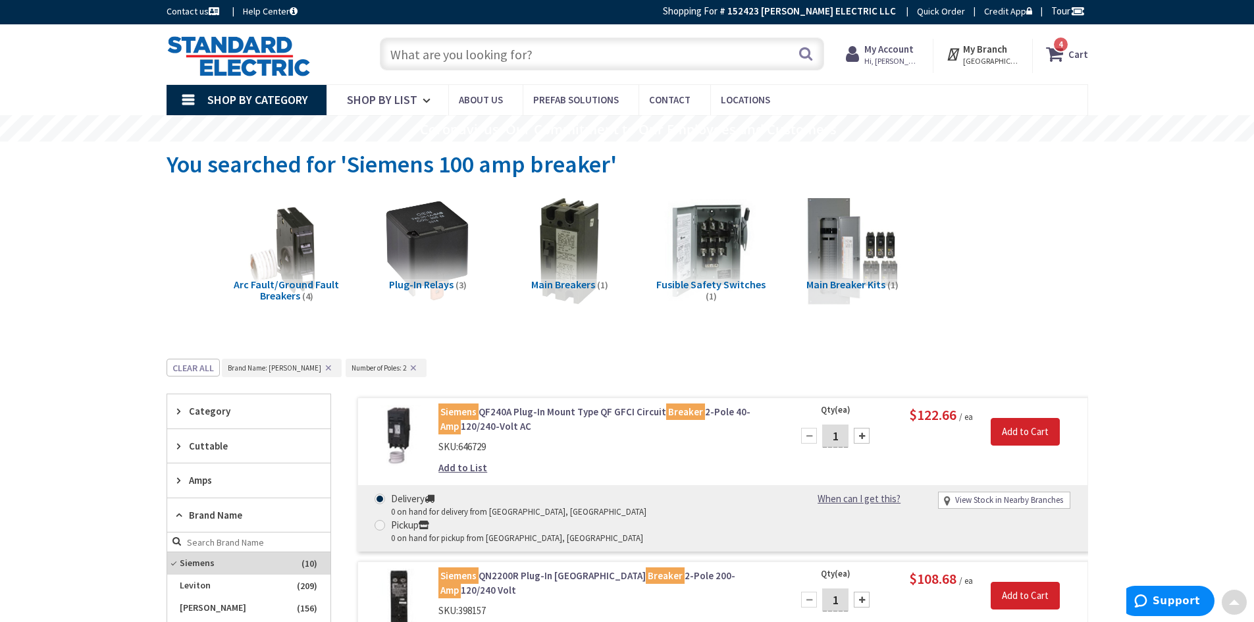
scroll to position [0, 0]
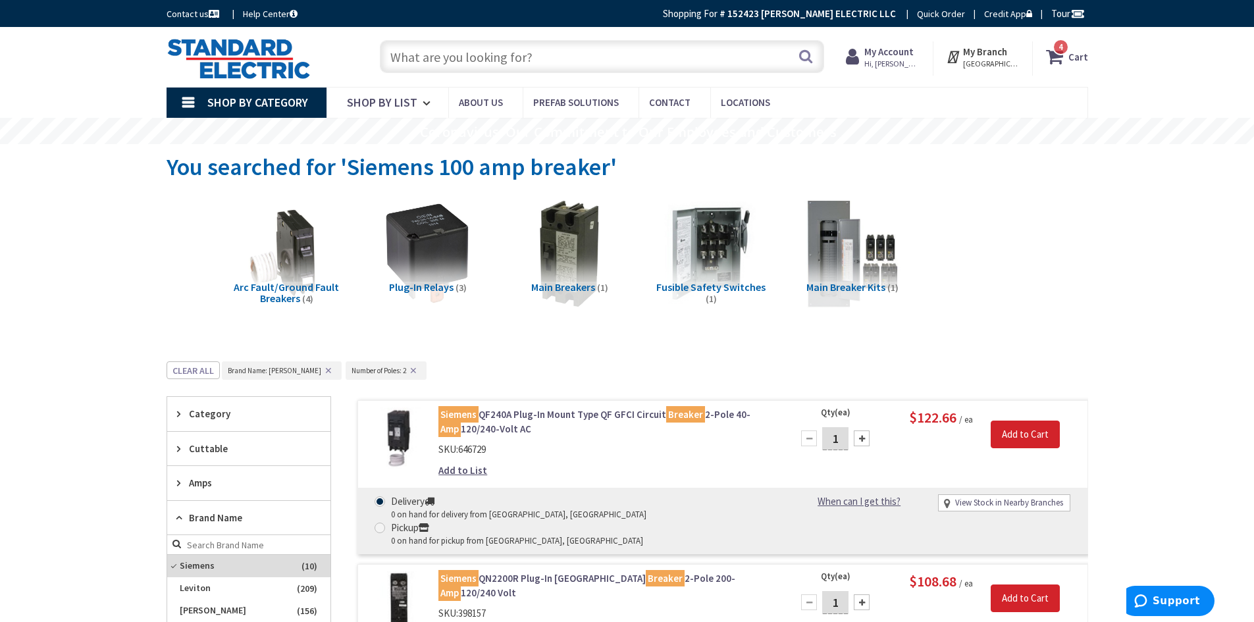
click at [487, 57] on input "text" at bounding box center [602, 56] width 444 height 33
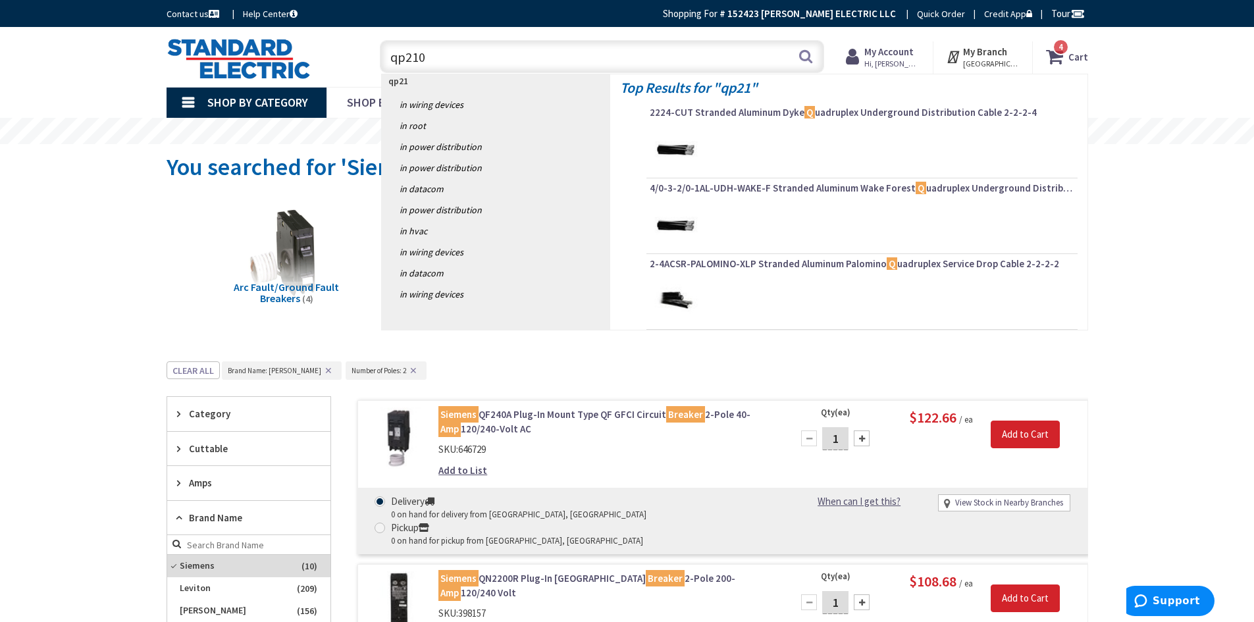
type input "qp2100"
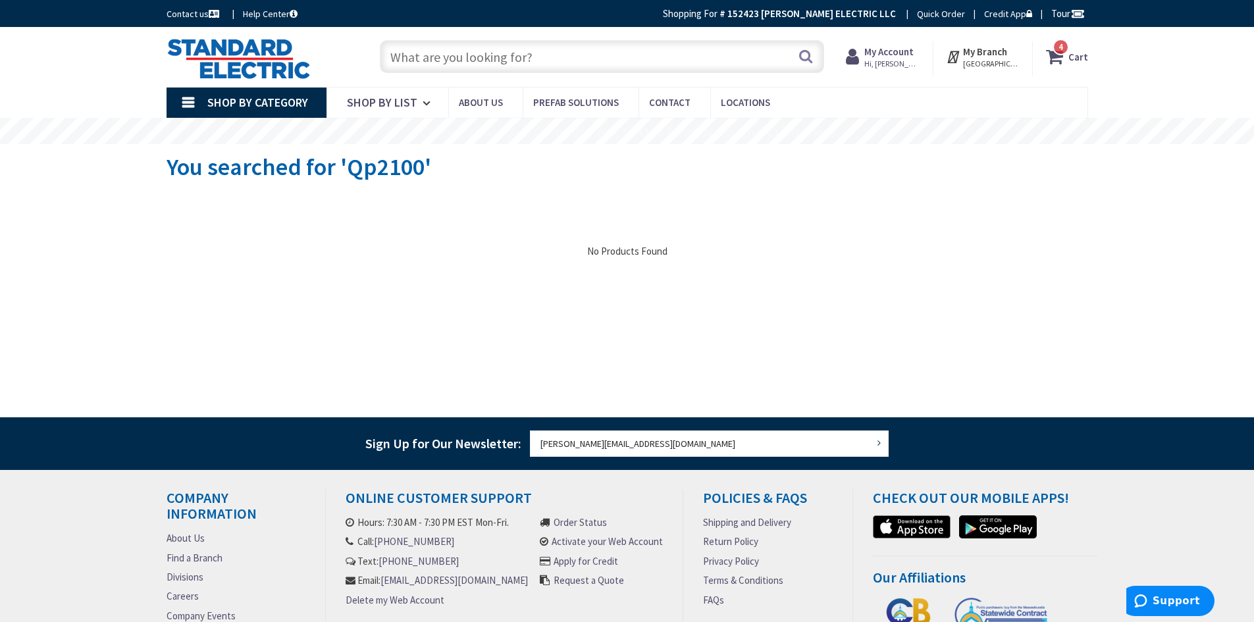
click at [443, 62] on input "text" at bounding box center [602, 56] width 444 height 33
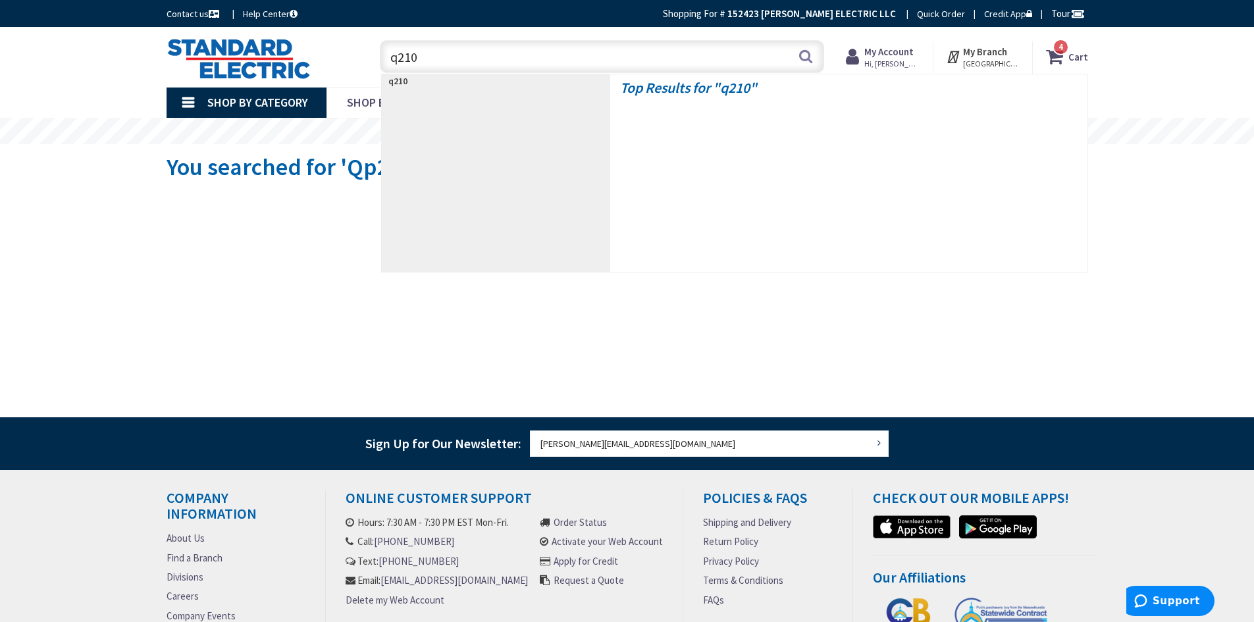
type input "q2100"
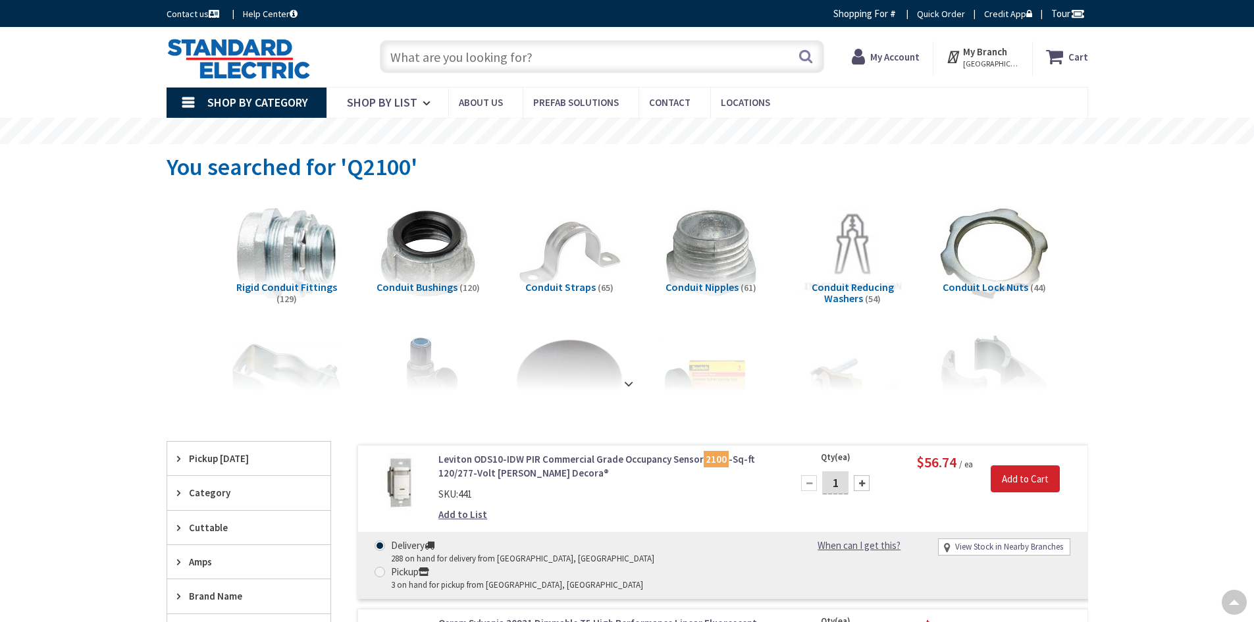
click at [177, 591] on icon at bounding box center [182, 596] width 10 height 10
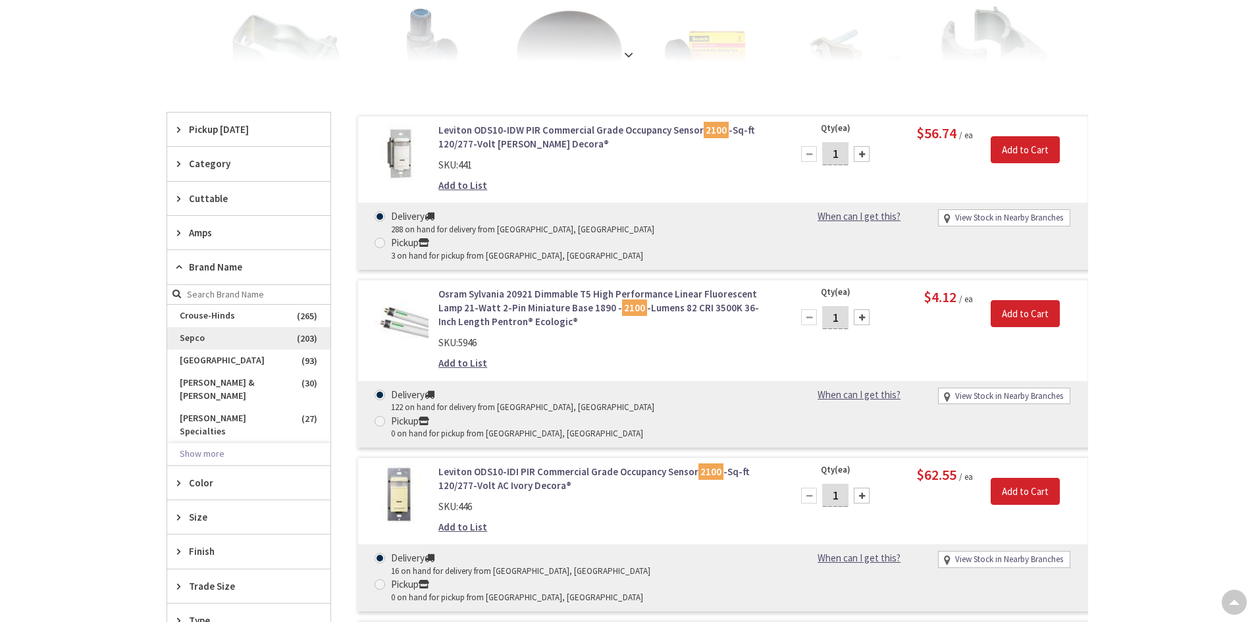
scroll to position [329, 0]
click at [206, 443] on button "Show more" at bounding box center [248, 454] width 163 height 22
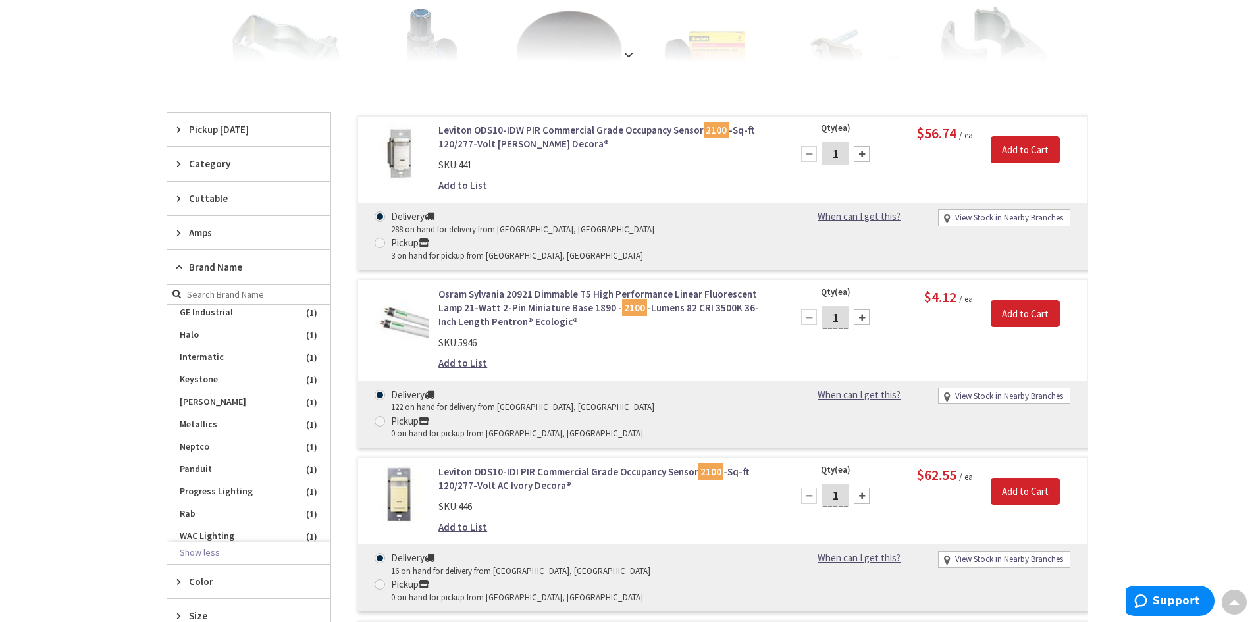
scroll to position [479, 0]
click at [89, 423] on div "Skip to Content Toggle Nav Search 4 4 4 items Cart My Cart" at bounding box center [627, 585] width 1254 height 1775
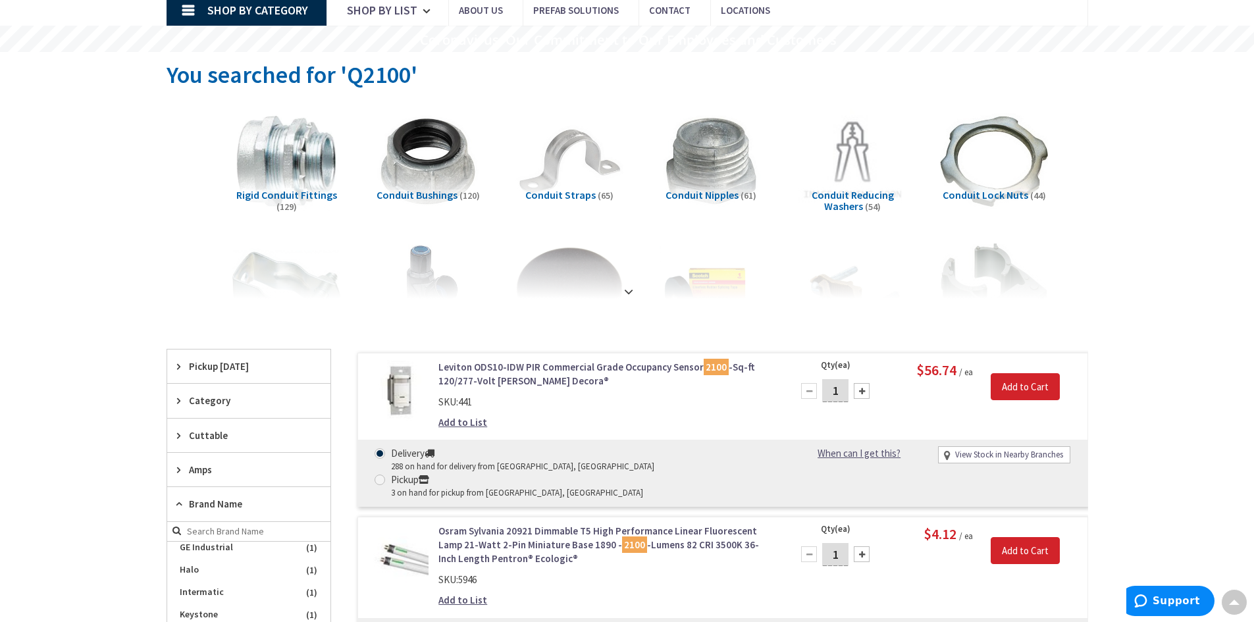
scroll to position [0, 0]
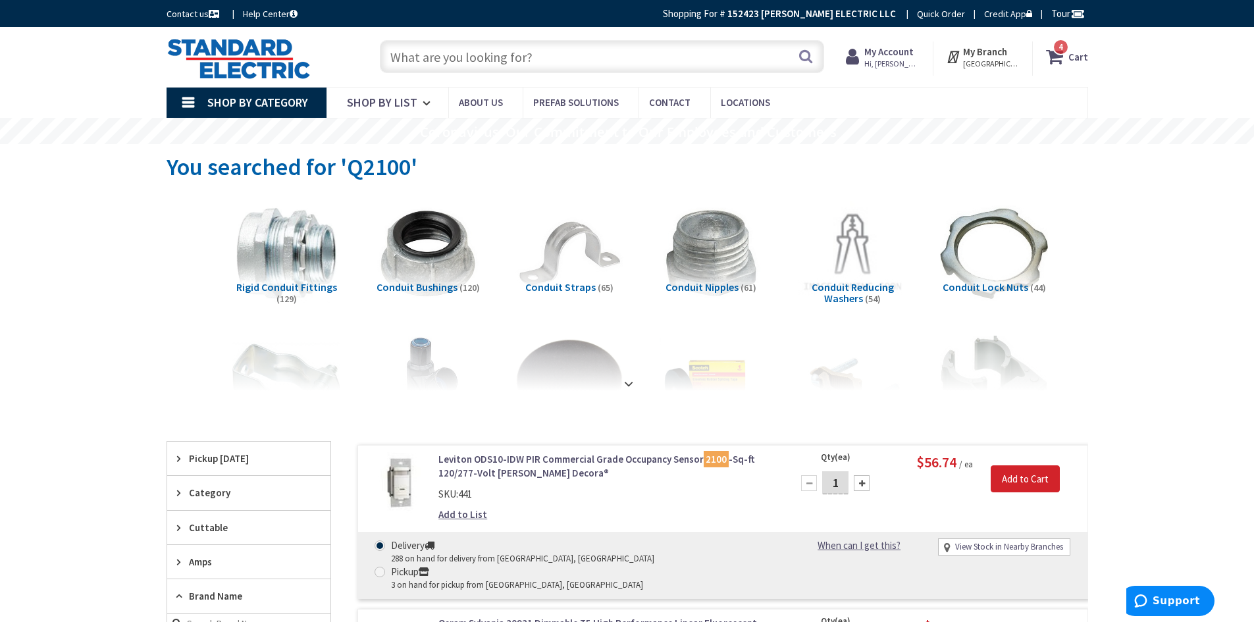
click at [1066, 55] on icon at bounding box center [1057, 57] width 22 height 24
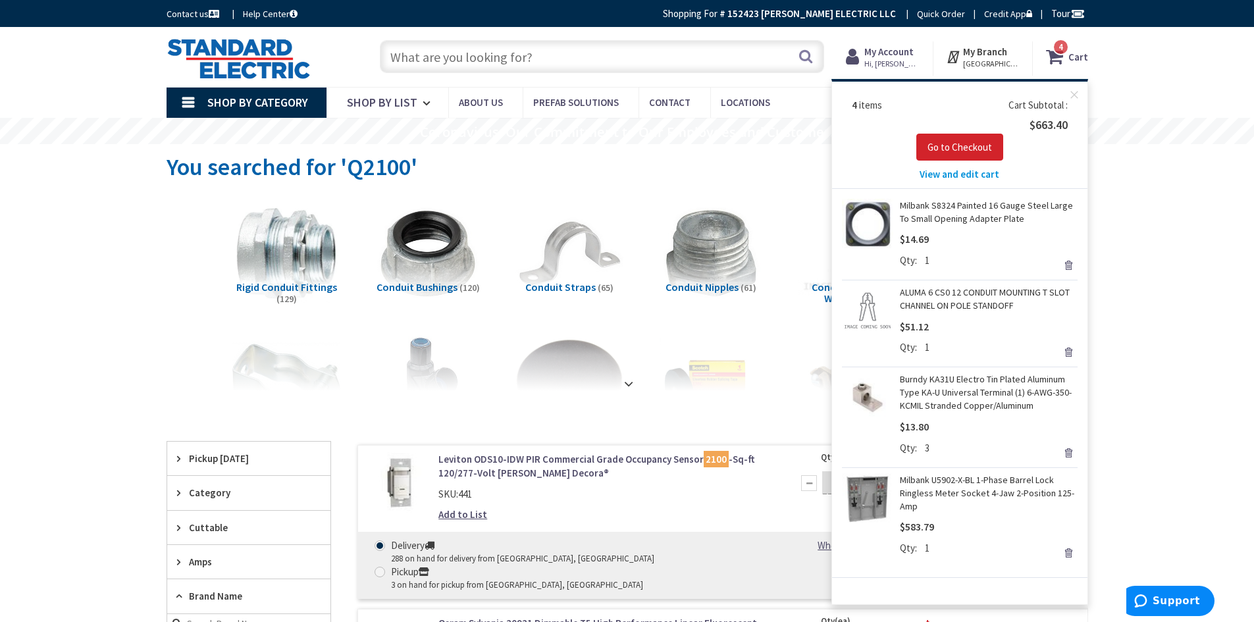
click at [972, 177] on span "View and edit cart" at bounding box center [960, 174] width 80 height 13
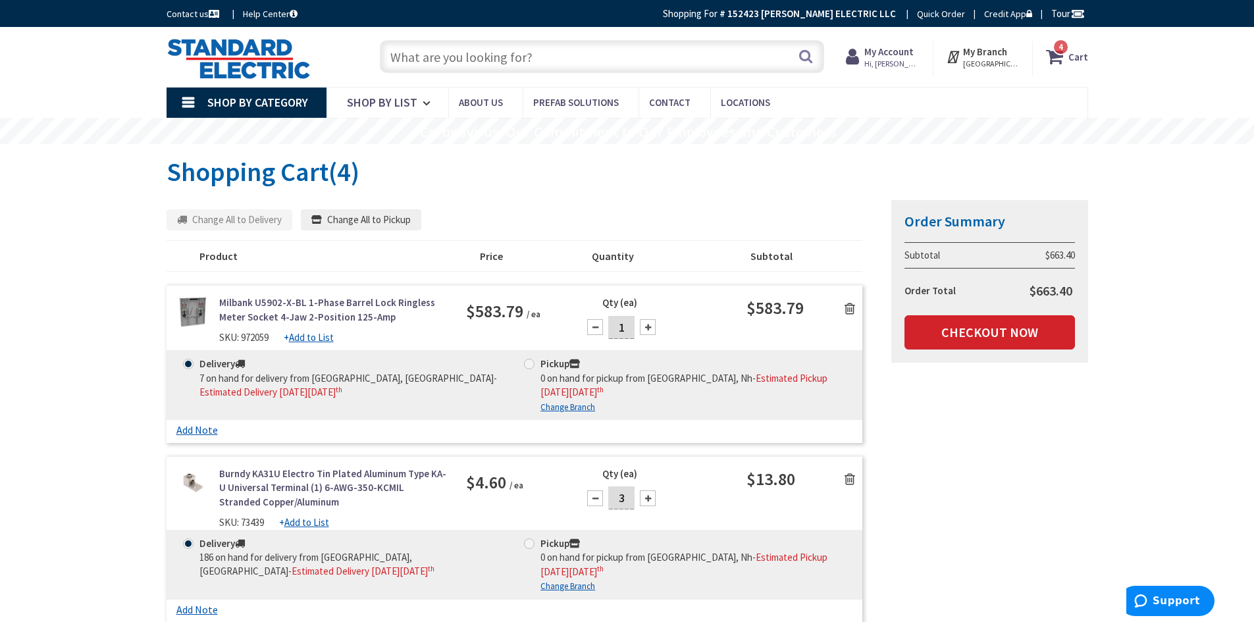
click at [560, 65] on input "text" at bounding box center [602, 56] width 444 height 33
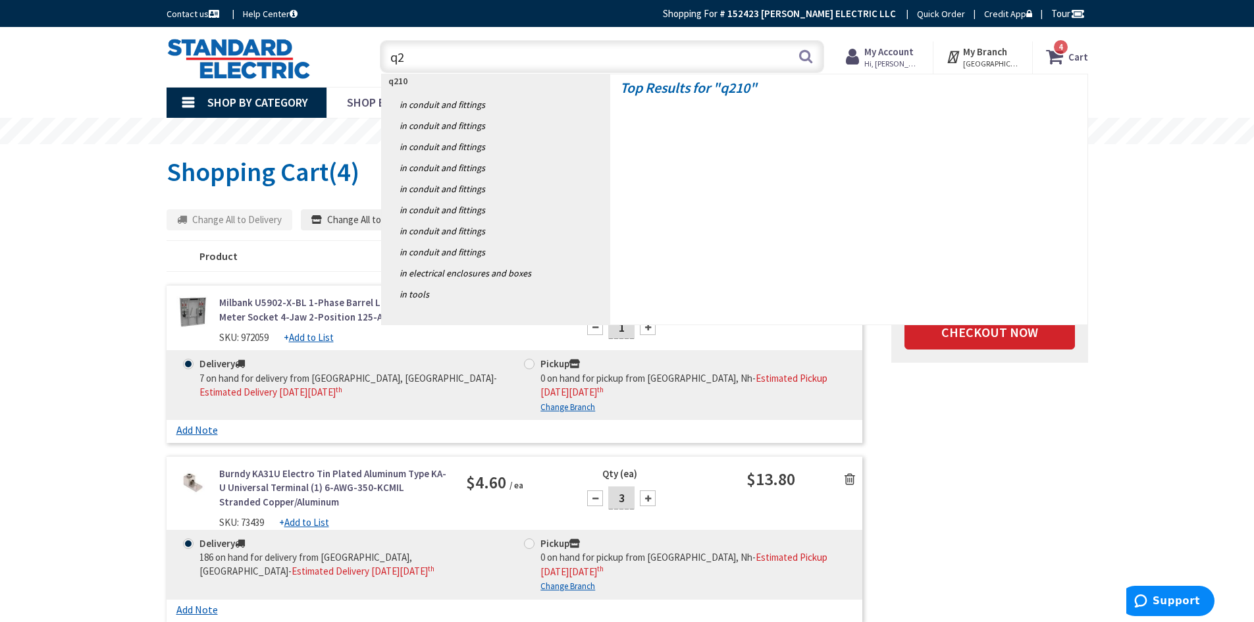
type input "q"
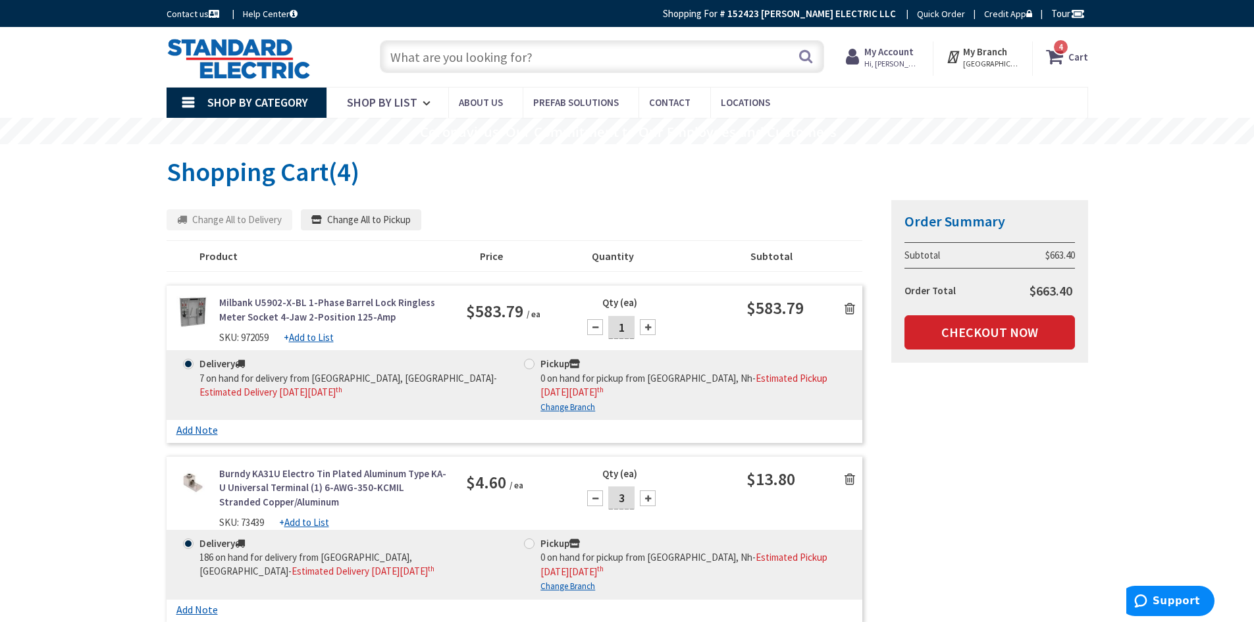
click at [1008, 440] on div "Summary Order Summary Subtotal $663.40 Order Total $663.40 Checkout Now Some it…" at bounding box center [627, 584] width 941 height 771
click at [482, 61] on input "text" at bounding box center [602, 56] width 444 height 33
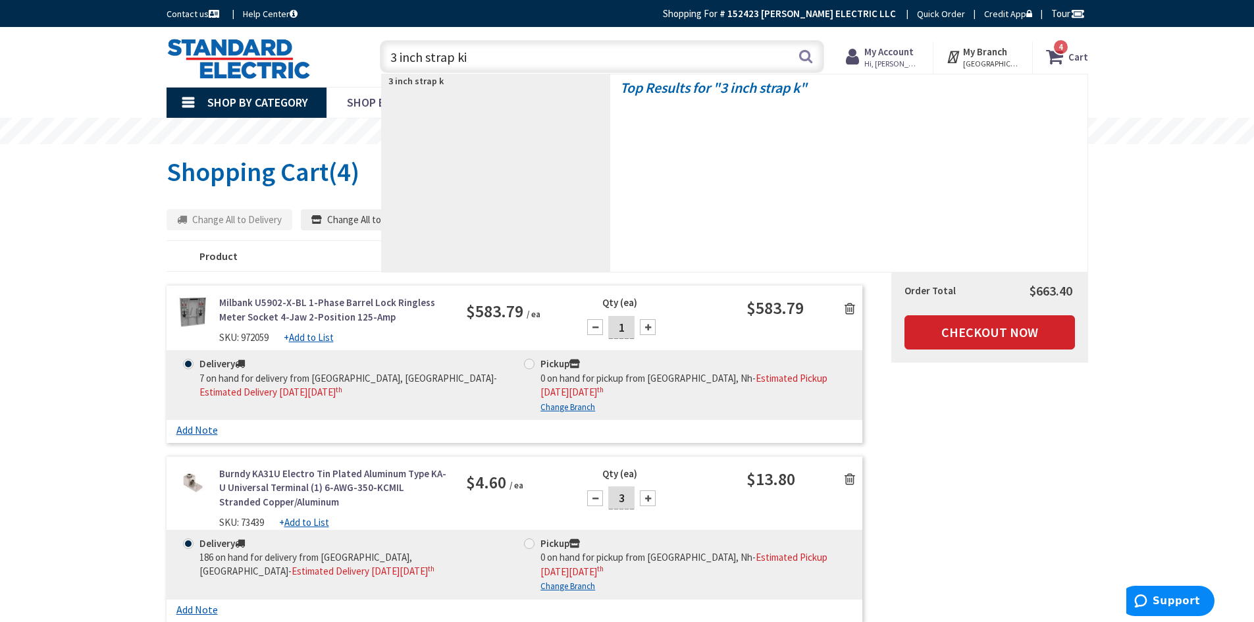
type input "3 inch strap kit"
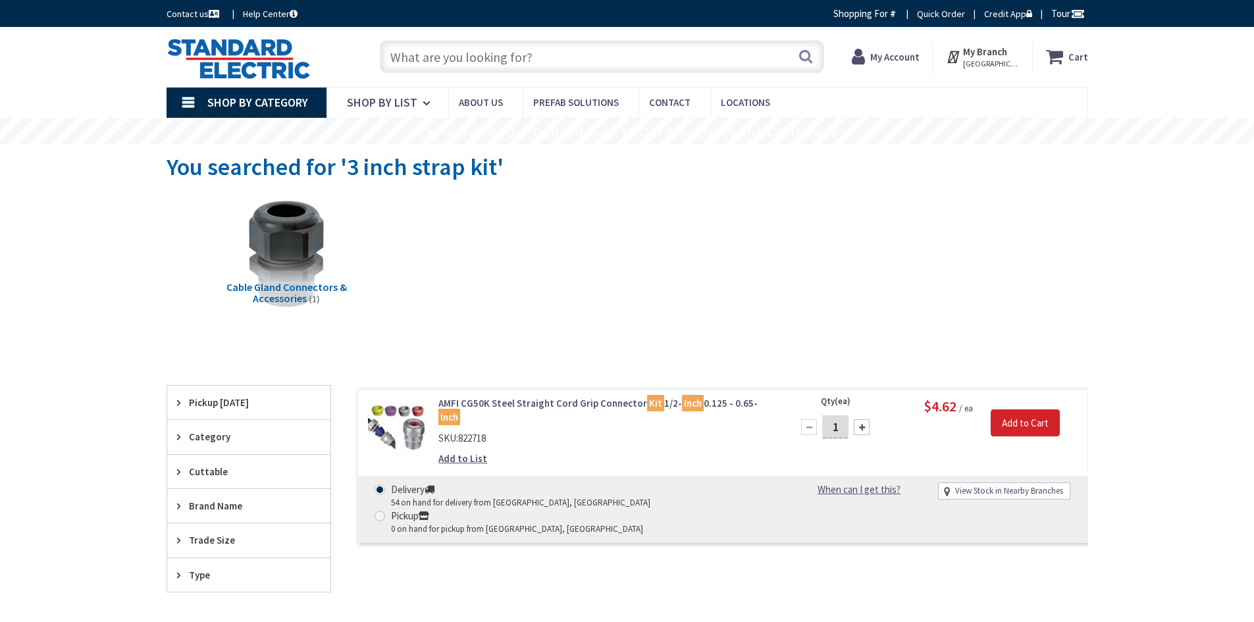
type input "4"
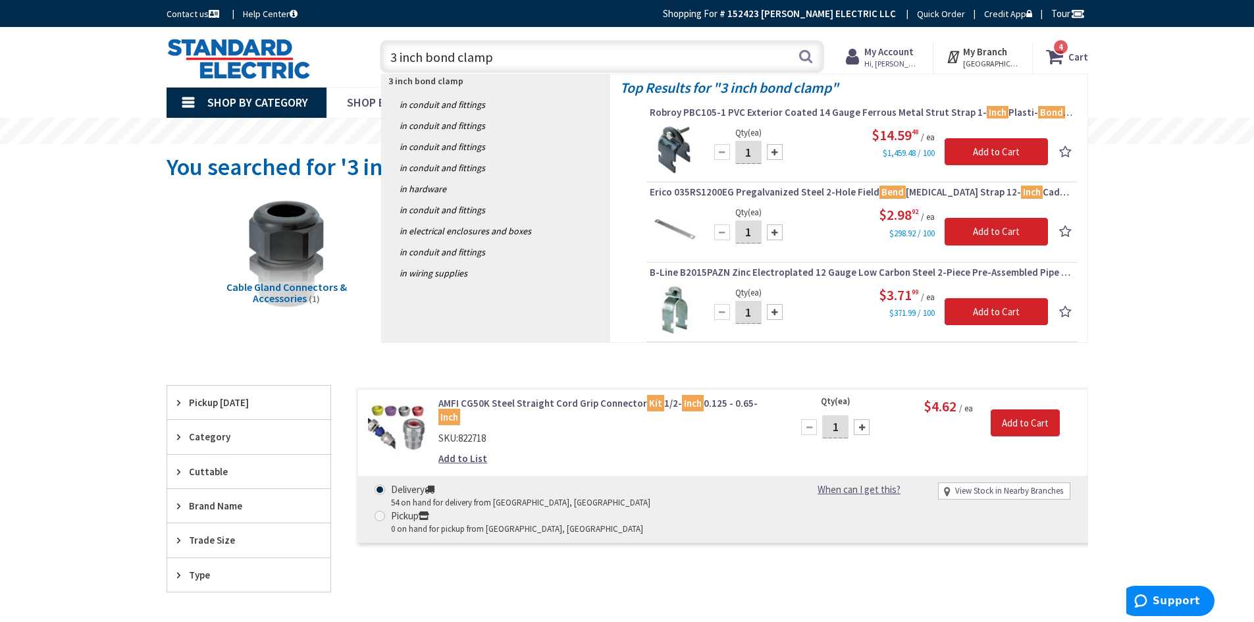
click at [456, 57] on input "3 inch bond clamp" at bounding box center [602, 56] width 444 height 33
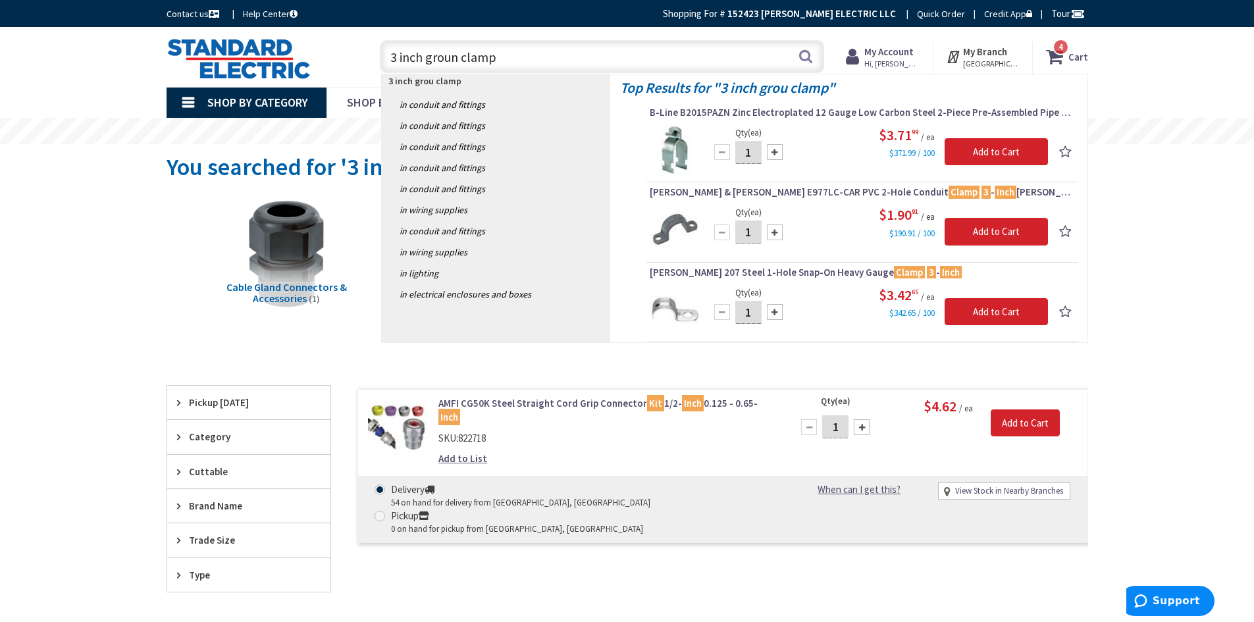
type input "3 inch ground clamp"
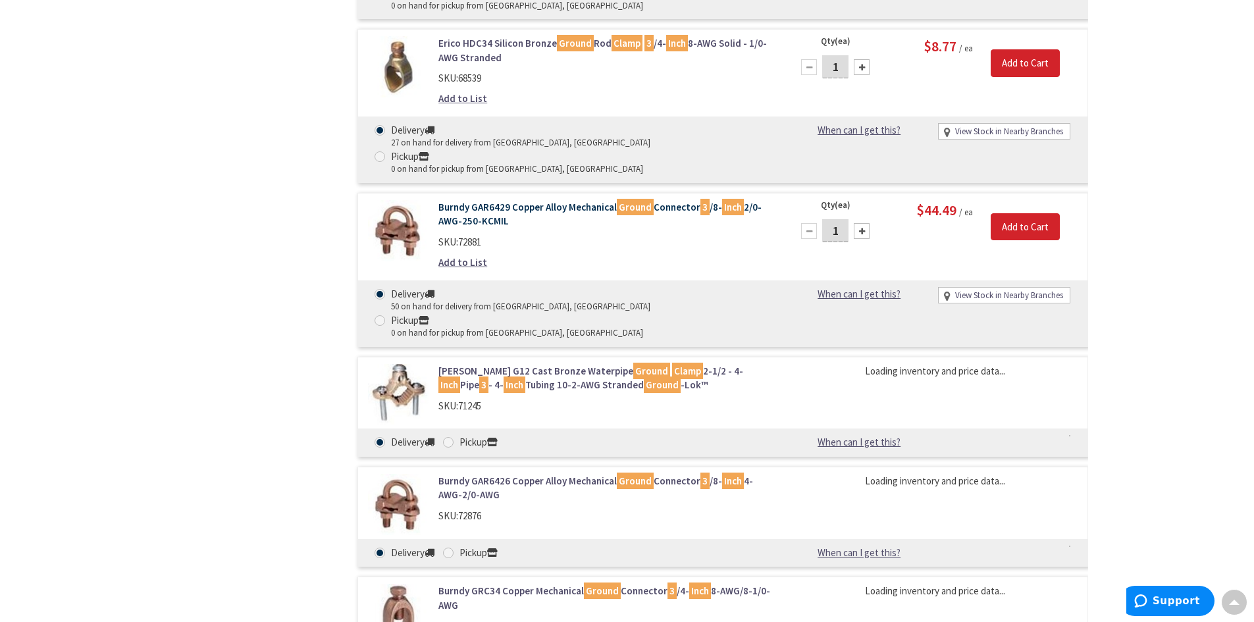
scroll to position [856, 0]
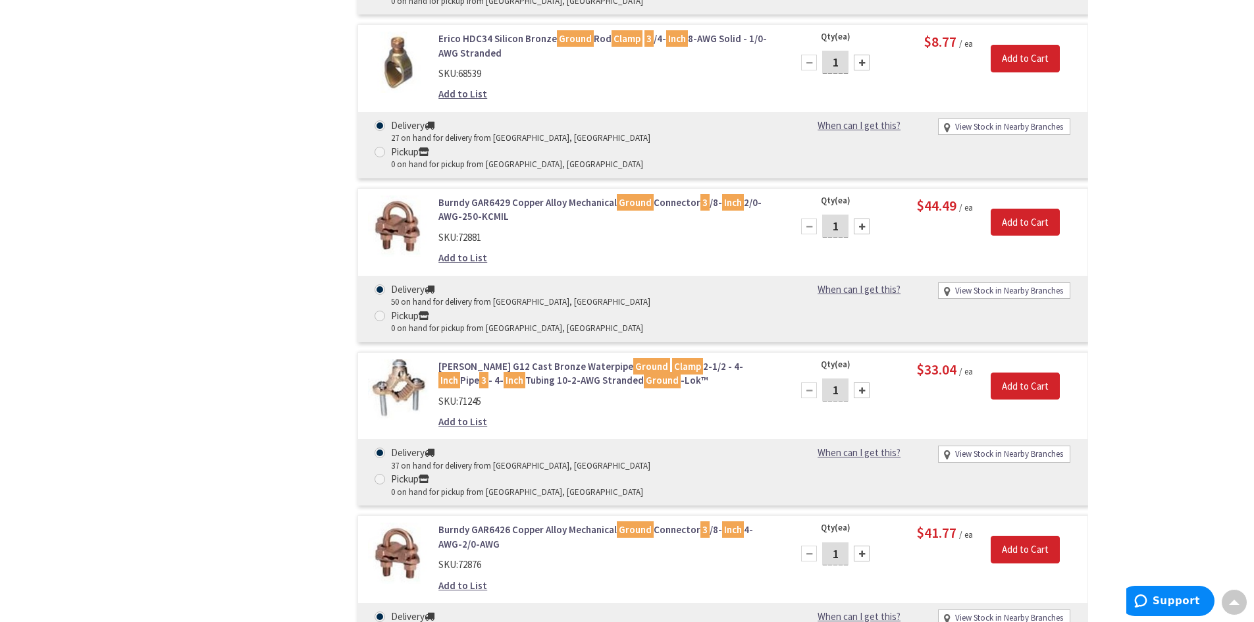
click at [710, 394] on div "SKU: 71245" at bounding box center [605, 401] width 335 height 14
click at [505, 359] on link "Greaves G12 Cast Bronze Waterpipe Ground Clamp 2-1/2 - 4- Inch Pipe 3 - 4- Inch…" at bounding box center [605, 373] width 335 height 28
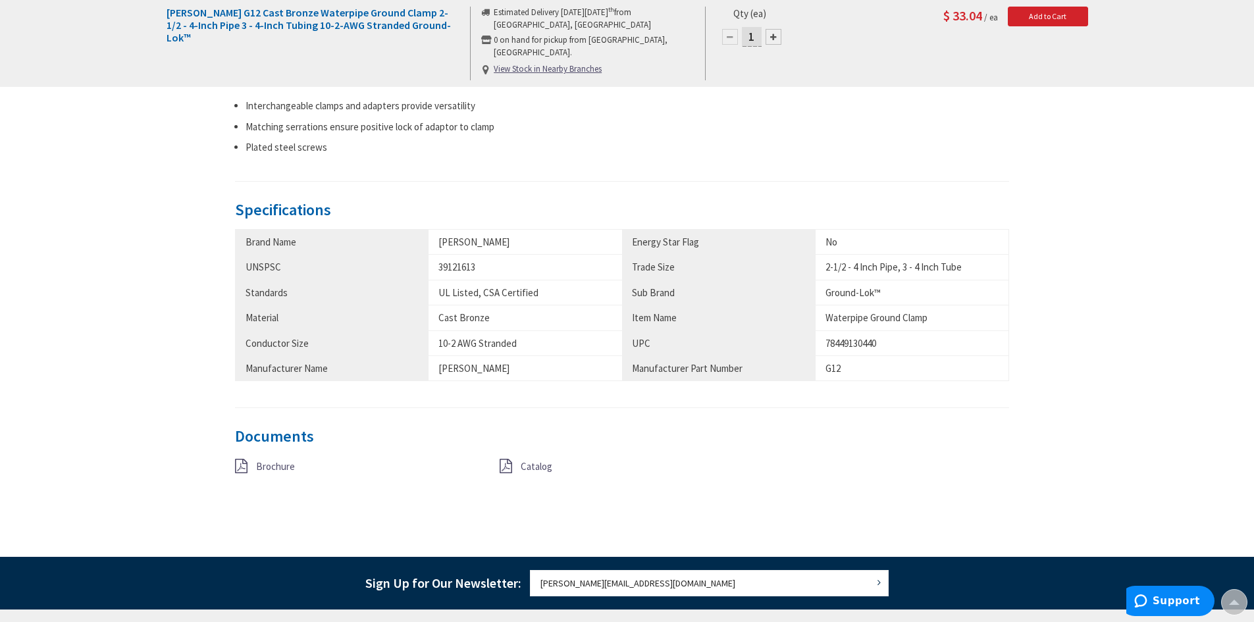
scroll to position [592, 0]
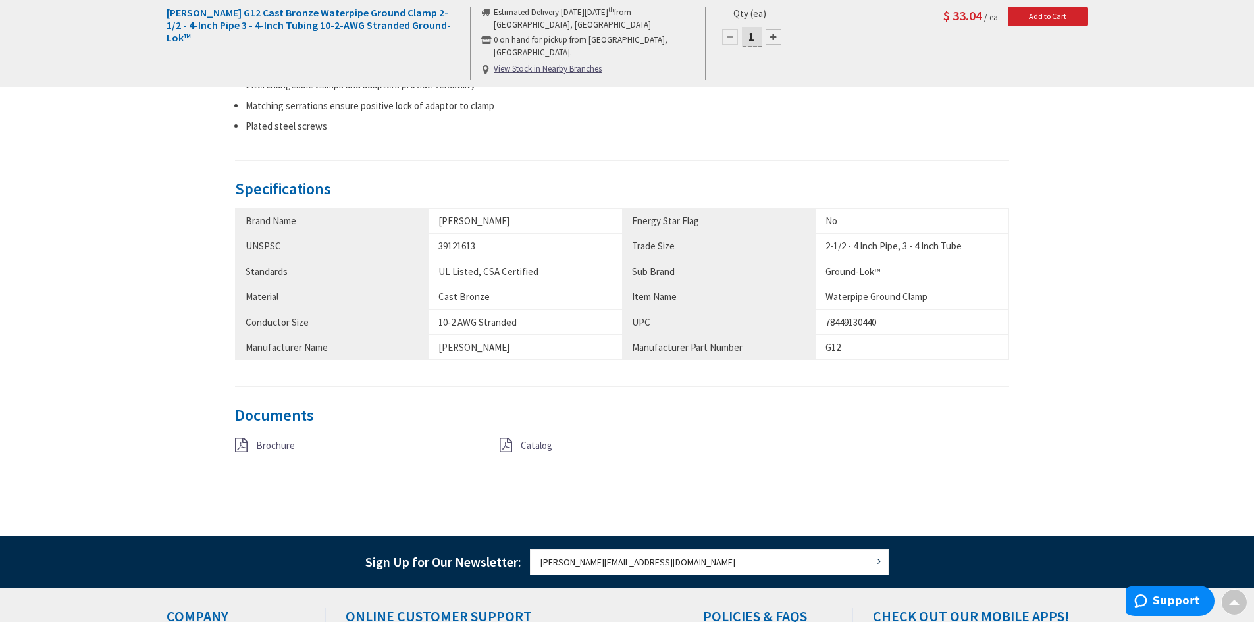
click at [267, 451] on span "Brochure" at bounding box center [275, 445] width 39 height 13
click at [542, 445] on span "Catalog" at bounding box center [537, 445] width 32 height 13
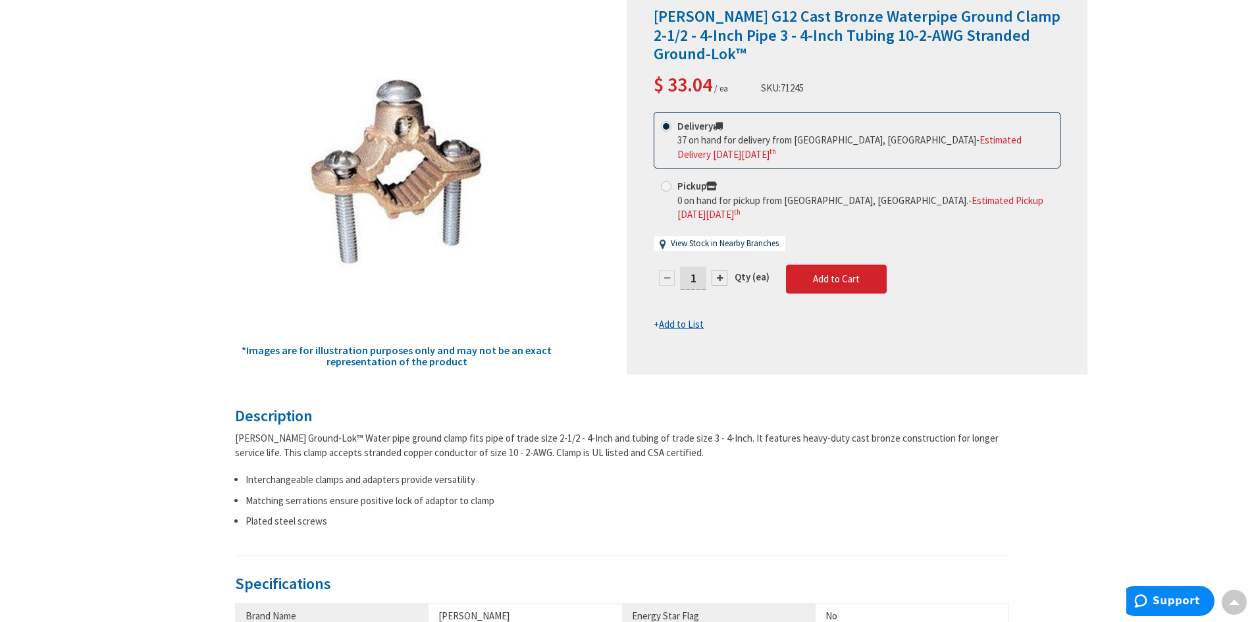
scroll to position [0, 0]
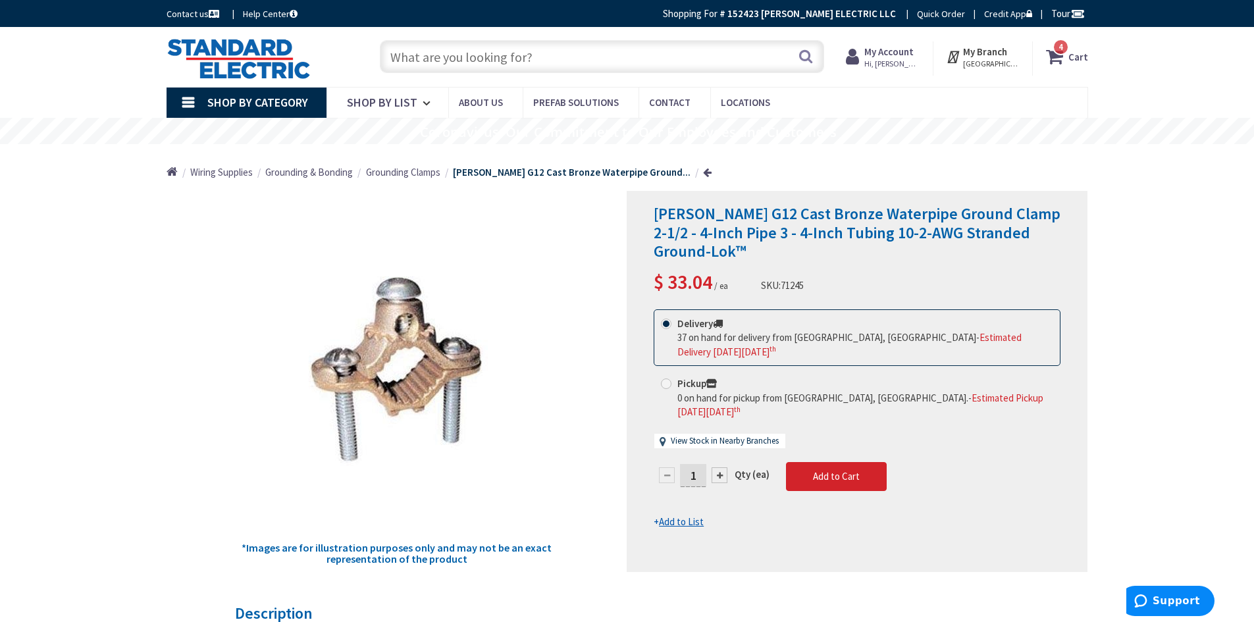
click at [1068, 51] on span "4 4 items" at bounding box center [1061, 47] width 16 height 16
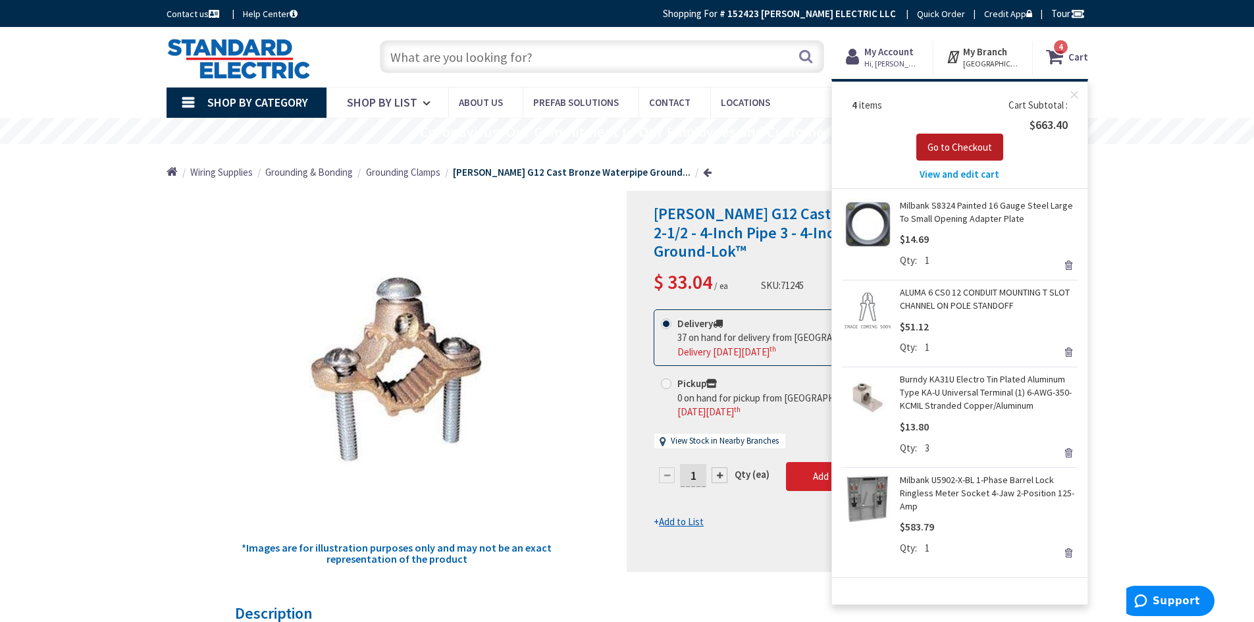
click at [949, 149] on span "Go to Checkout" at bounding box center [960, 147] width 65 height 13
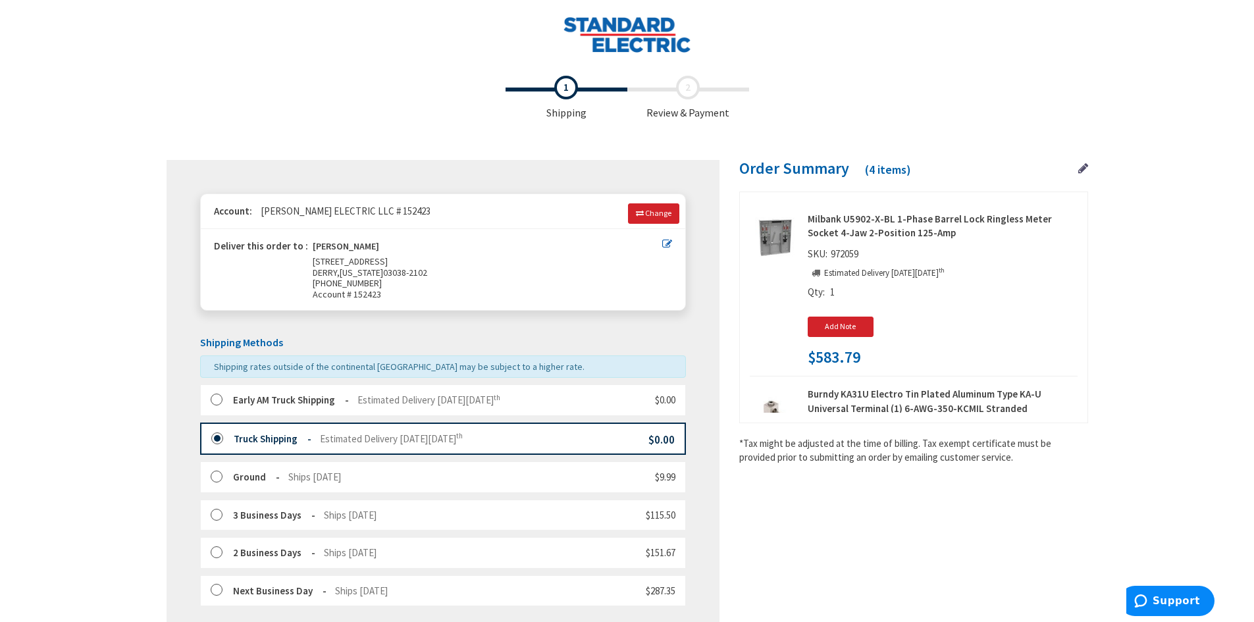
click at [217, 399] on label at bounding box center [221, 400] width 20 height 13
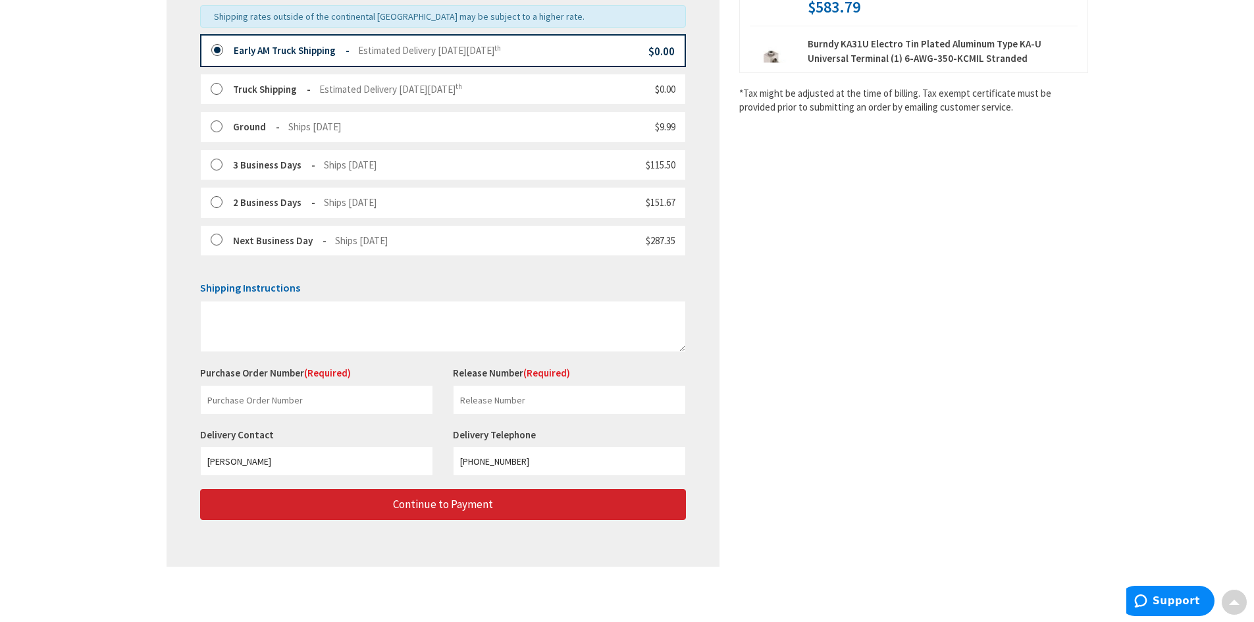
scroll to position [351, 0]
click at [244, 392] on input "text" at bounding box center [316, 399] width 233 height 30
type input "Ryan"
click at [481, 390] on input "text" at bounding box center [569, 399] width 233 height 30
type input "Dalpe Electric"
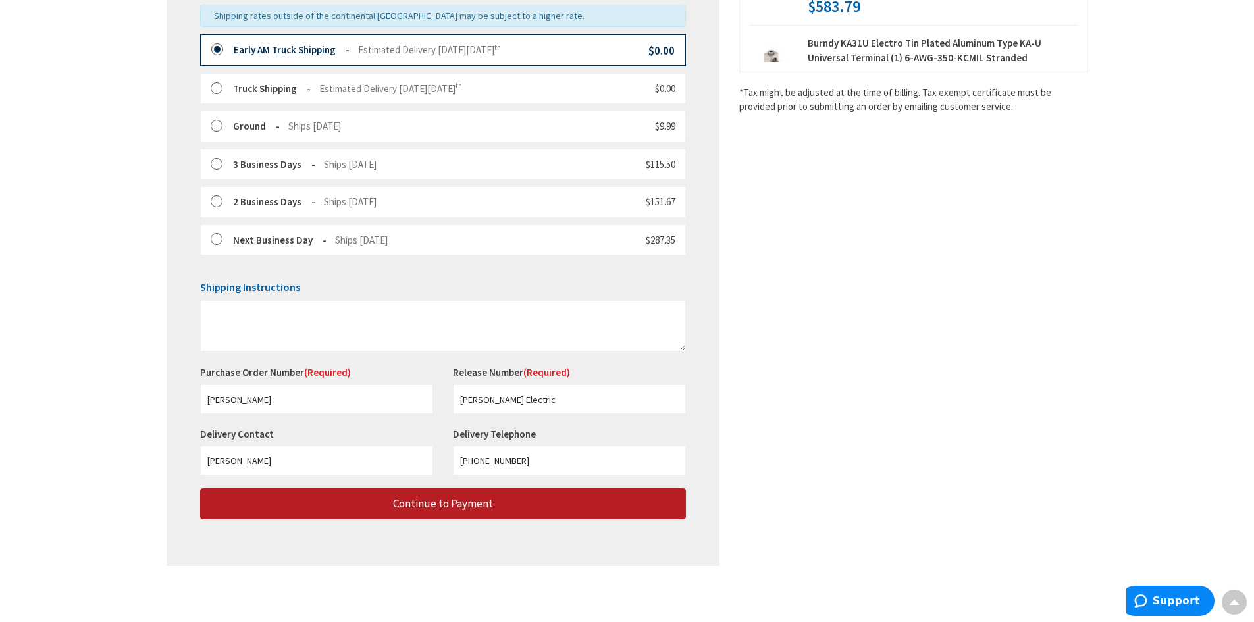
click at [438, 508] on span "Continue to Payment" at bounding box center [443, 503] width 100 height 14
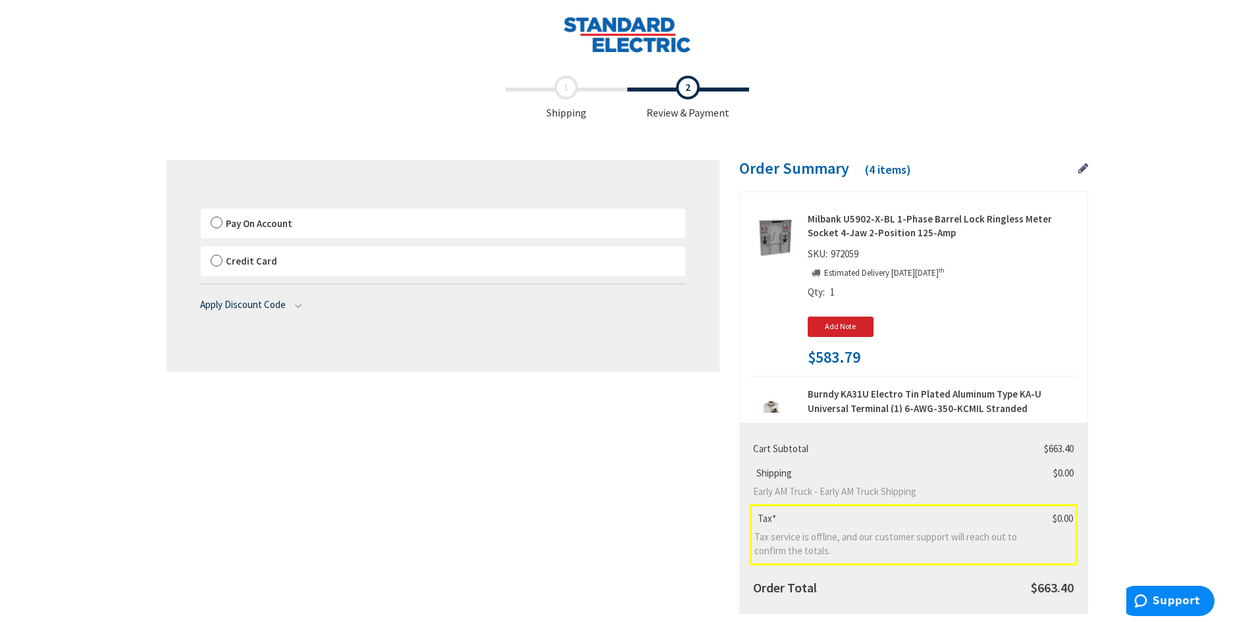
click at [210, 225] on label "Pay On Account" at bounding box center [443, 224] width 485 height 30
click at [201, 211] on input "Pay On Account" at bounding box center [201, 211] width 0 height 0
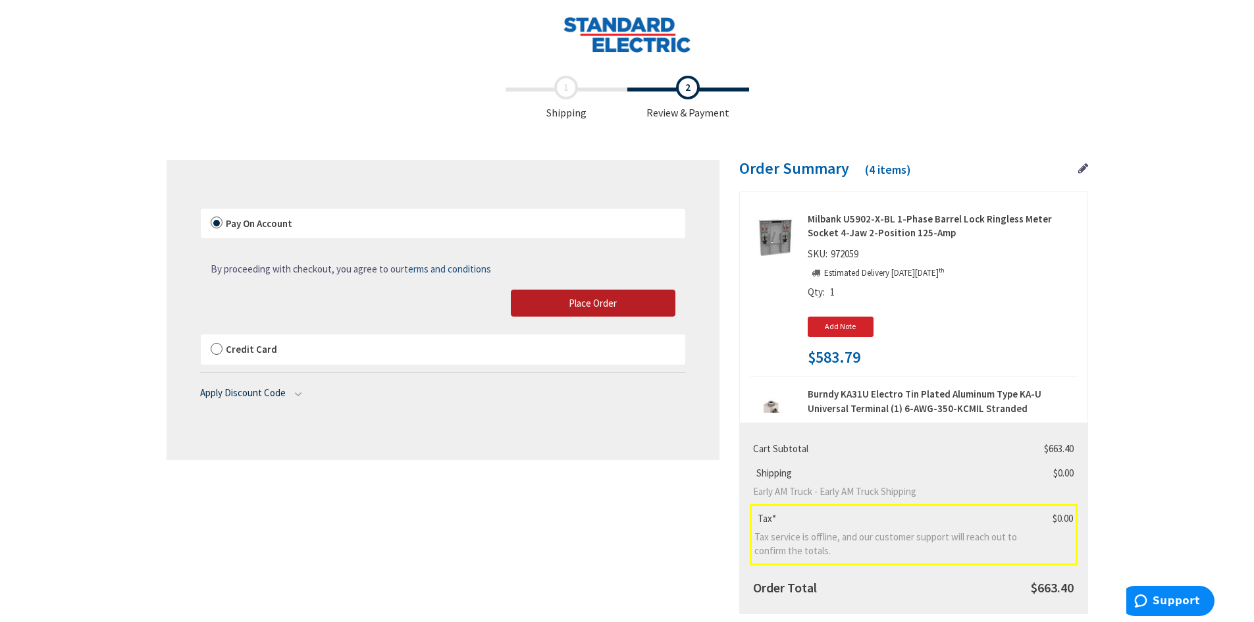
drag, startPoint x: 576, startPoint y: 303, endPoint x: 843, endPoint y: 3, distance: 402.0
click at [576, 303] on span "Place Order" at bounding box center [593, 303] width 48 height 13
